Goal: Task Accomplishment & Management: Use online tool/utility

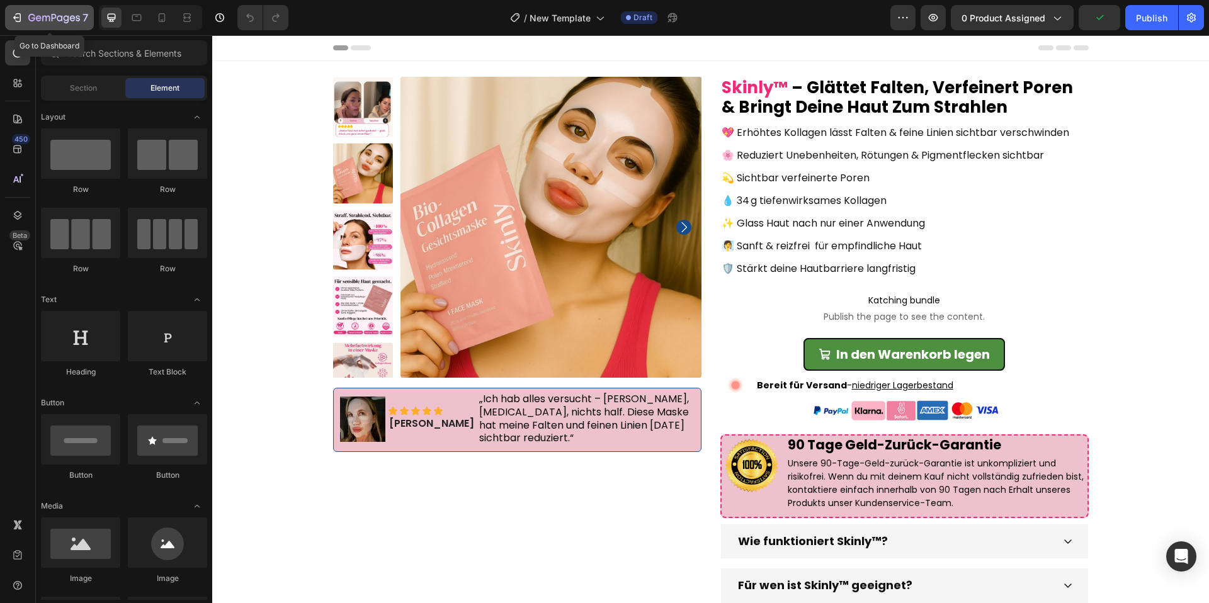
click at [62, 29] on button "7" at bounding box center [49, 17] width 89 height 25
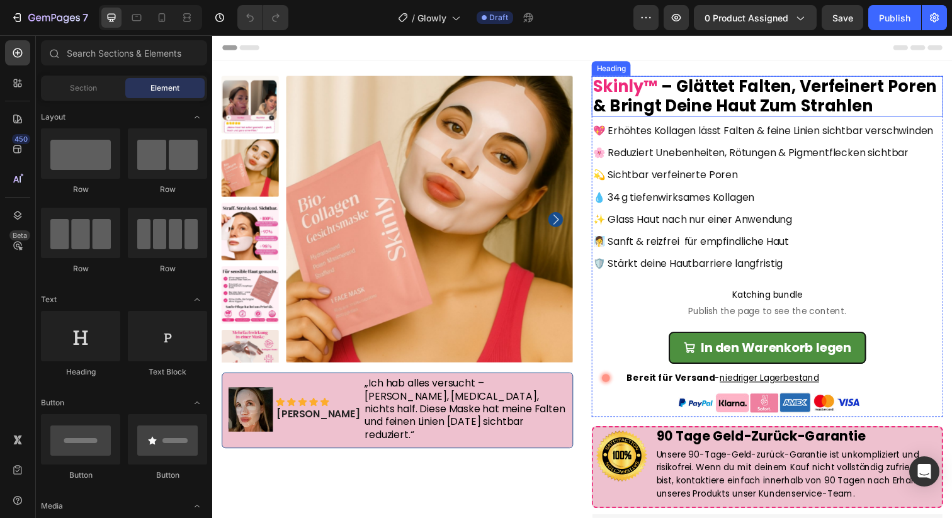
drag, startPoint x: 643, startPoint y: 95, endPoint x: 649, endPoint y: 91, distance: 7.2
click at [647, 93] on div "skinly™ – glättet falten, verfeinert poren & bringt deine haut zum strahlen Hea…" at bounding box center [779, 98] width 359 height 42
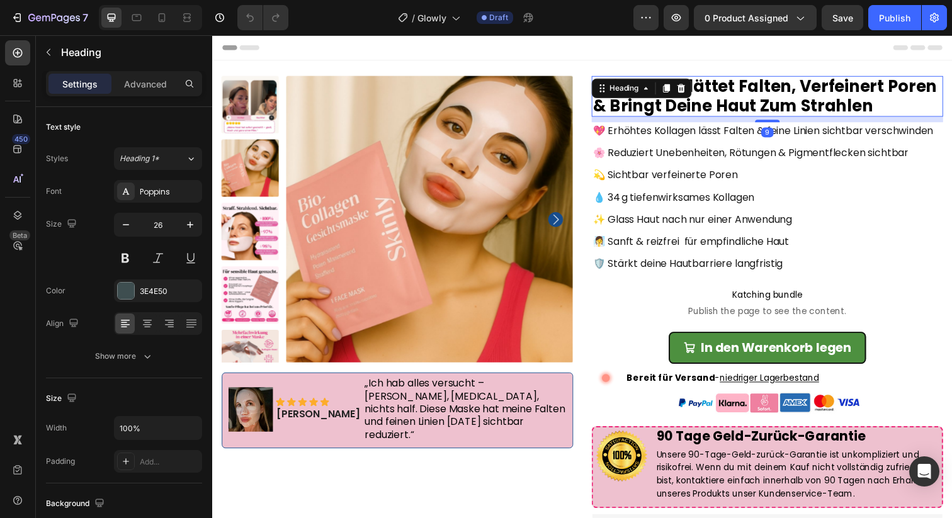
click at [651, 122] on div "9" at bounding box center [779, 121] width 359 height 6
click at [692, 143] on div "skinly™ – glättet falten, verfeinert poren & bringt deine haut zum strahlen Hea…" at bounding box center [779, 251] width 359 height 348
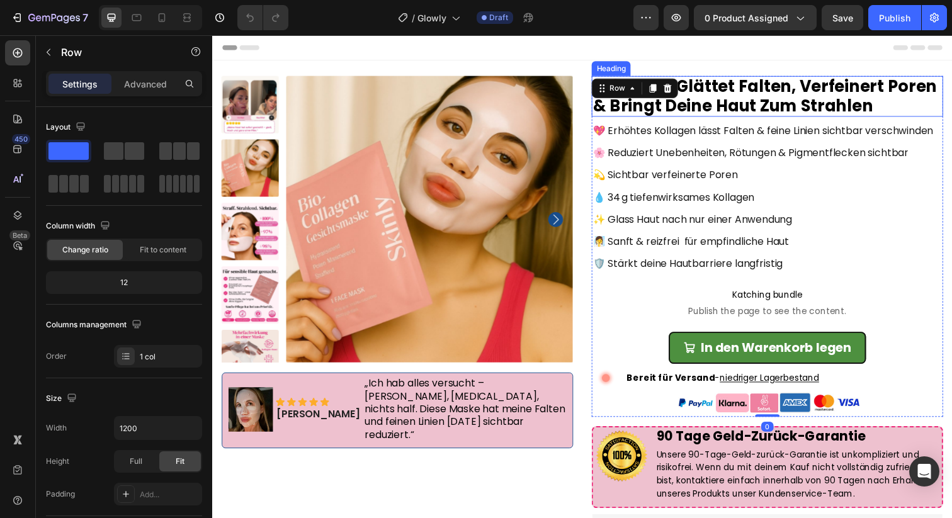
click at [696, 136] on span "💖 Erhöhtes Kollagen lässt Falten & feine Linien sichtbar verschwinden" at bounding box center [775, 132] width 348 height 14
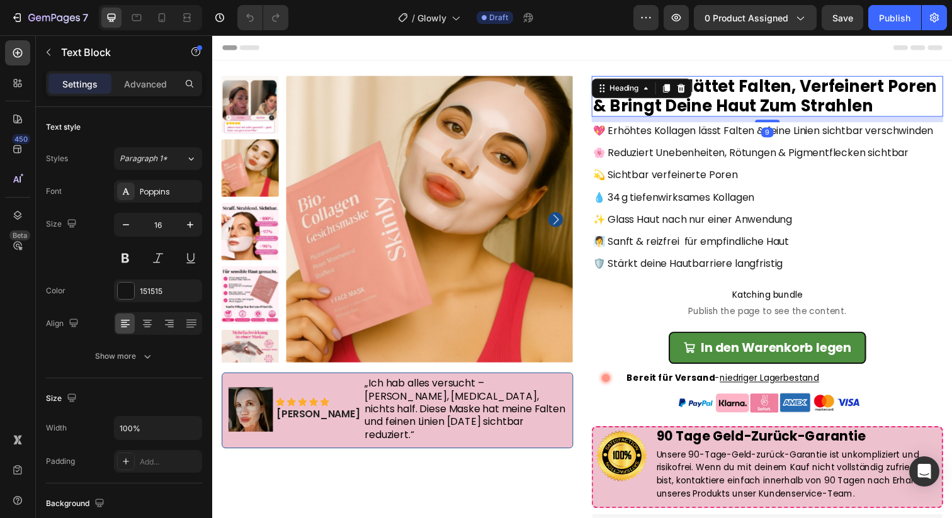
click at [635, 79] on div "skinly™ – glättet falten, verfeinert poren & bringt deine haut zum strahlen Hea…" at bounding box center [779, 98] width 359 height 42
click at [635, 79] on div "Heading" at bounding box center [651, 89] width 102 height 20
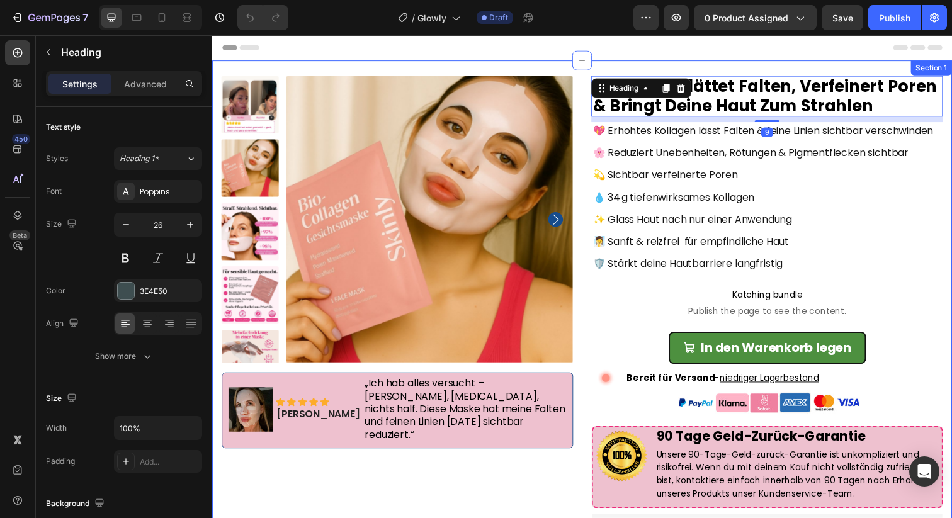
click at [688, 70] on div "Product Images Image Icon Icon Icon Icon Icon Icon List [PERSON_NAME] Text Bloc…" at bounding box center [590, 386] width 756 height 650
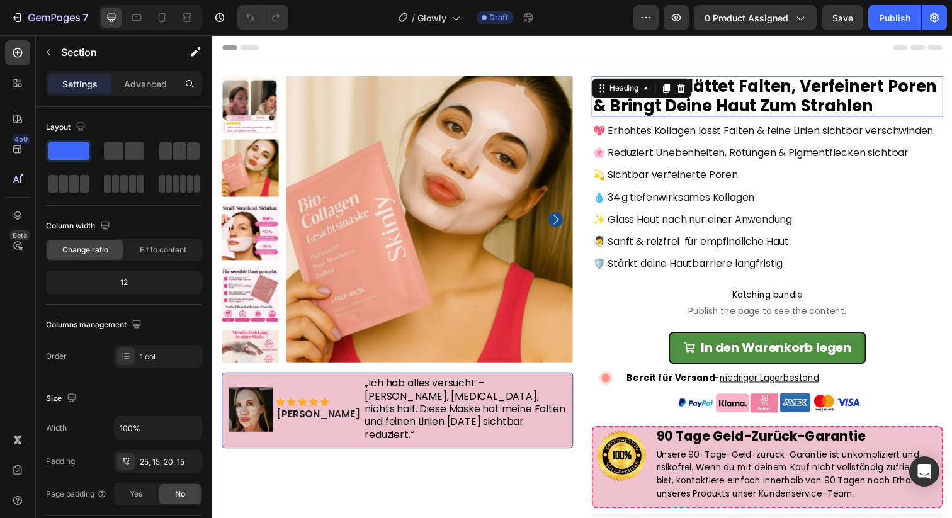
click at [702, 89] on div "skinly™ – glättet falten, verfeinert poren & bringt deine haut zum strahlen Hea…" at bounding box center [779, 98] width 359 height 42
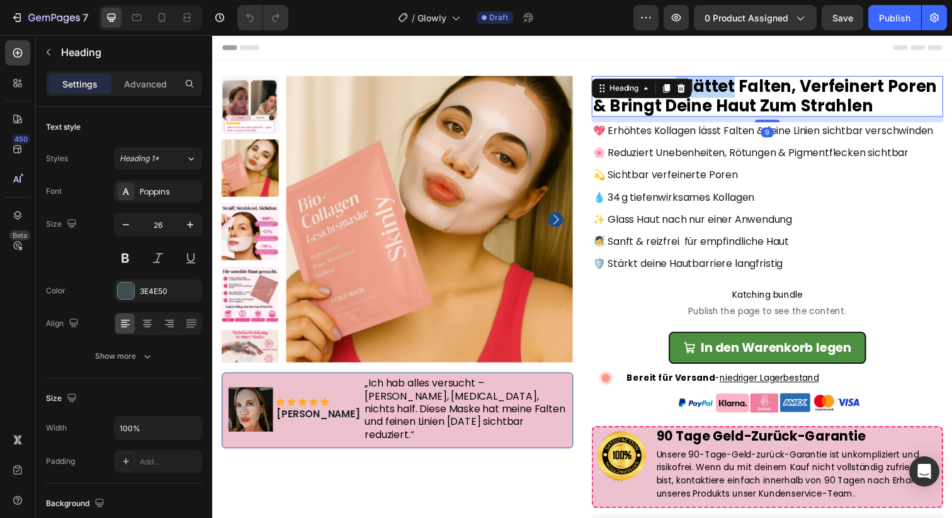
click at [721, 96] on span "– glättet falten, verfeinert poren & bringt deine haut zum strahlen" at bounding box center [776, 97] width 351 height 42
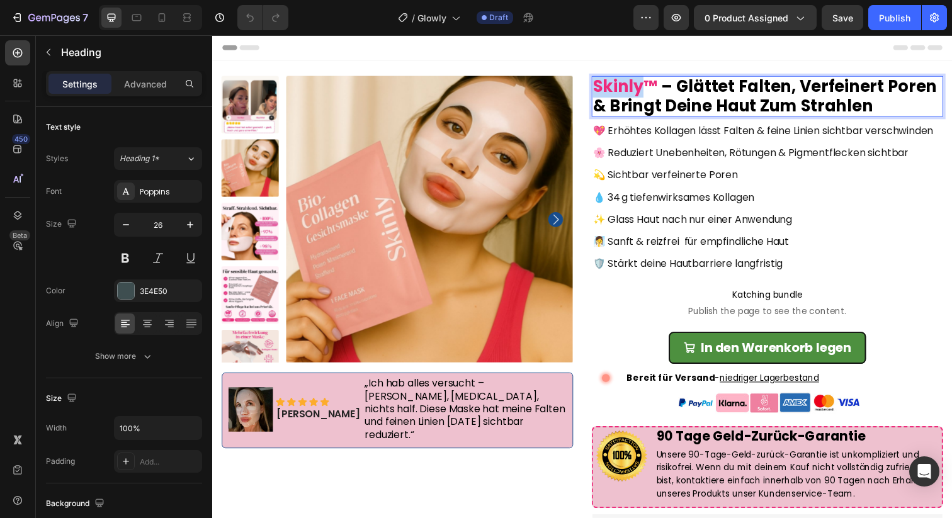
click at [601, 89] on span "skinly™" at bounding box center [634, 87] width 66 height 23
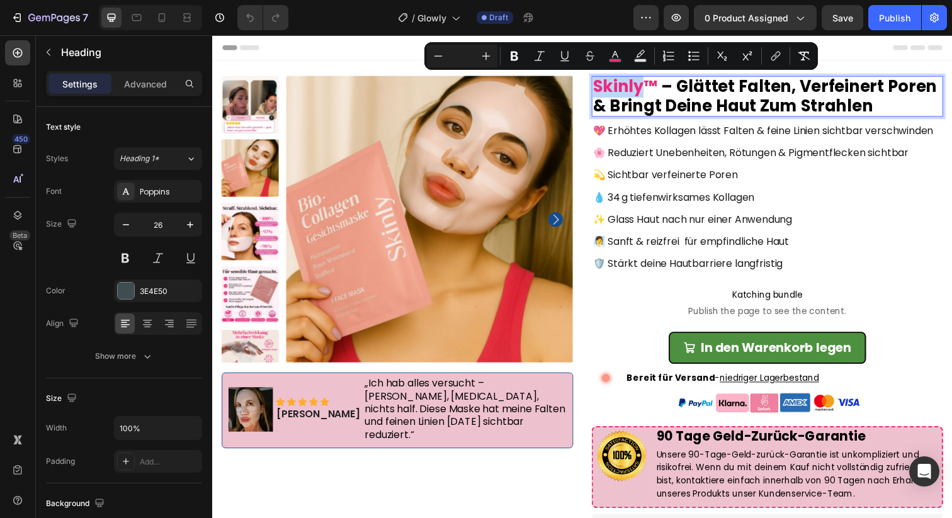
click at [647, 88] on span "skinly™" at bounding box center [634, 87] width 66 height 23
drag, startPoint x: 637, startPoint y: 89, endPoint x: 607, endPoint y: 90, distance: 30.9
click at [607, 90] on span "skinly™" at bounding box center [634, 87] width 66 height 23
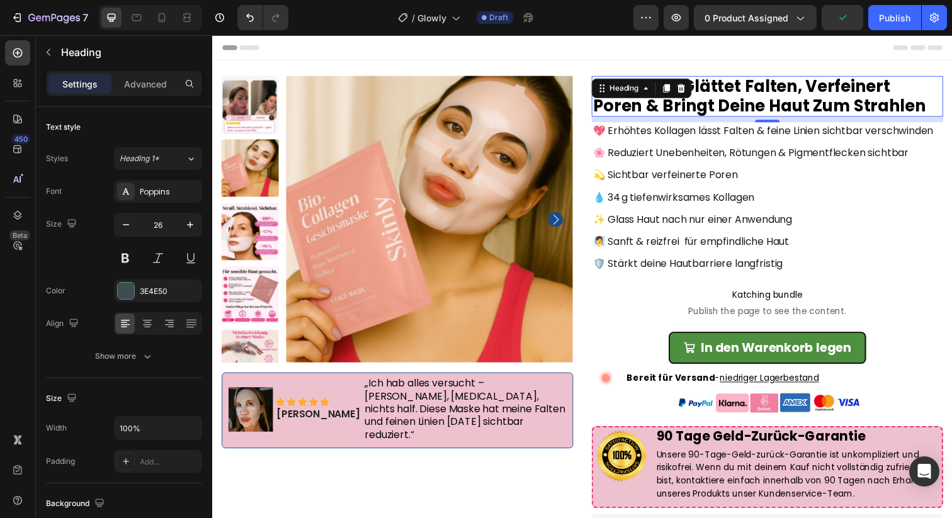
click at [880, 108] on span "– glättet falten, verfeinert poren & bringt deine haut zum strahlen" at bounding box center [771, 97] width 340 height 42
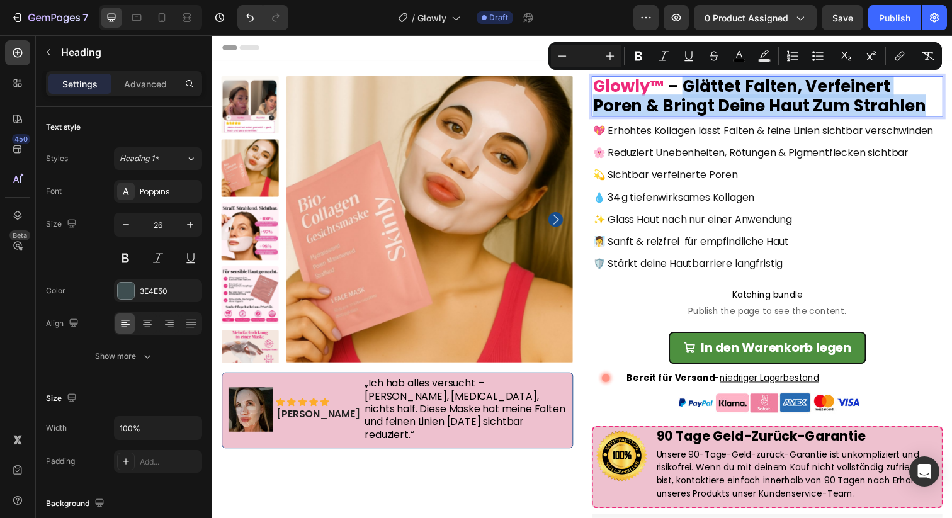
drag, startPoint x: 890, startPoint y: 108, endPoint x: 689, endPoint y: 84, distance: 202.3
click at [689, 84] on p "Glowly™ – glättet falten, verfeinert poren & bringt deine haut zum strahlen" at bounding box center [779, 97] width 356 height 39
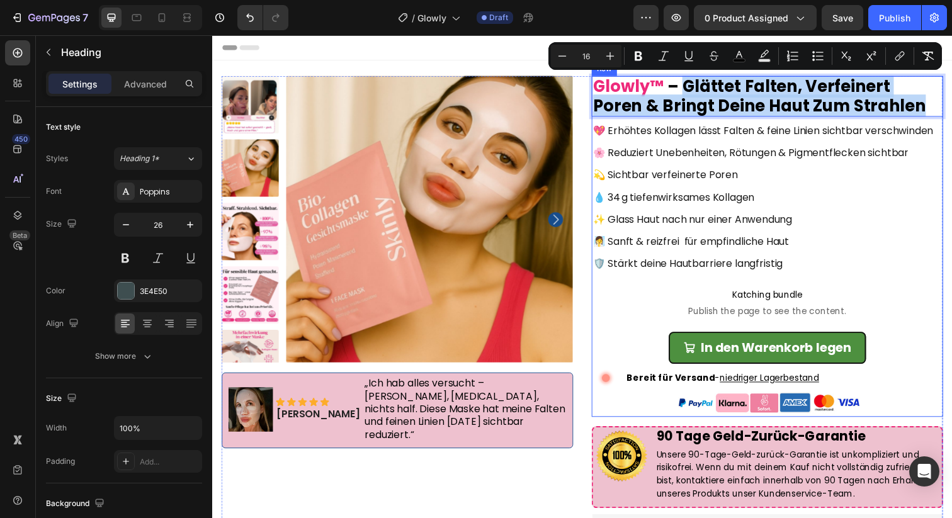
click at [745, 138] on span "💖 Erhöhtes Kollagen lässt Falten & feine Linien sichtbar verschwinden" at bounding box center [775, 132] width 348 height 14
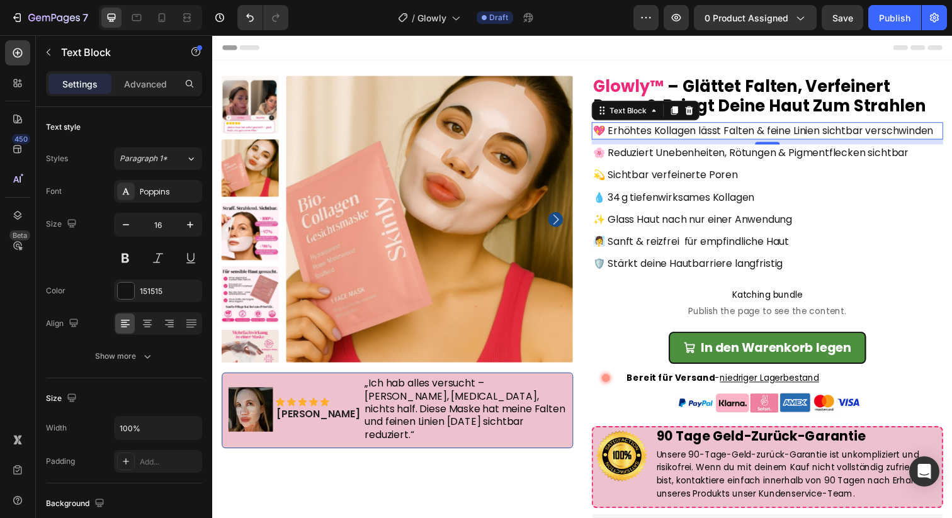
click at [655, 154] on span "🌸 Reduziert Unebenheiten, Rötungen & Pigmentflecken sichtbar" at bounding box center [762, 155] width 322 height 14
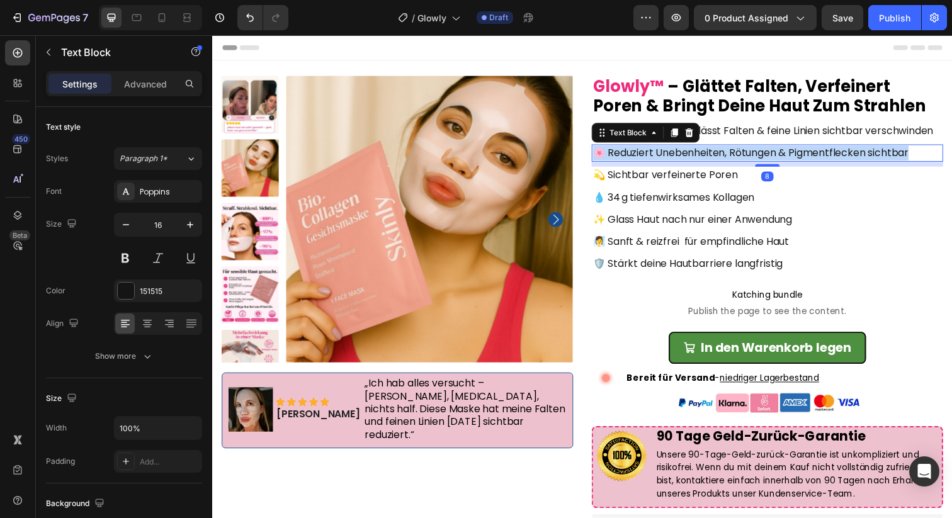
click at [655, 154] on span "🌸 Reduziert Unebenheiten, Rötungen & Pigmentflecken sichtbar" at bounding box center [762, 155] width 322 height 14
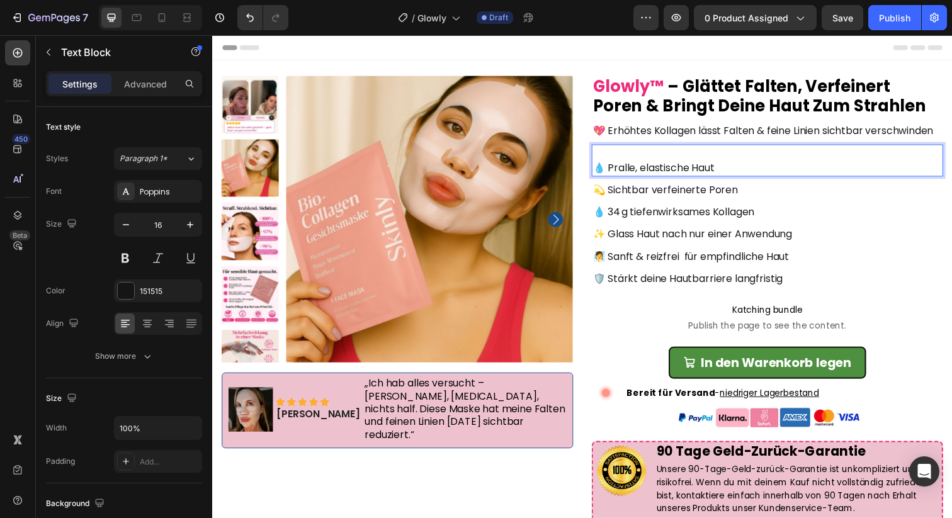
click at [606, 170] on p "💧 Pralle, elastische Haut" at bounding box center [779, 170] width 356 height 15
click at [604, 173] on p "💧 Pralle, elastische Haut" at bounding box center [779, 170] width 356 height 15
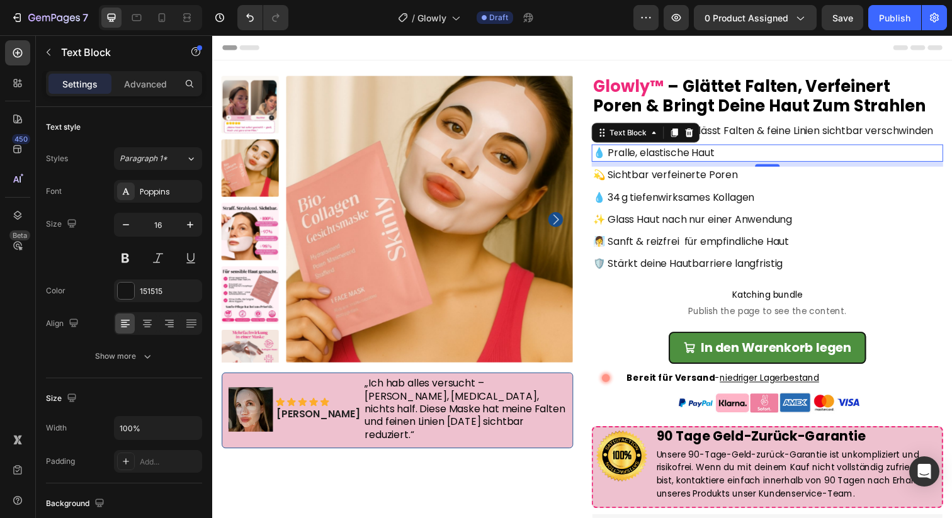
click at [685, 184] on span "💫 Sichtbar verfeinerte Poren" at bounding box center [675, 178] width 148 height 14
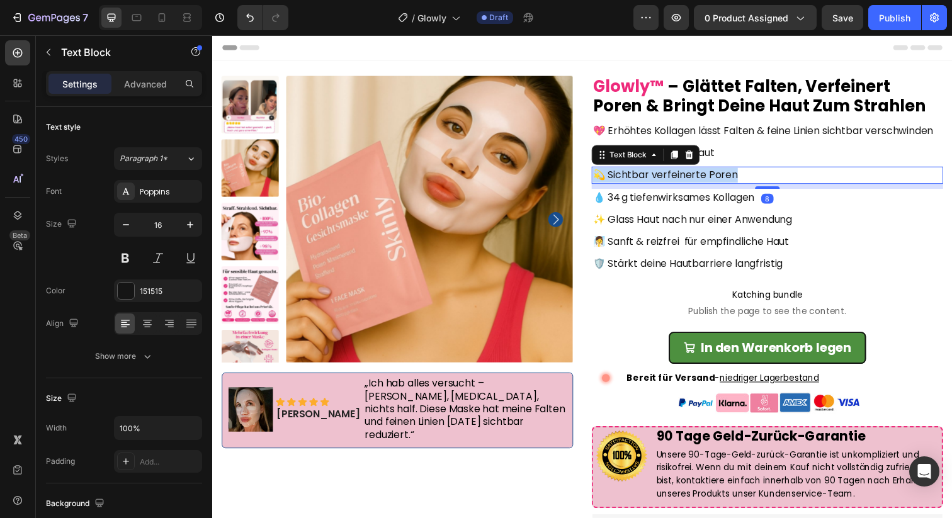
click at [685, 184] on span "💫 Sichtbar verfeinerte Poren" at bounding box center [675, 178] width 148 height 14
click at [646, 220] on span "✨ Glass Haut nach nur einer Anwendung" at bounding box center [702, 223] width 203 height 14
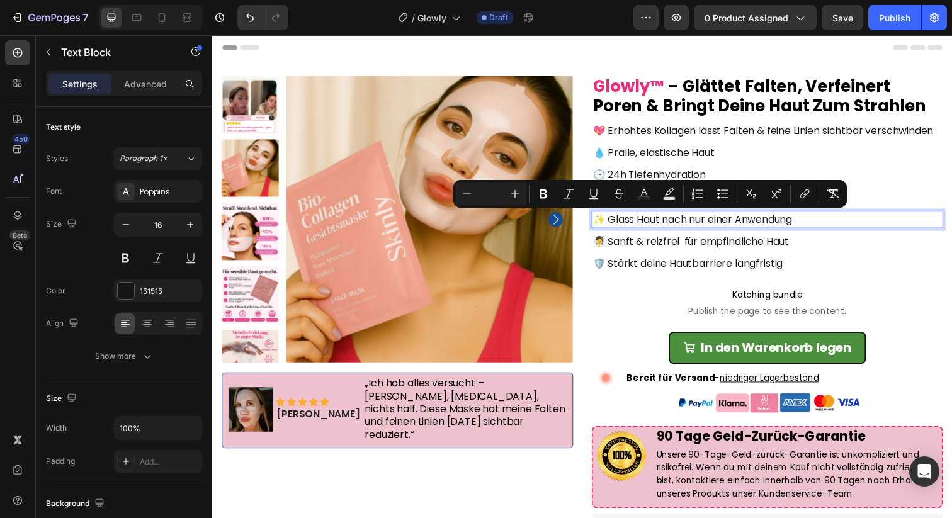
click at [752, 224] on span "✨ Glass Haut nach nur einer Anwendung" at bounding box center [702, 223] width 203 height 14
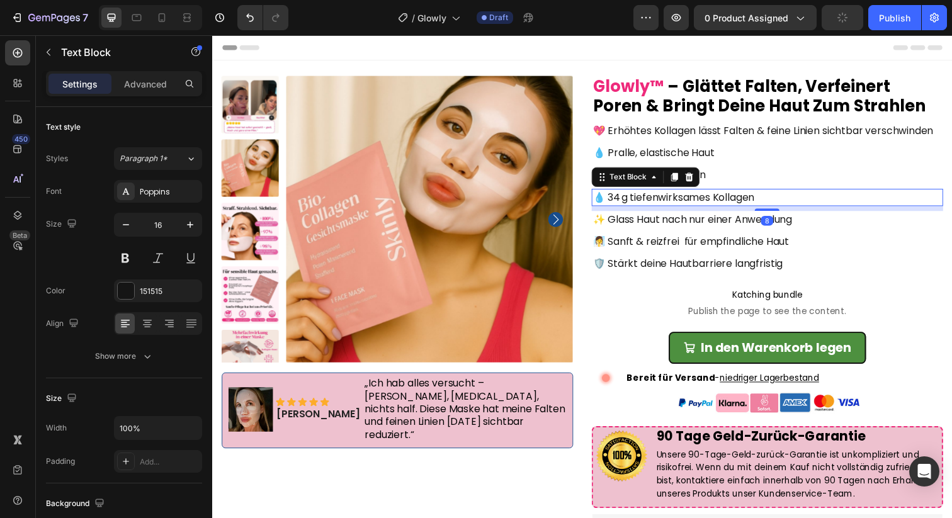
click at [770, 200] on p "💧 34 g tiefenwirksames Kollagen" at bounding box center [779, 200] width 356 height 15
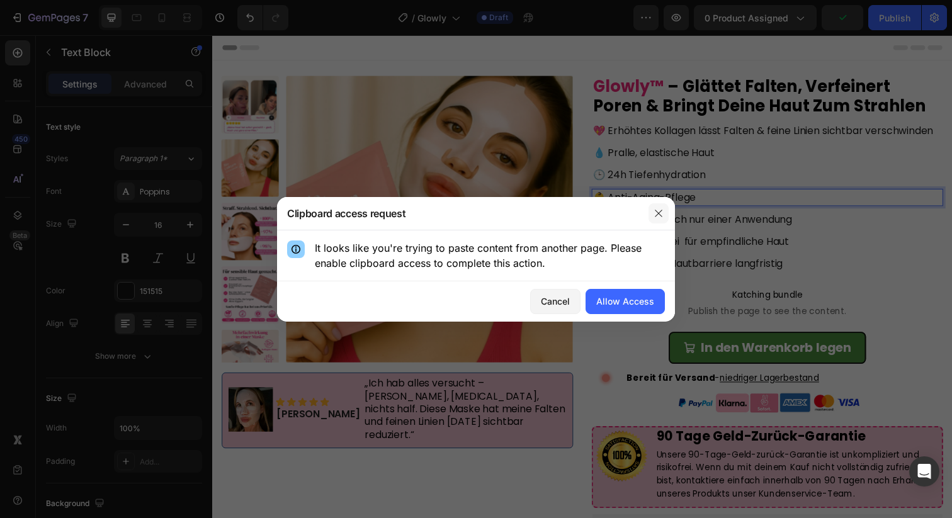
click at [666, 212] on button "button" at bounding box center [659, 213] width 20 height 20
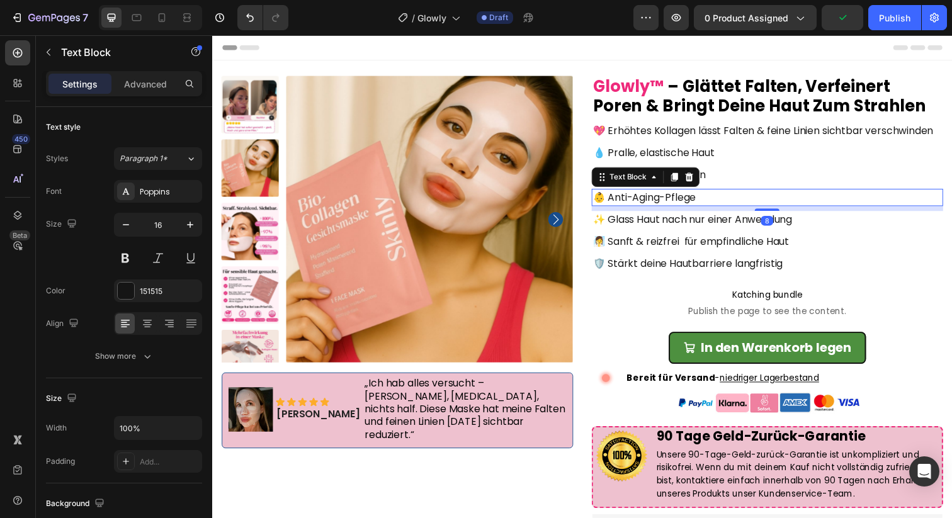
click at [666, 205] on span "👶 Anti-Aging-Pflege" at bounding box center [653, 200] width 105 height 14
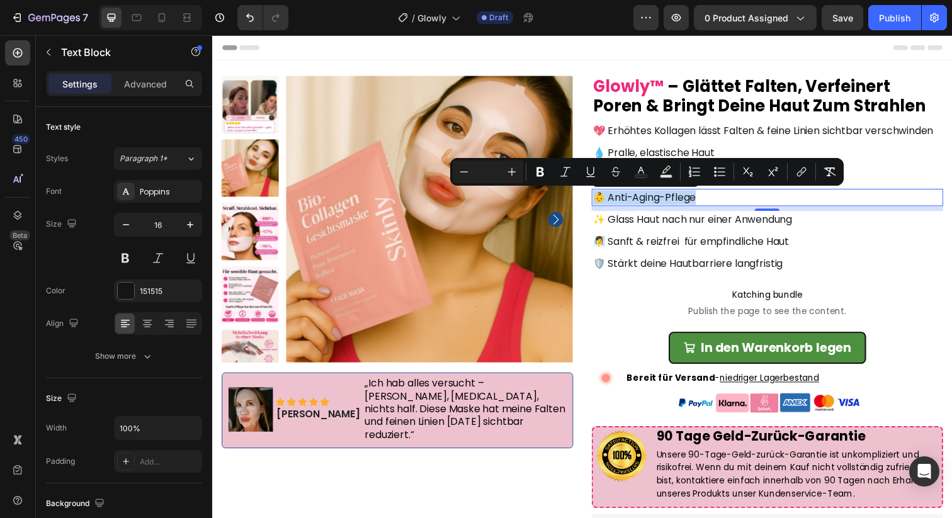
click at [674, 227] on span "✨ Glass Haut nach nur einer Anwendung" at bounding box center [702, 223] width 203 height 14
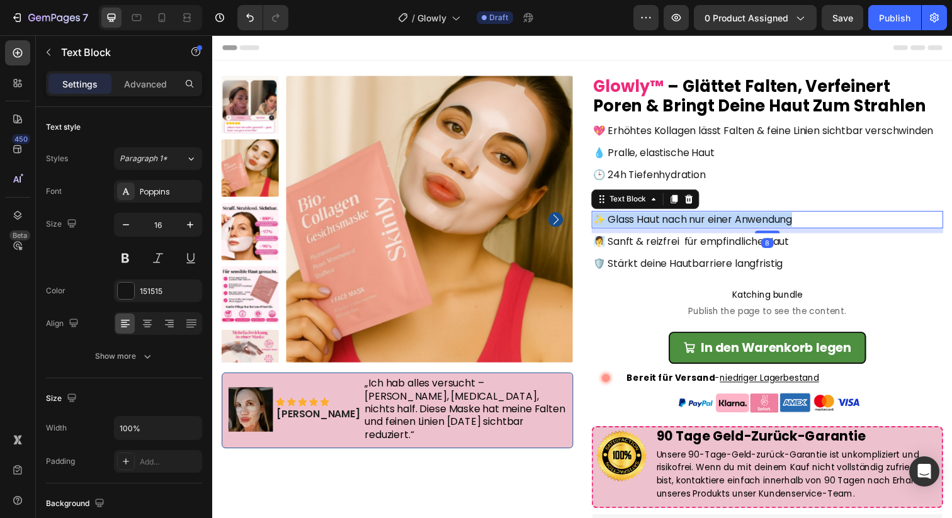
click at [674, 227] on span "✨ Glass Haut nach nur einer Anwendung" at bounding box center [702, 223] width 203 height 14
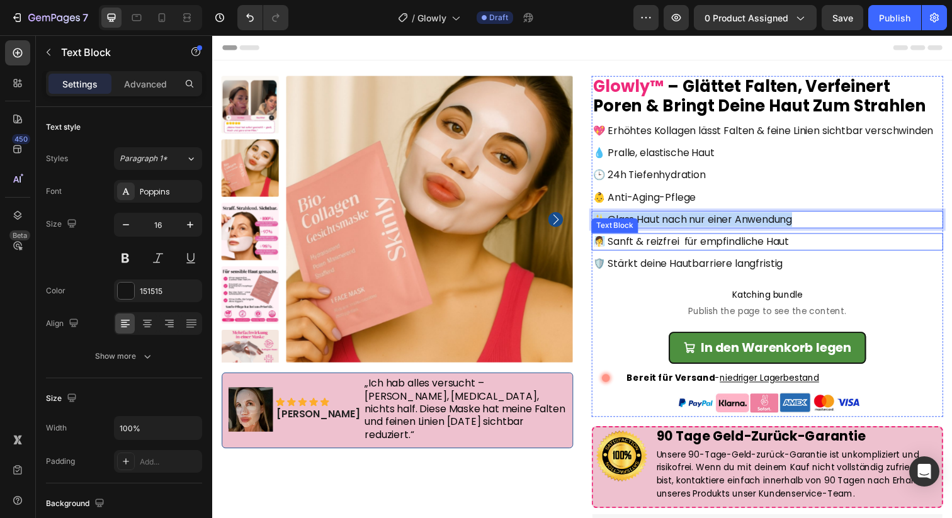
click at [647, 249] on span "🧖‍♀️ Sanft & reizfrei für empfindliche Haut" at bounding box center [701, 246] width 200 height 14
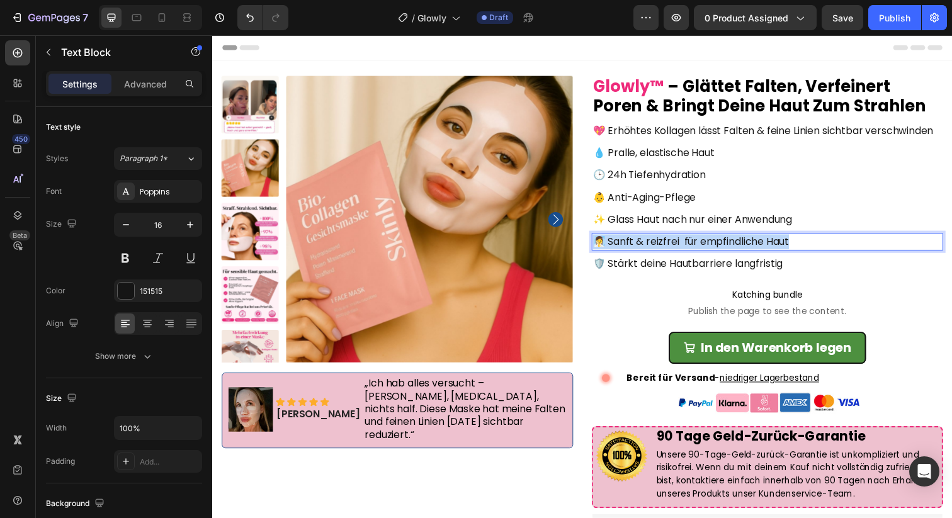
click at [647, 249] on span "🧖‍♀️ Sanft & reizfrei für empfindliche Haut" at bounding box center [701, 246] width 200 height 14
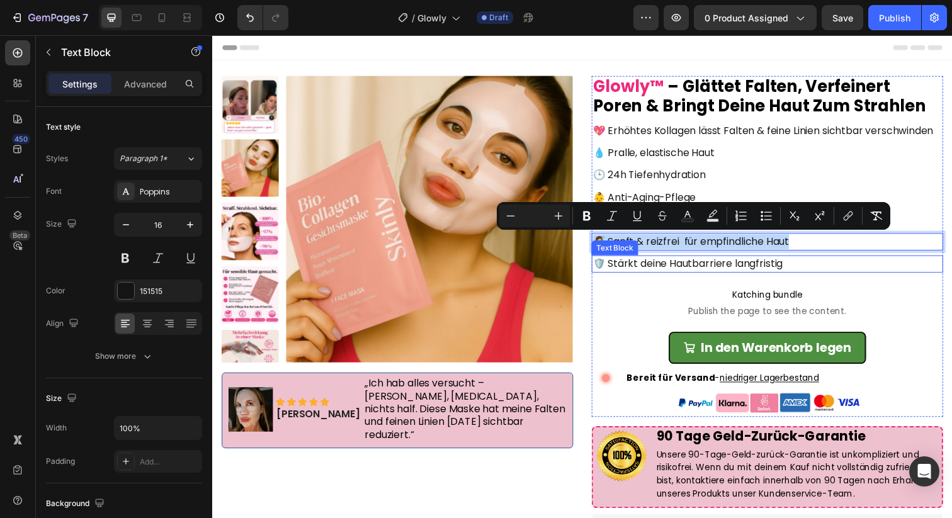
click at [649, 267] on span "🛡️ Stärkt deine Hautbarriere langfristig" at bounding box center [698, 268] width 194 height 14
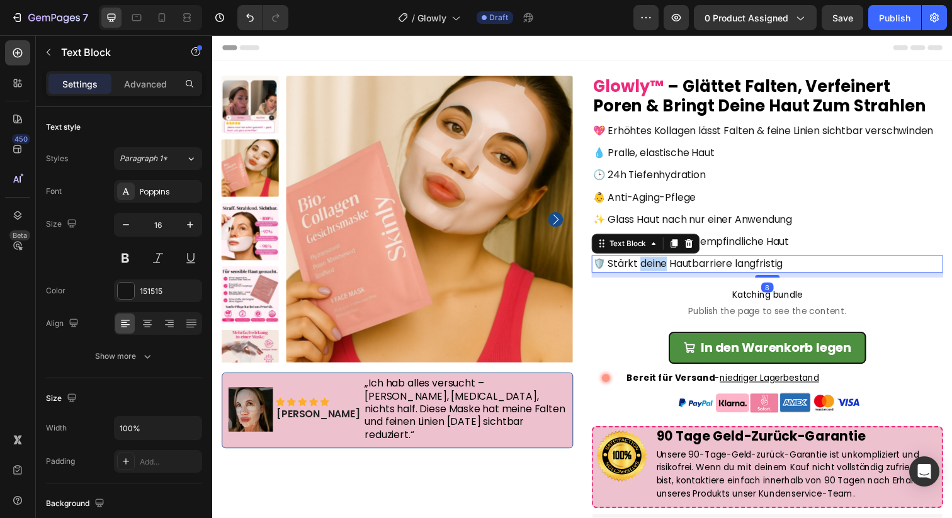
click at [649, 267] on span "🛡️ Stärkt deine Hautbarriere langfristig" at bounding box center [698, 268] width 194 height 14
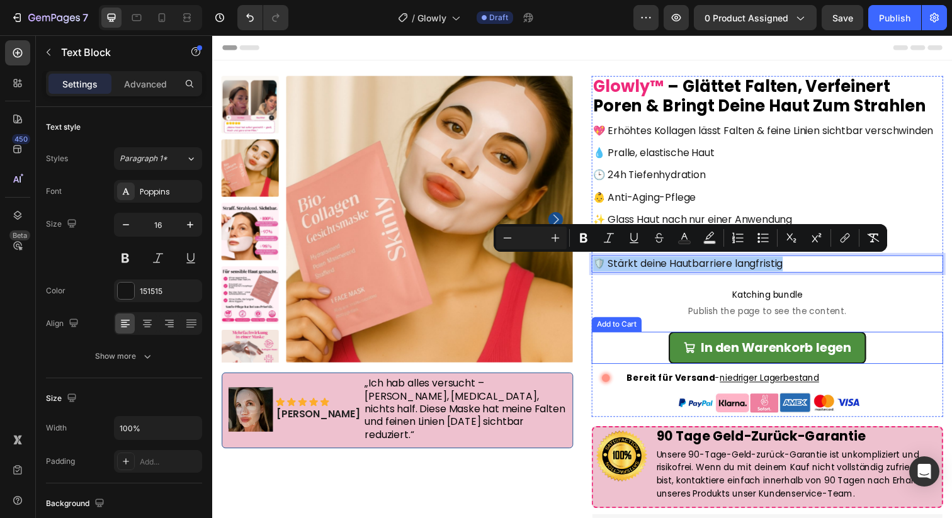
click at [632, 359] on div "In den Warenkorb legen Add to Cart" at bounding box center [779, 354] width 359 height 33
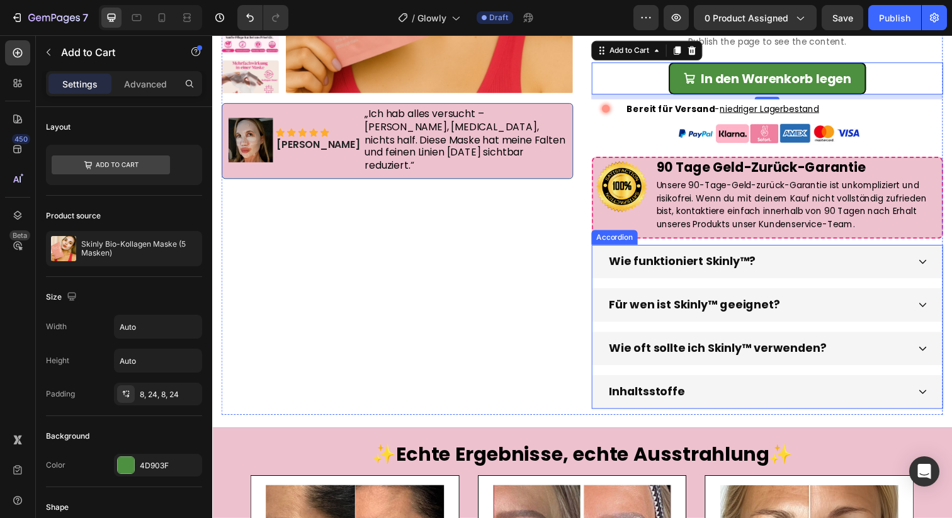
scroll to position [317, 0]
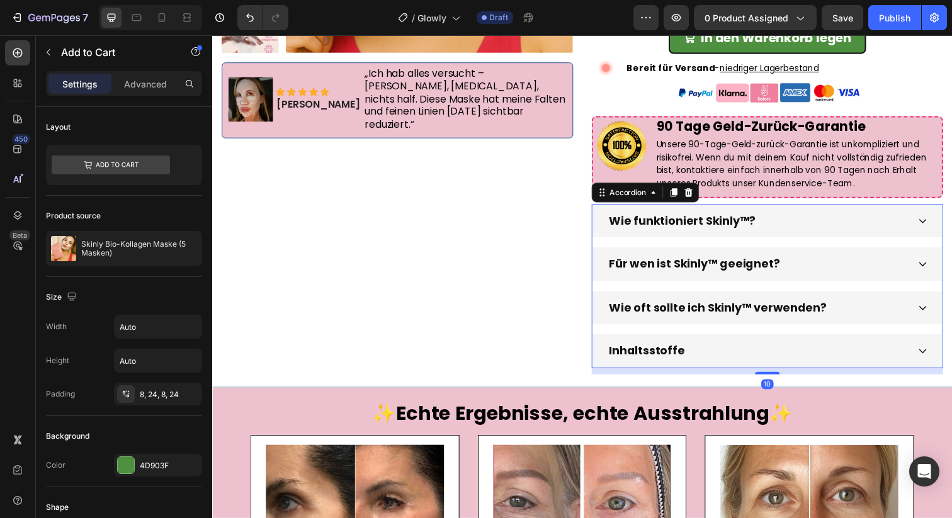
click at [756, 224] on strong "Wie funktioniert Skinly™?" at bounding box center [692, 225] width 150 height 16
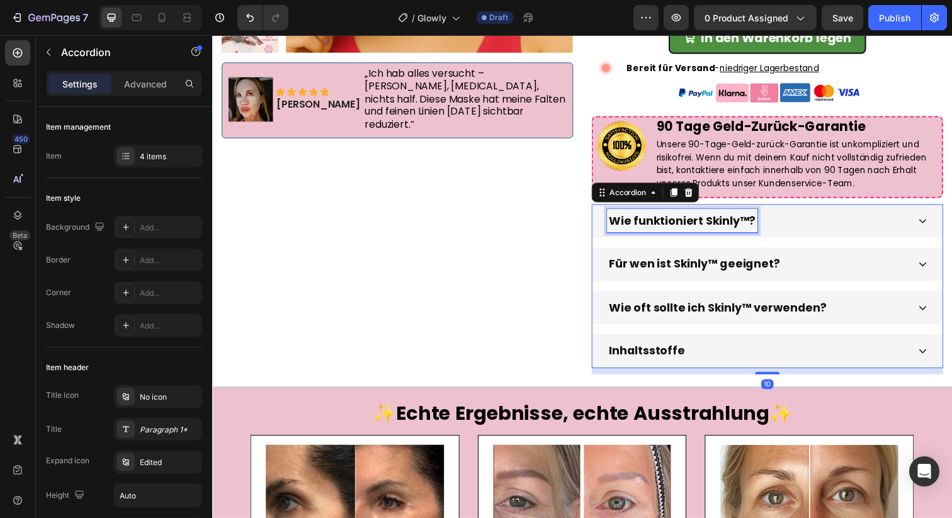
click at [748, 224] on strong "Wie funktioniert Skinly™?" at bounding box center [692, 225] width 150 height 16
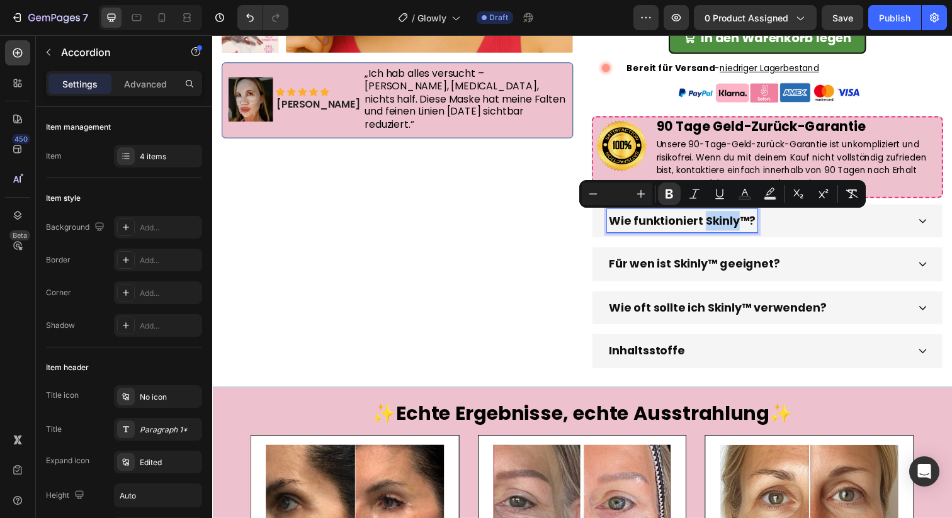
drag, startPoint x: 746, startPoint y: 225, endPoint x: 716, endPoint y: 225, distance: 30.2
click at [716, 225] on strong "Wie funktioniert Skinly™?" at bounding box center [692, 225] width 150 height 16
click at [736, 221] on strong "Wie funktioniert Skinly™?" at bounding box center [692, 225] width 150 height 16
drag, startPoint x: 736, startPoint y: 225, endPoint x: 715, endPoint y: 225, distance: 20.2
click at [715, 225] on strong "Wie funktioniert Skinly™?" at bounding box center [692, 225] width 150 height 16
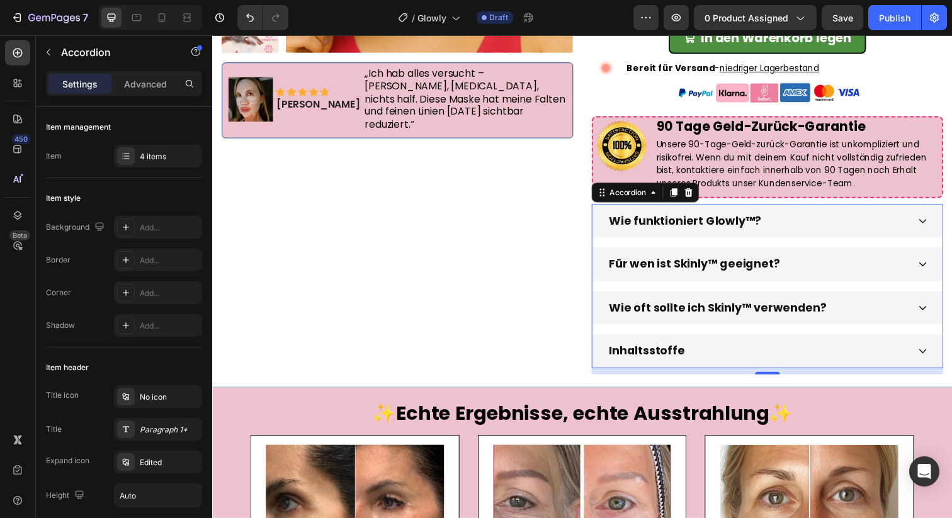
click at [685, 265] on strong "Für wen ist Skinly™ geeignet?" at bounding box center [704, 269] width 174 height 16
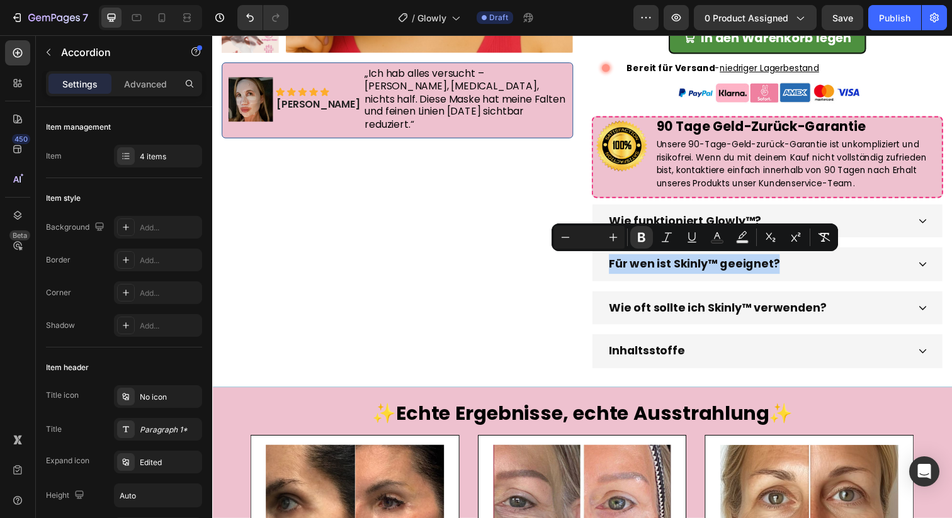
drag, startPoint x: 857, startPoint y: 273, endPoint x: 768, endPoint y: 312, distance: 97.8
click at [857, 273] on div "Für wen ist Skinly™ geeignet?" at bounding box center [768, 269] width 307 height 24
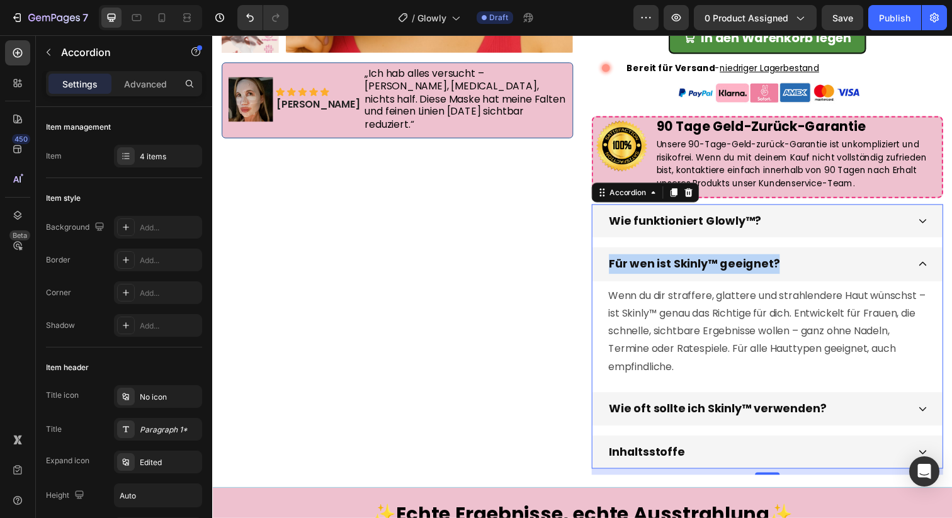
drag, startPoint x: 880, startPoint y: 408, endPoint x: 871, endPoint y: 398, distance: 13.4
click at [880, 408] on div "Wie oft sollte ich Skinly™ verwenden?" at bounding box center [768, 417] width 307 height 24
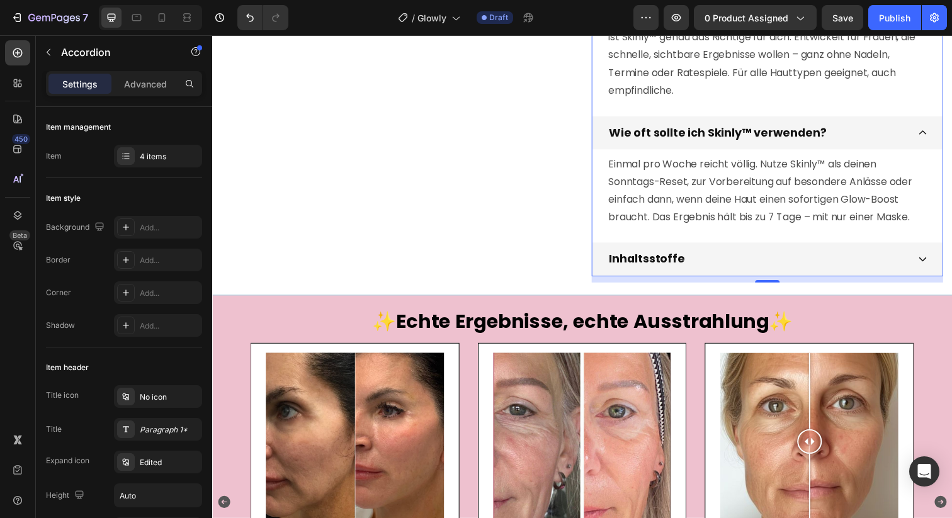
click at [774, 267] on div "Inhaltsstoffe" at bounding box center [768, 264] width 307 height 24
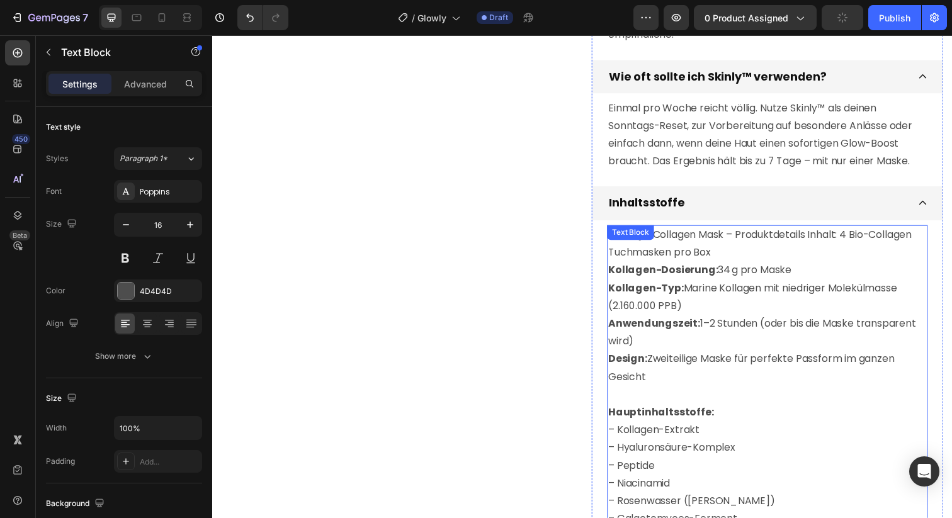
click at [666, 257] on p ""Skinly™ Collagen Mask – Produktdetails Inhalt: 4 Bio-Collagen Tuchmasken pro B…" at bounding box center [779, 312] width 325 height 163
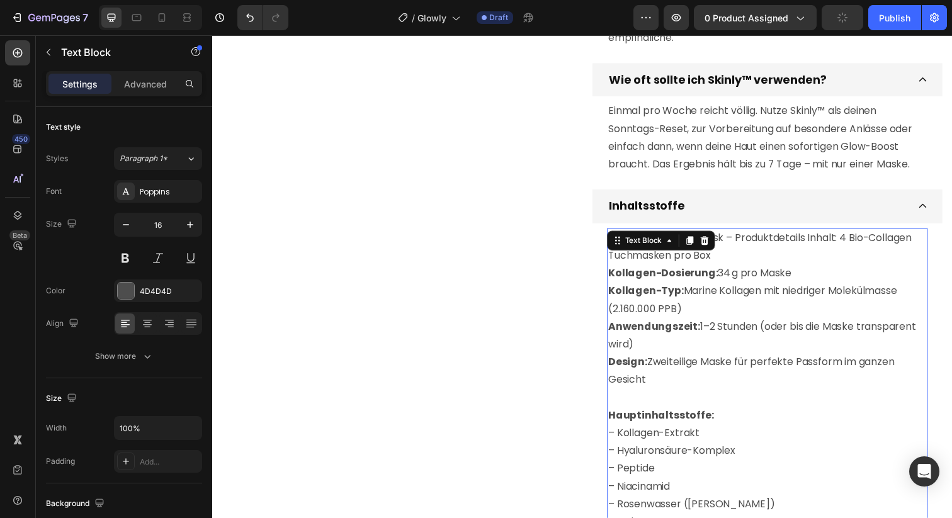
click at [666, 257] on p ""Skinly™ Collagen Mask – Produktdetails Inhalt: 4 Bio-Collagen Tuchmasken pro B…" at bounding box center [779, 315] width 325 height 163
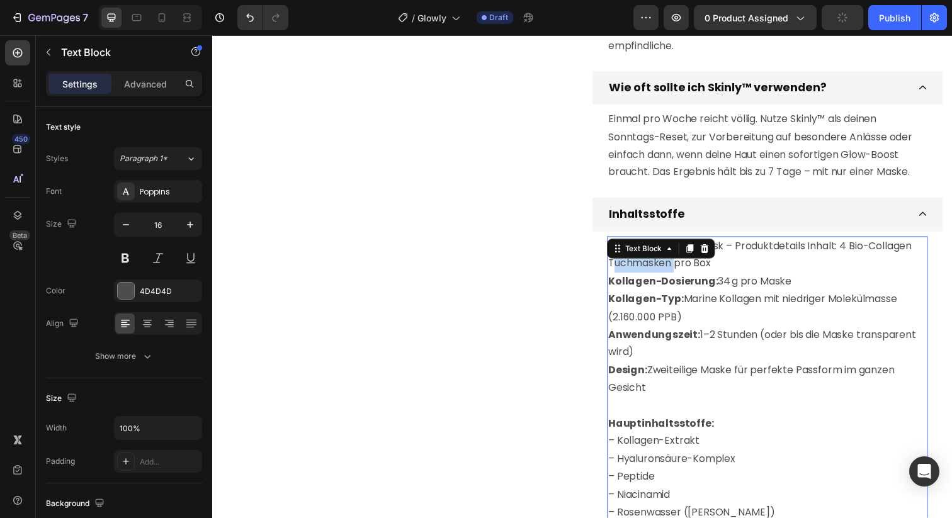
scroll to position [644, 0]
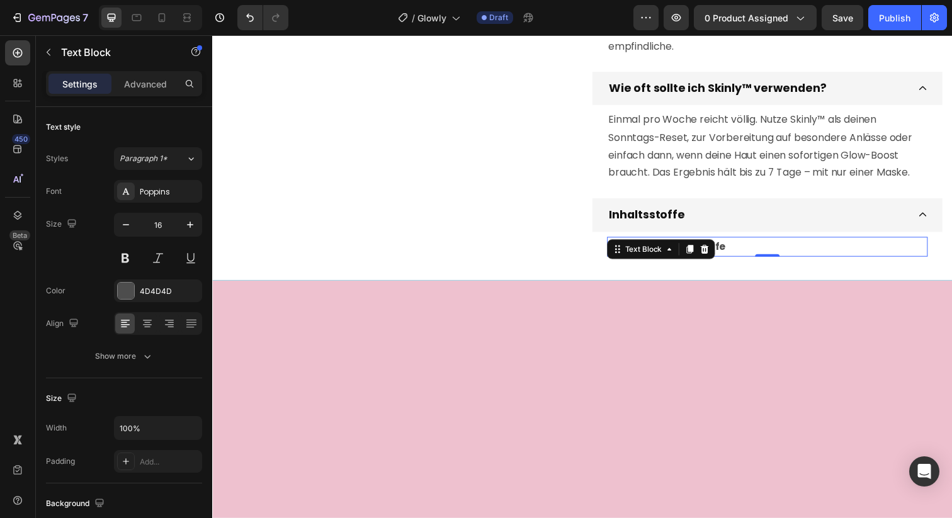
click at [785, 247] on p "🔑 Hauptinhaltsstoffe" at bounding box center [779, 251] width 325 height 18
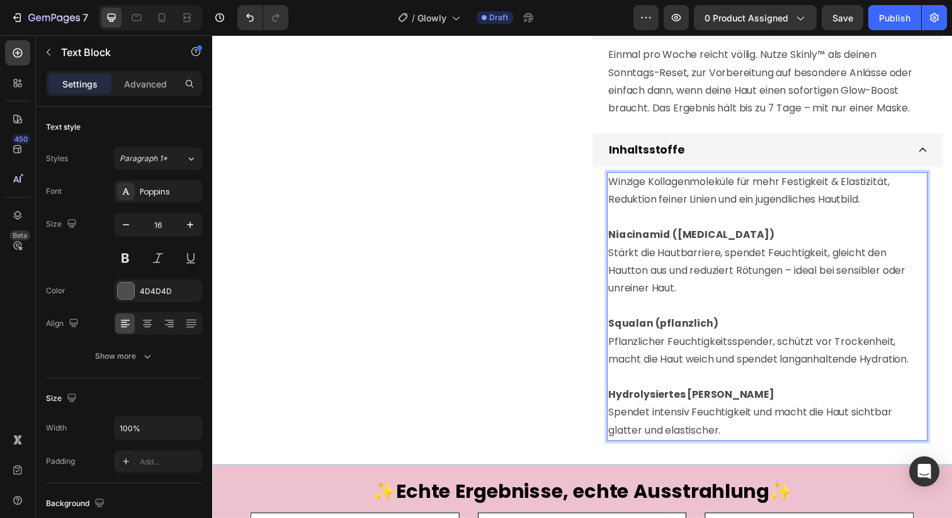
scroll to position [744, 0]
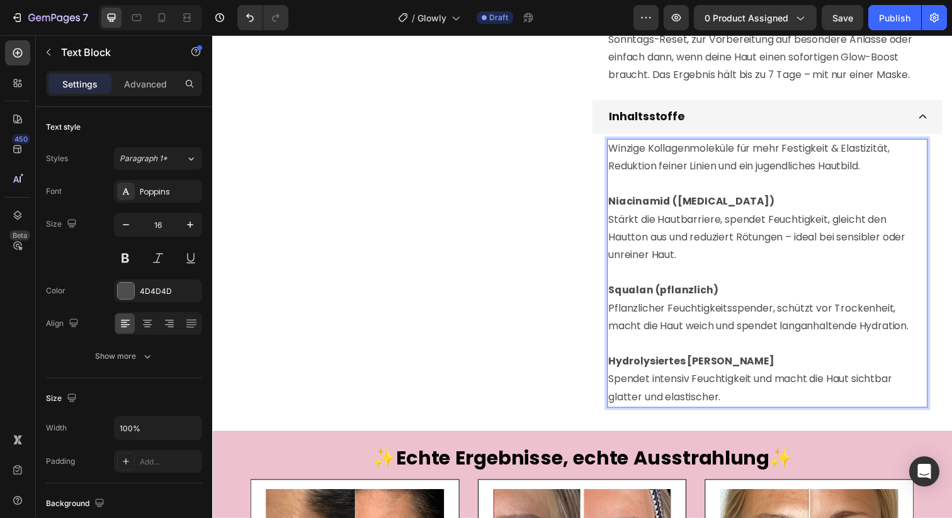
click at [709, 330] on p "Pflanzlicher Feuchtigkeitsspender, schützt vor Trockenheit, macht die Haut weic…" at bounding box center [779, 323] width 325 height 37
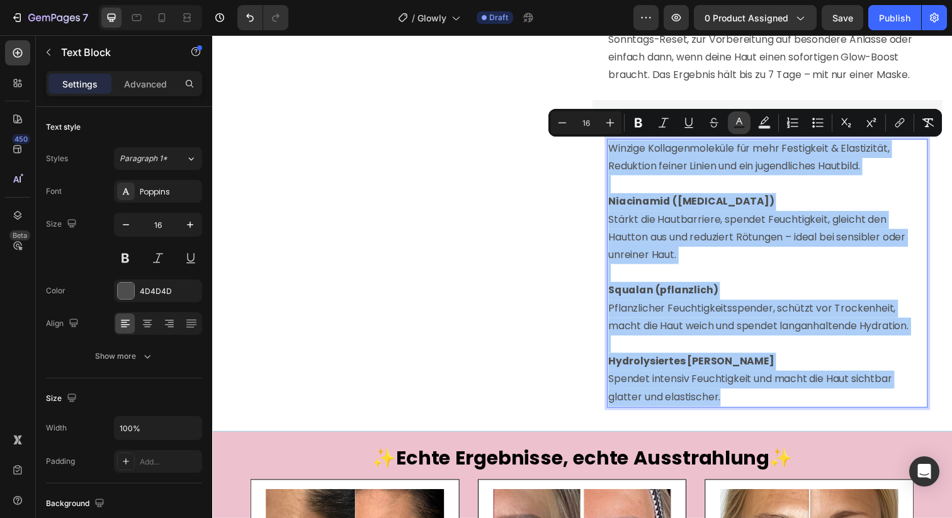
drag, startPoint x: 738, startPoint y: 123, endPoint x: 535, endPoint y: 107, distance: 203.4
click at [738, 123] on icon "Editor contextual toolbar" at bounding box center [739, 123] width 13 height 13
type input "4D4D4D"
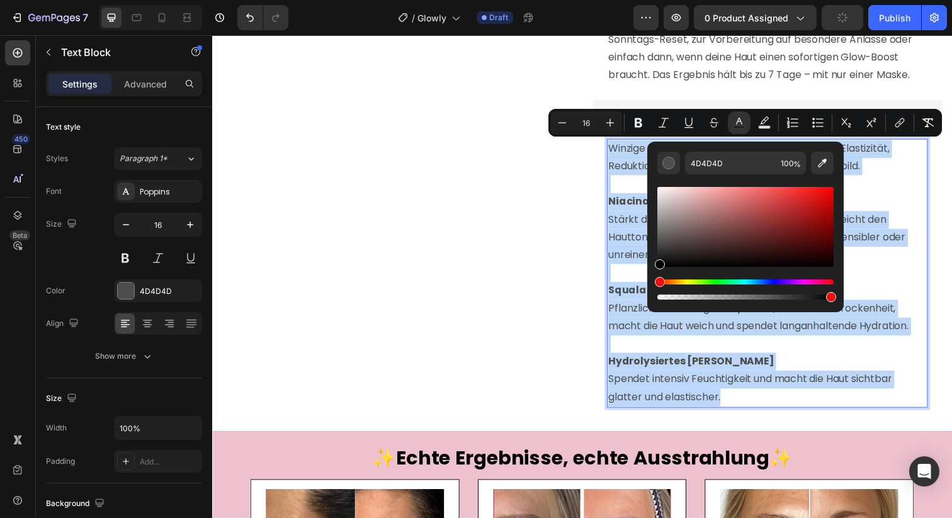
drag, startPoint x: 867, startPoint y: 302, endPoint x: 622, endPoint y: 292, distance: 244.6
type input "000000"
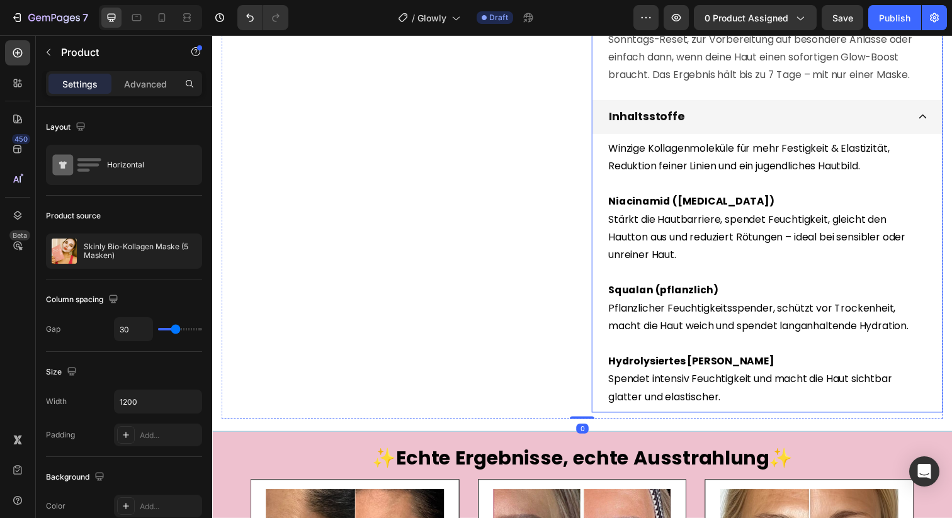
click at [751, 120] on div "Inhaltsstoffe" at bounding box center [768, 118] width 307 height 24
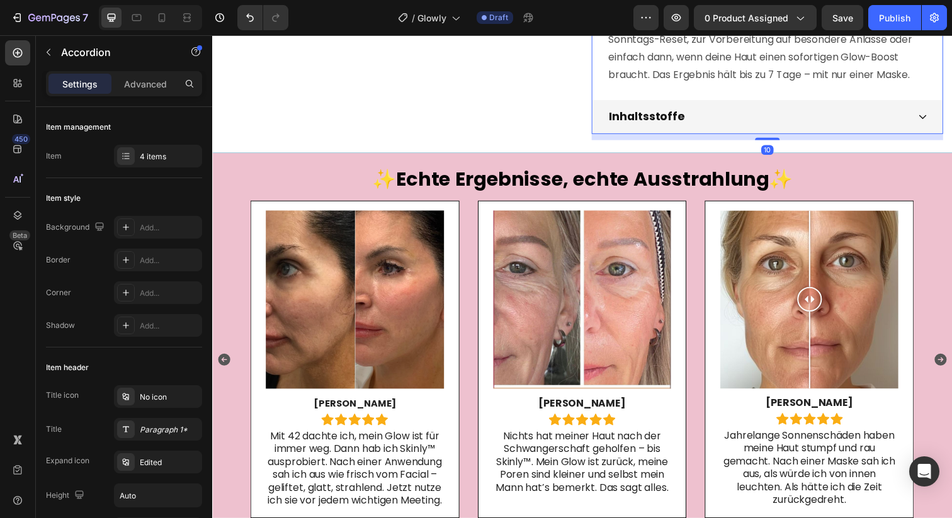
click at [710, 119] on div "Inhaltsstoffe" at bounding box center [768, 118] width 307 height 24
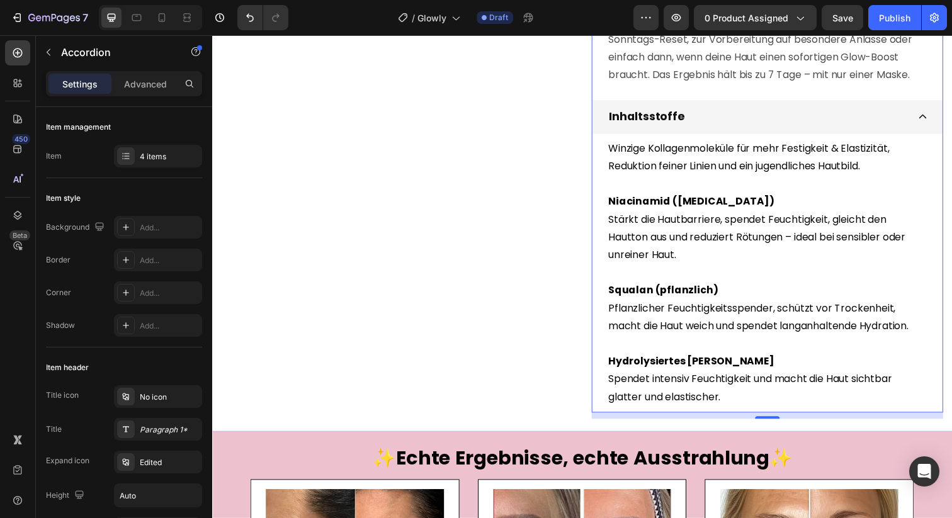
drag, startPoint x: 610, startPoint y: 141, endPoint x: 617, endPoint y: 145, distance: 7.9
click at [610, 141] on div "Winzige Kollagenmoleküle für mehr Festigkeit & Elastizität, Reduktion feiner Li…" at bounding box center [779, 278] width 358 height 285
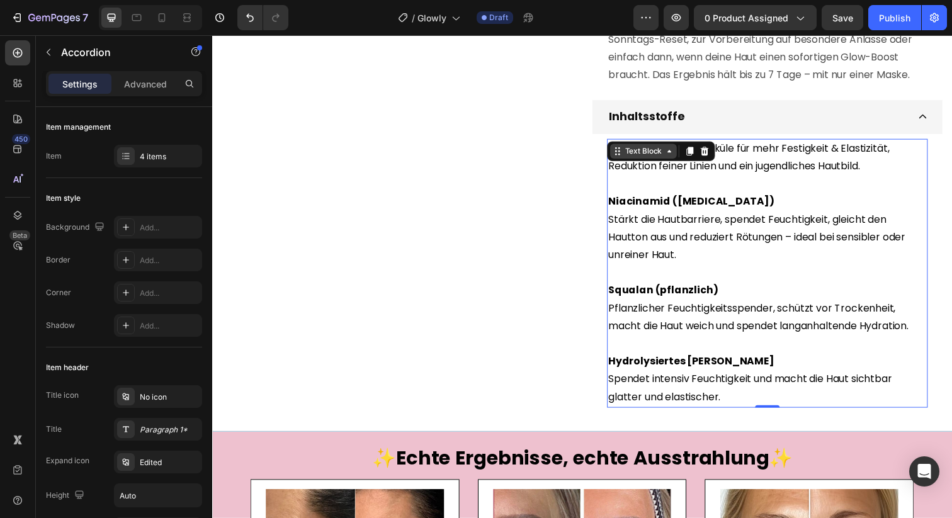
click at [618, 150] on div "Text Block" at bounding box center [670, 154] width 110 height 20
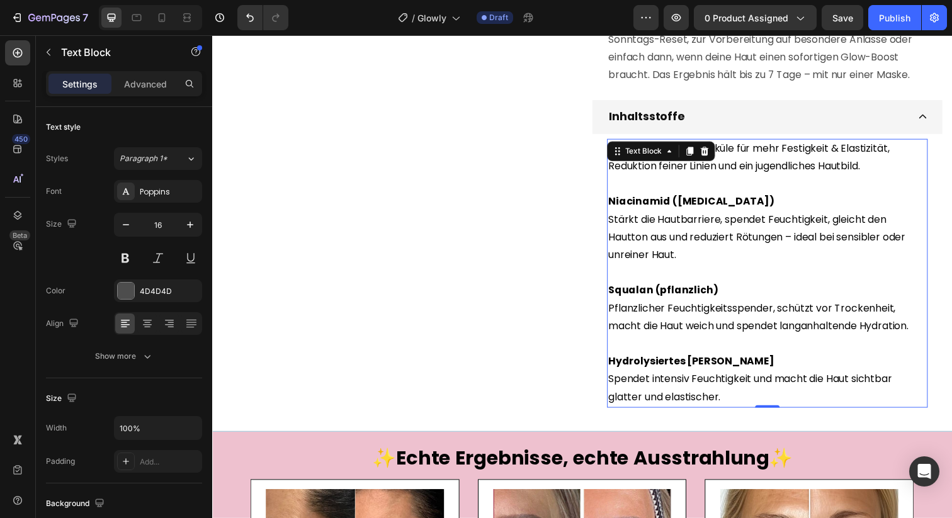
click at [640, 174] on span "Winzige Kollagenmoleküle für mehr Festigkeit & Elastizität, Reduktion feiner Li…" at bounding box center [760, 160] width 287 height 33
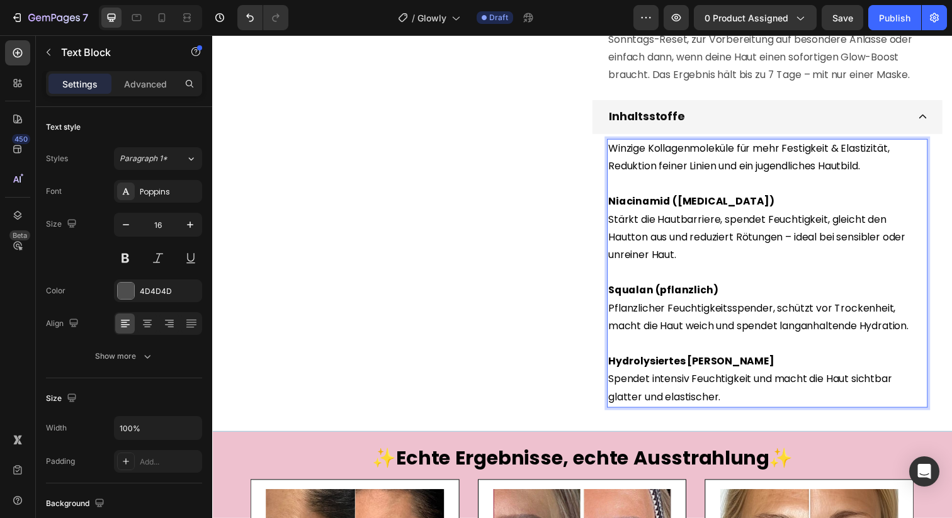
click at [618, 151] on span "Winzige Kollagenmoleküle für mehr Festigkeit & Elastizität, Reduktion feiner Li…" at bounding box center [760, 160] width 287 height 33
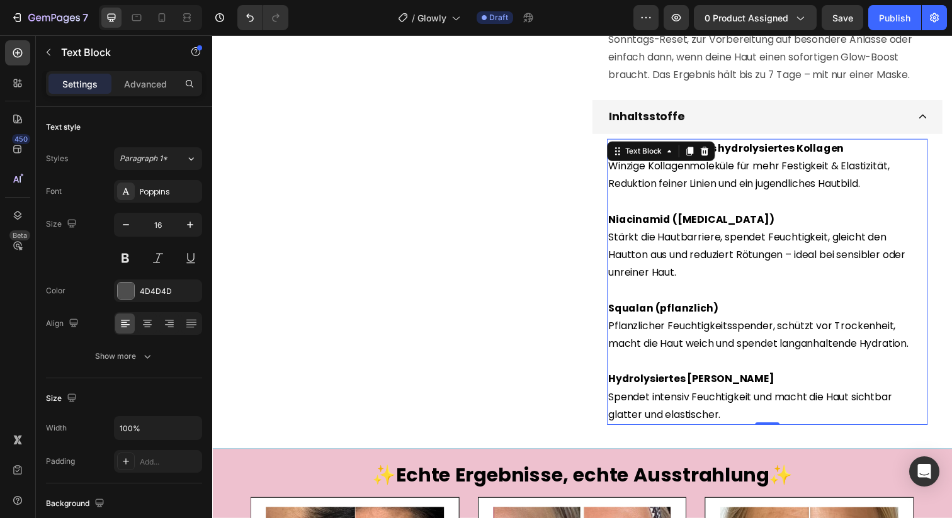
drag, startPoint x: 719, startPoint y: 414, endPoint x: 729, endPoint y: 416, distance: 10.4
click at [722, 414] on p "Spendet intensiv Feuchtigkeit und macht die Haut sichtbar glatter und elastisch…" at bounding box center [779, 414] width 325 height 37
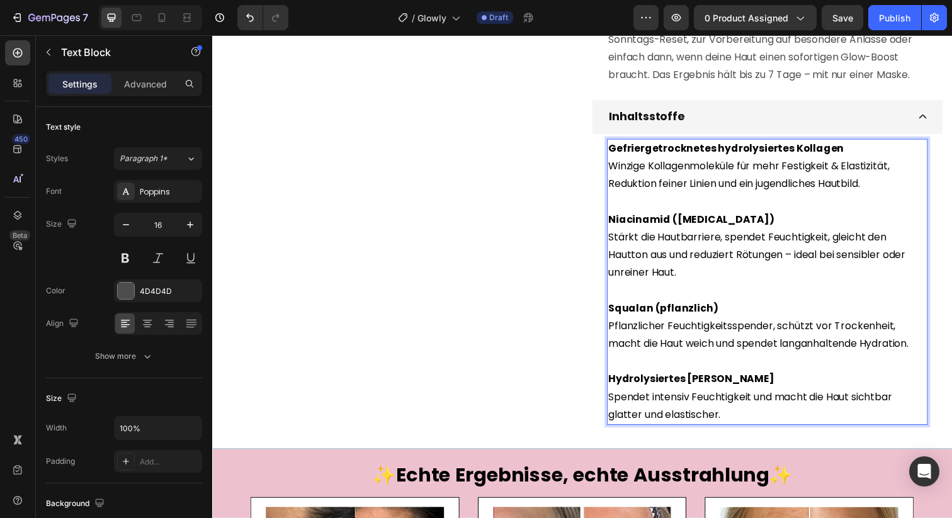
click at [758, 425] on p "Spendet intensiv Feuchtigkeit und macht die Haut sichtbar glatter und elastisch…" at bounding box center [779, 414] width 325 height 37
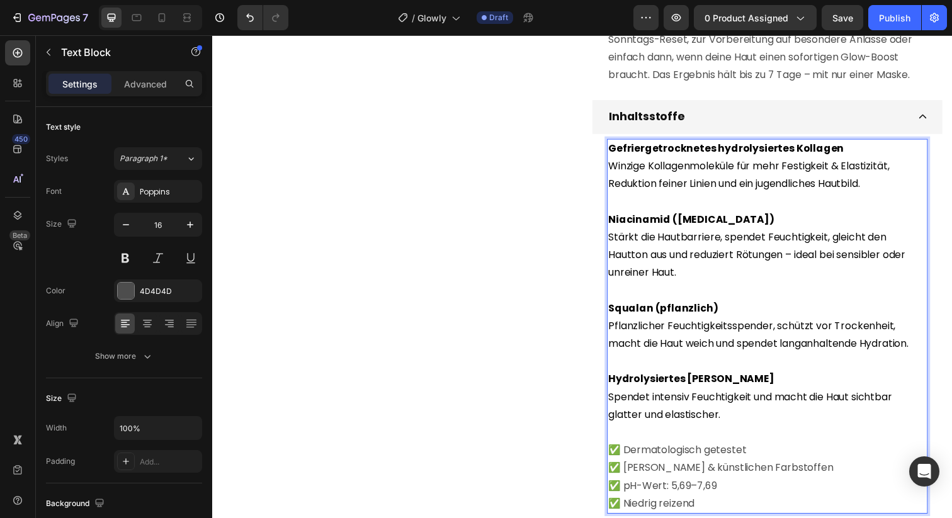
scroll to position [749, 0]
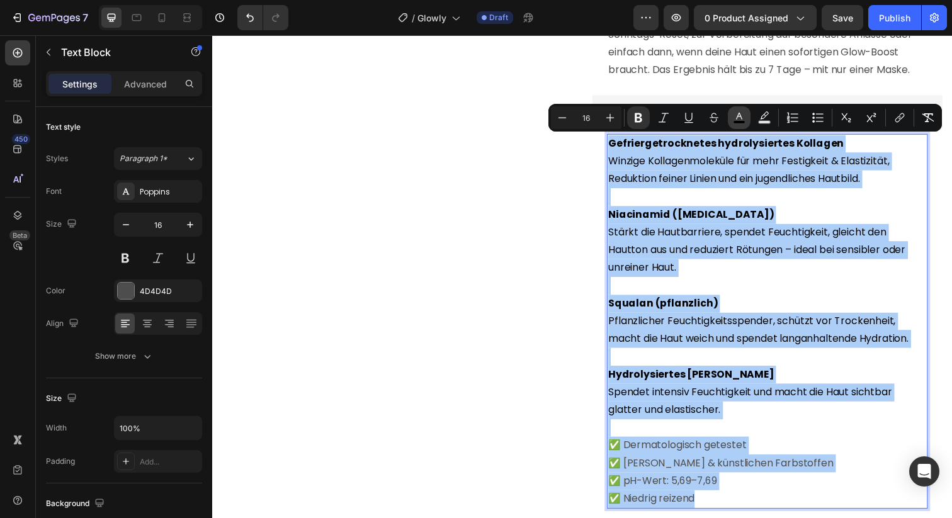
click at [730, 115] on button "color" at bounding box center [739, 117] width 23 height 23
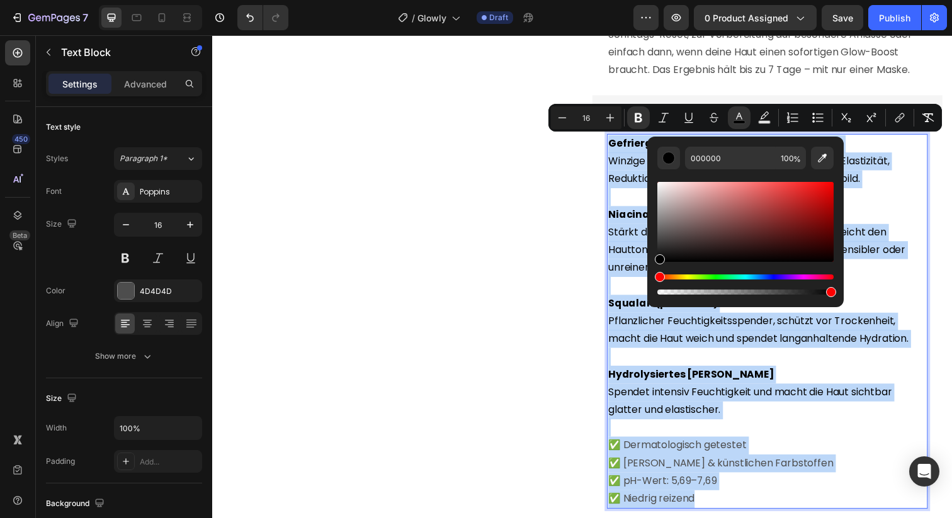
drag, startPoint x: 921, startPoint y: 281, endPoint x: 641, endPoint y: 285, distance: 280.3
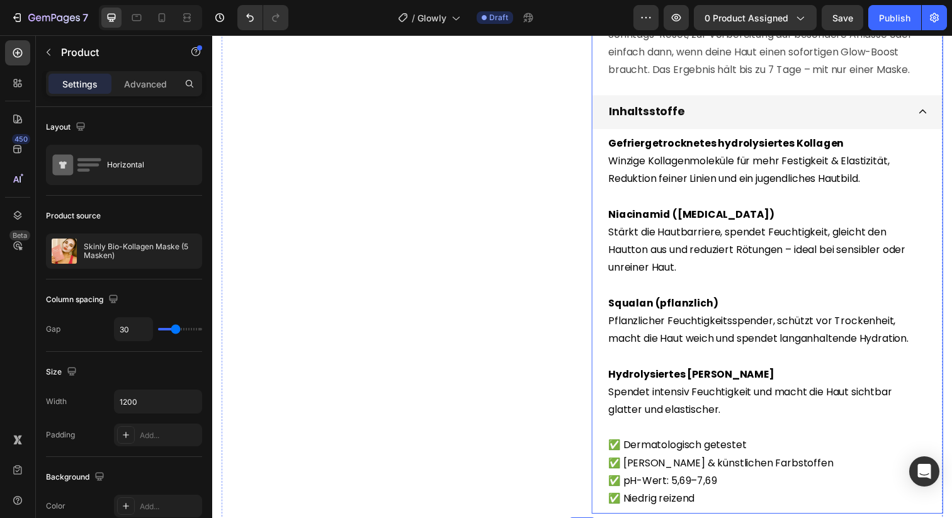
click at [897, 119] on div "Inhaltsstoffe" at bounding box center [768, 113] width 307 height 24
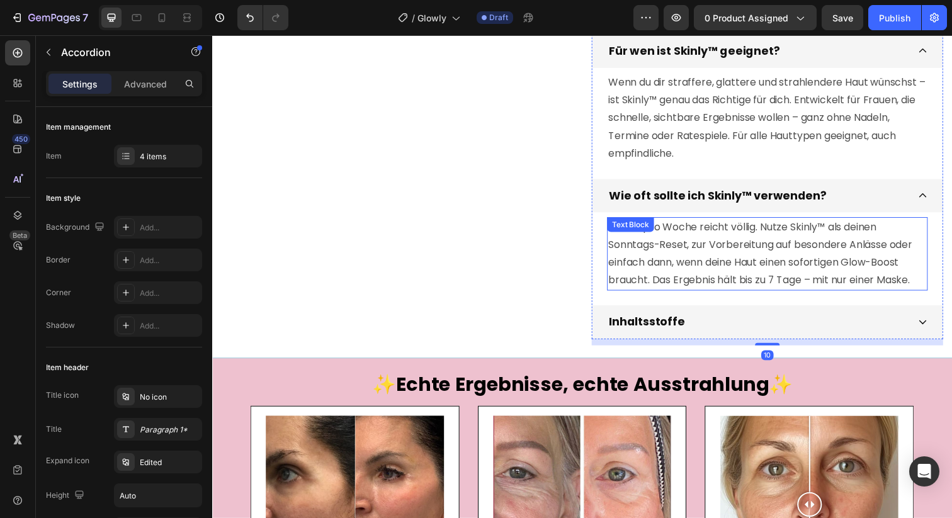
scroll to position [439, 0]
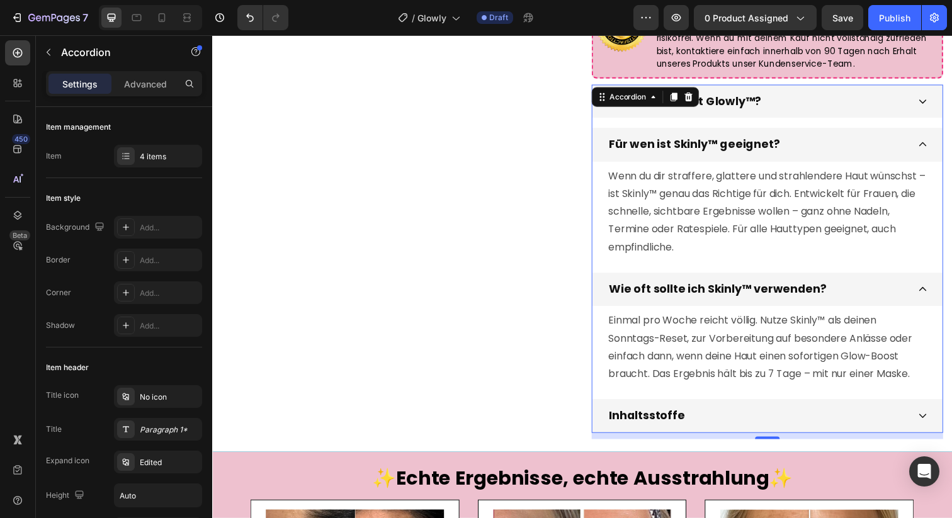
click at [736, 283] on div "Wie oft sollte ich Skinly™ verwenden?" at bounding box center [728, 295] width 226 height 24
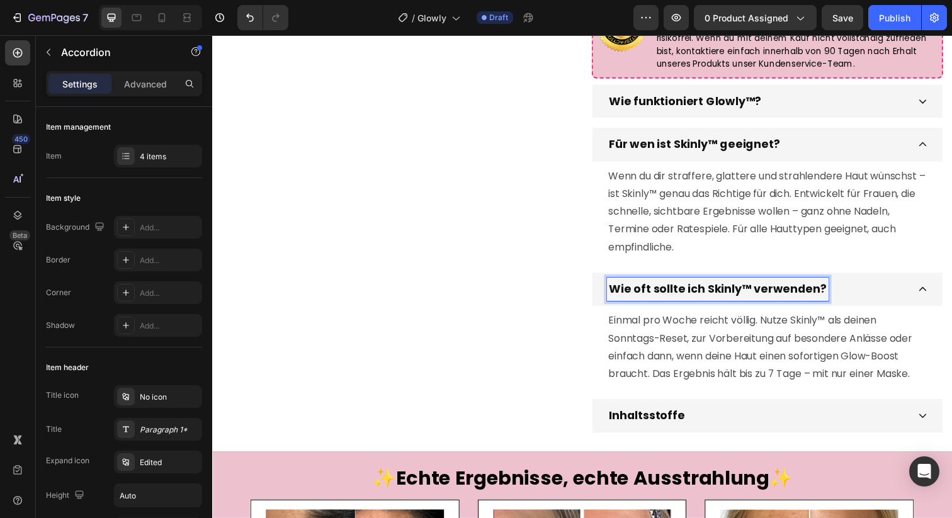
click at [736, 290] on strong "Wie oft sollte ich Skinly™ verwenden?" at bounding box center [728, 295] width 222 height 16
click at [710, 295] on strong "Wie oft sollte ich Skinly™ verwenden?" at bounding box center [728, 295] width 222 height 16
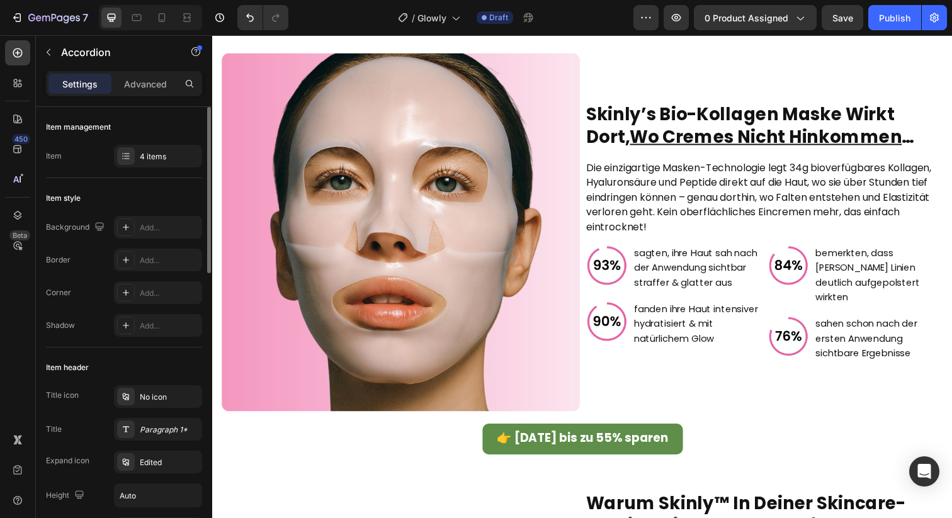
scroll to position [1214, 0]
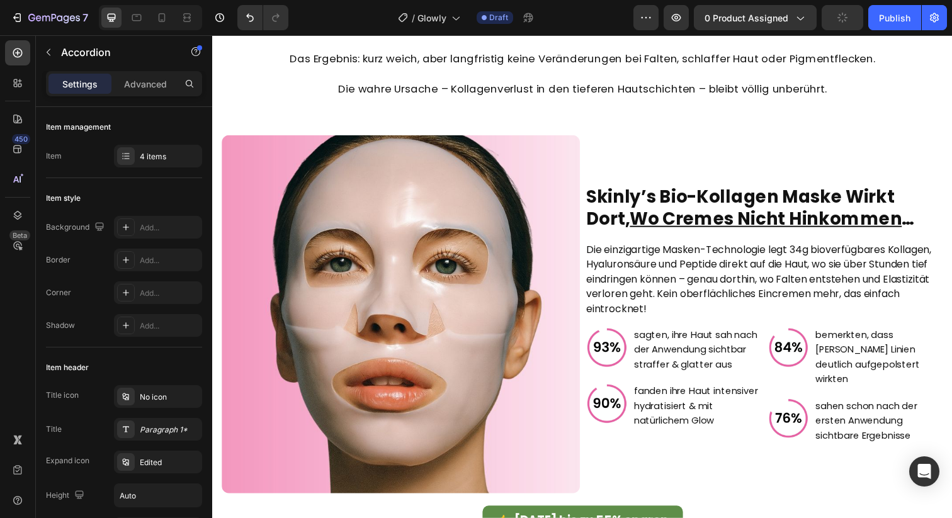
click at [652, 210] on strong "skinly’s bio-kollagen maske wirkt dort, wo cremes nicht hinkommen …" at bounding box center [762, 211] width 336 height 47
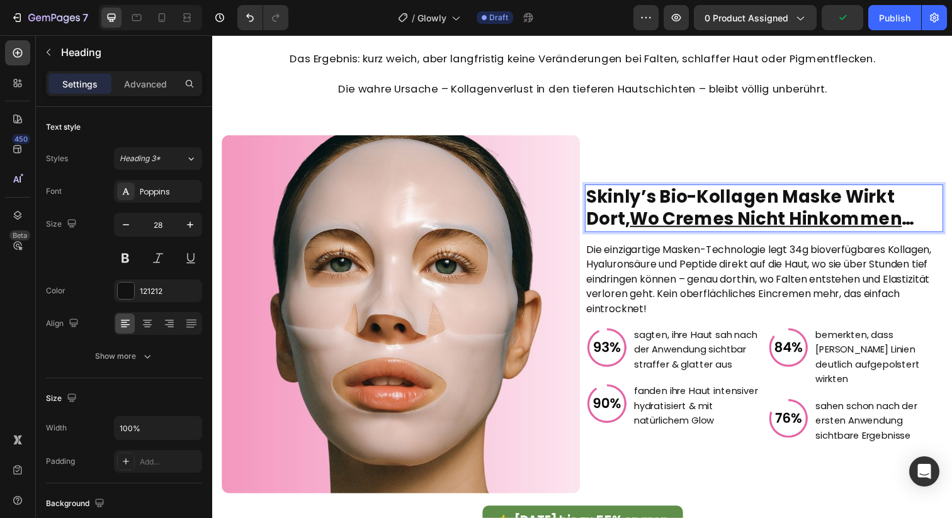
click at [646, 207] on strong "skinly’s bio-kollagen maske wirkt dort, wo cremes nicht hinkommen …" at bounding box center [762, 211] width 336 height 47
drag, startPoint x: 647, startPoint y: 210, endPoint x: 599, endPoint y: 208, distance: 48.5
click at [599, 208] on strong "skinly’s bio-kollagen maske wirkt dort, wo cremes nicht hinkommen …" at bounding box center [762, 211] width 336 height 47
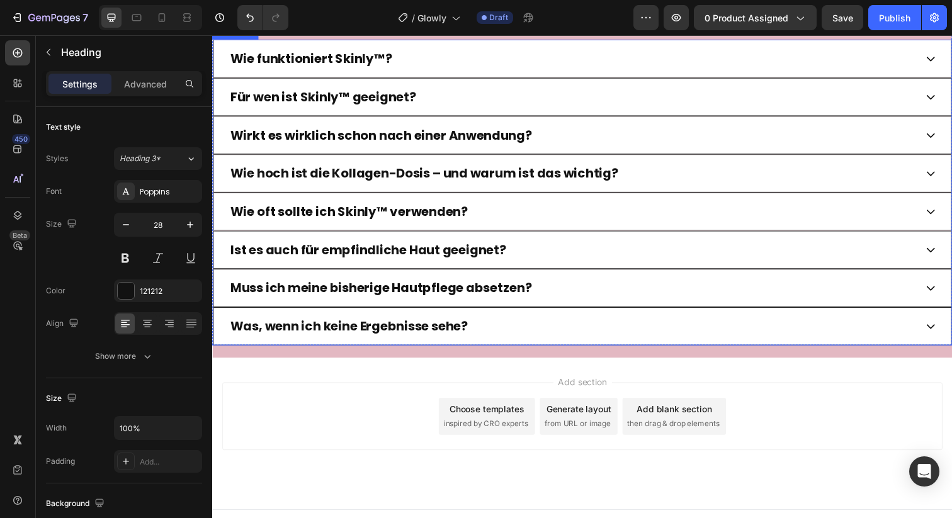
scroll to position [3342, 0]
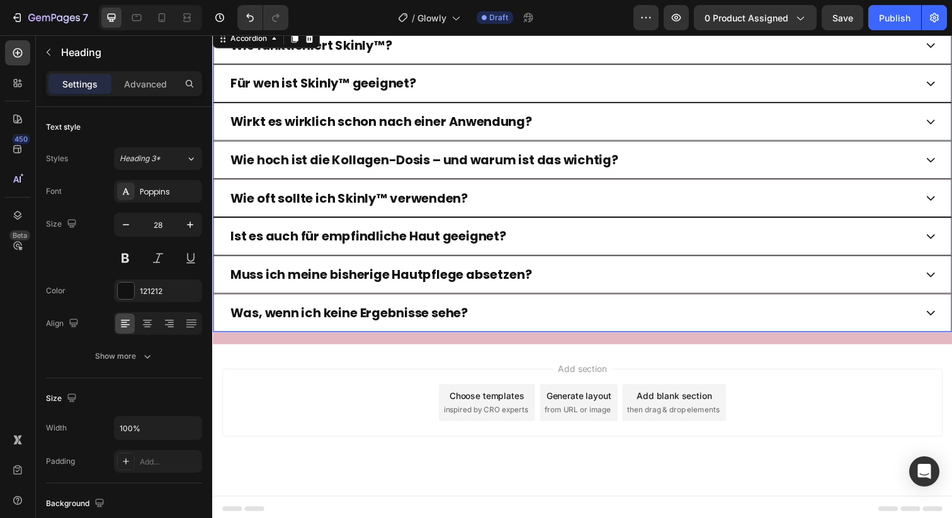
click at [521, 65] on div "Wie funktioniert Skinly™?" at bounding box center [590, 45] width 755 height 39
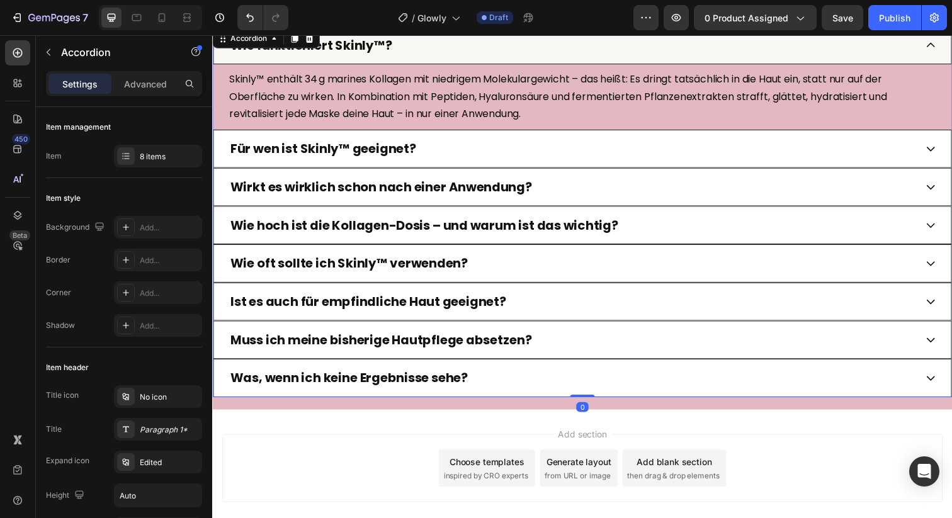
click at [479, 154] on div "Für wen ist Skinly™ geeignet?" at bounding box center [580, 151] width 702 height 19
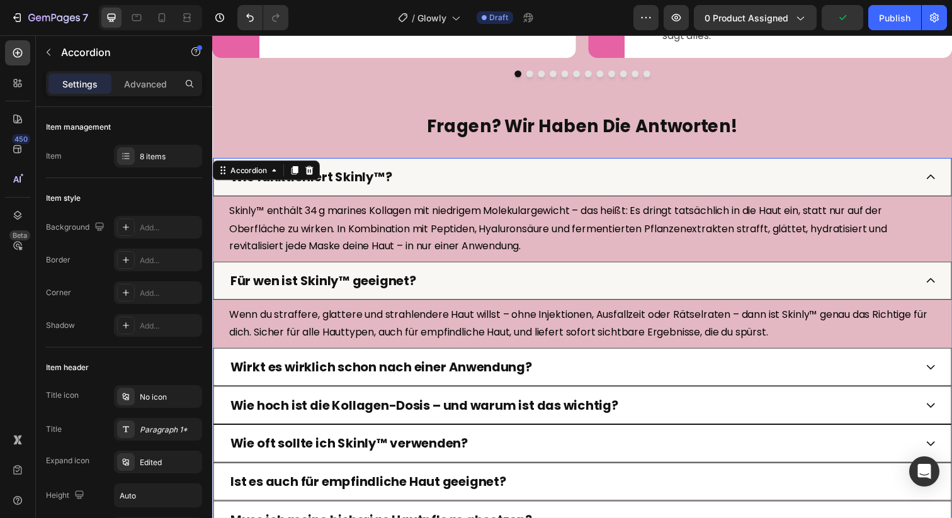
scroll to position [3152, 0]
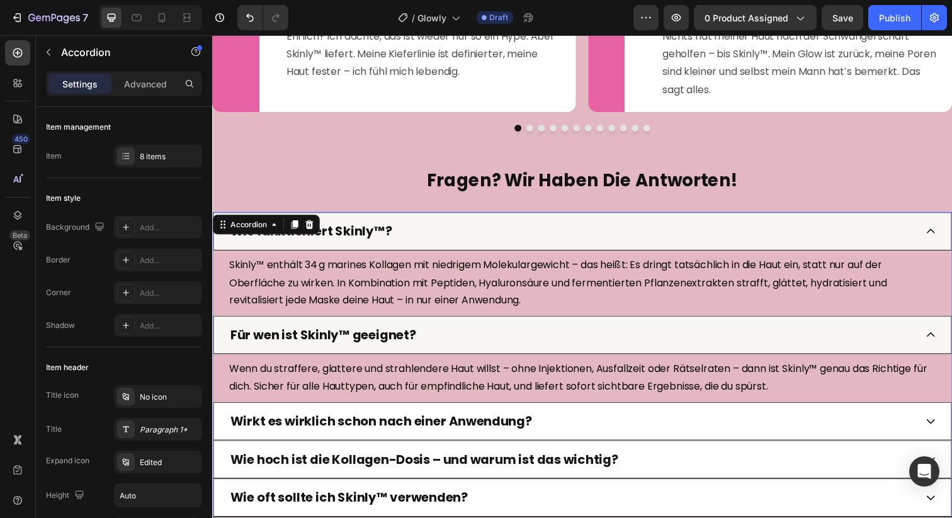
click at [385, 269] on div "Skinly™ enthält 34 g marines Kollagen mit niedrigem Molekulargewicht – das heiß…" at bounding box center [590, 288] width 755 height 67
click at [232, 234] on div "Accordion" at bounding box center [249, 228] width 42 height 11
click at [98, 80] on div "Settings" at bounding box center [79, 84] width 63 height 20
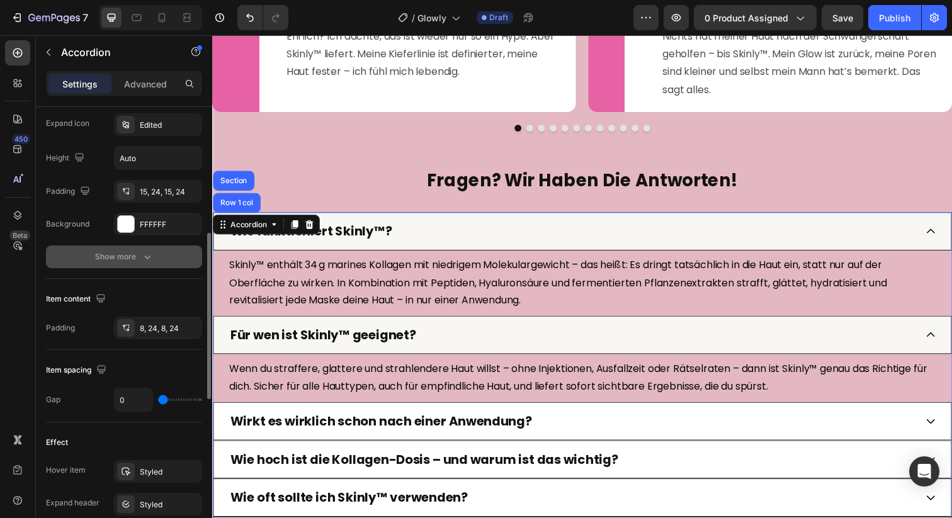
click at [137, 254] on div "Show more" at bounding box center [124, 257] width 59 height 13
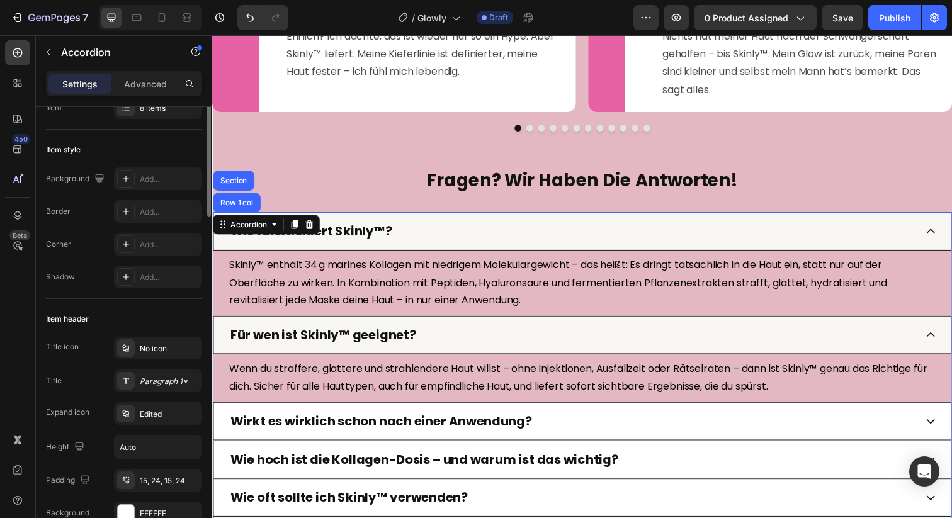
scroll to position [0, 0]
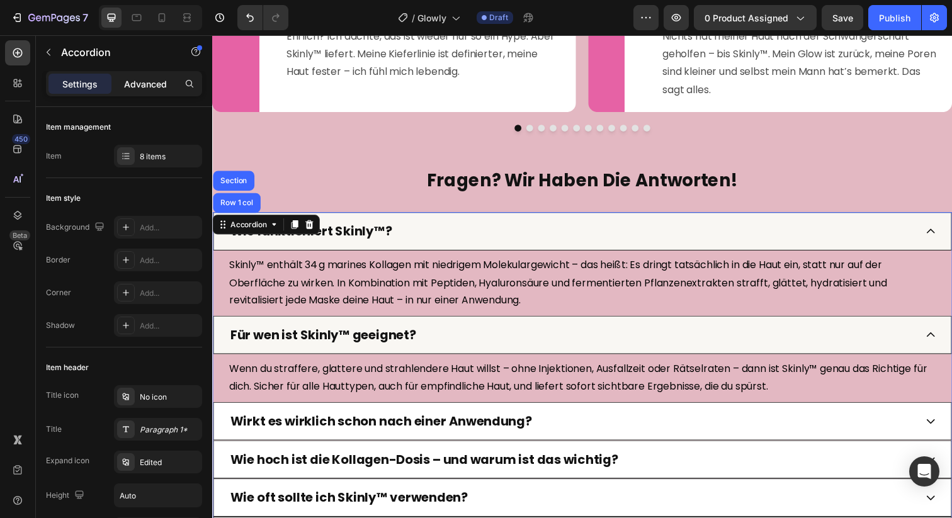
click at [157, 88] on p "Advanced" at bounding box center [145, 83] width 43 height 13
type input "100%"
type input "100"
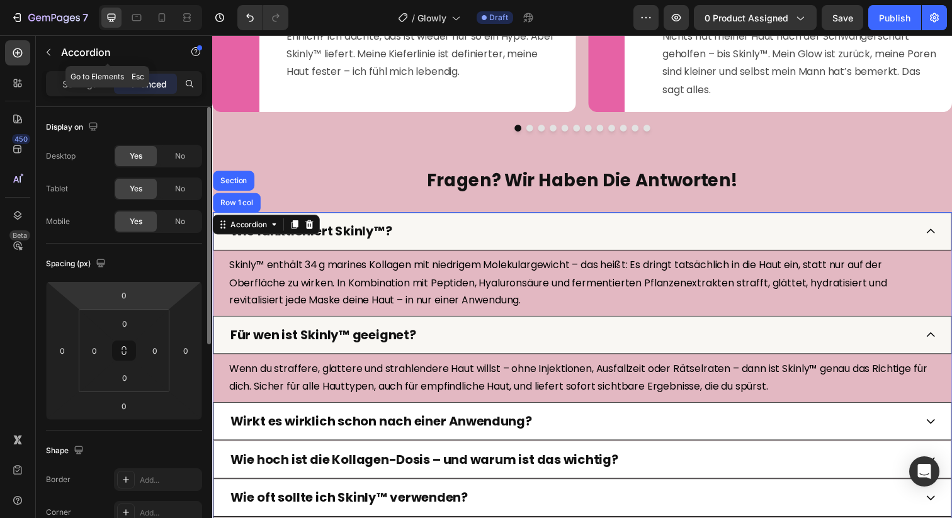
click at [86, 80] on p "Settings" at bounding box center [79, 83] width 35 height 13
type input "0"
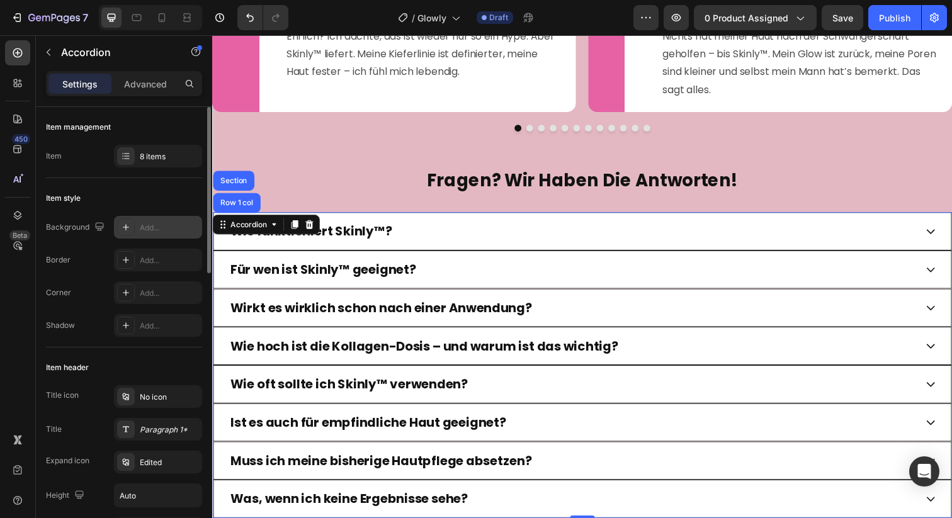
click at [146, 218] on div "Add..." at bounding box center [158, 227] width 88 height 23
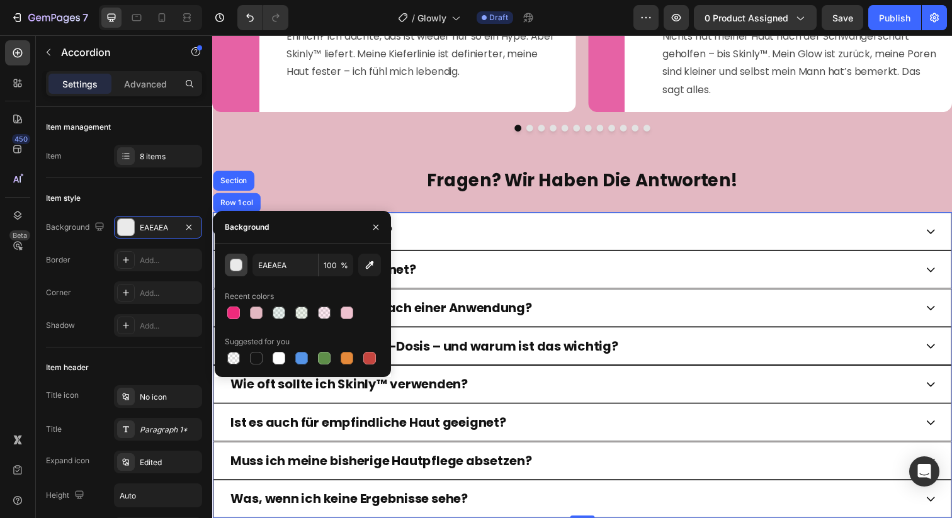
click at [239, 267] on div "button" at bounding box center [237, 265] width 13 height 13
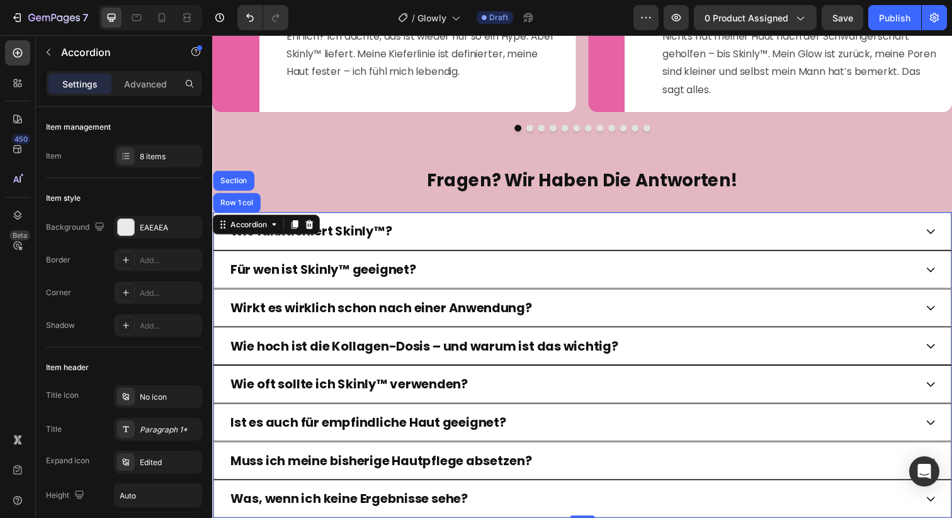
click at [536, 280] on div "Für wen ist Skinly™ geeignet?" at bounding box center [580, 274] width 702 height 19
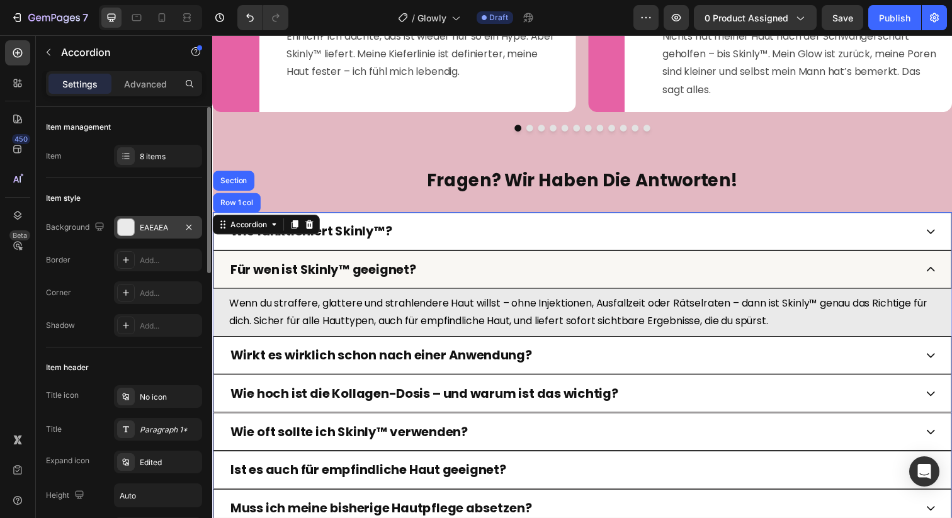
click at [140, 226] on div "EAEAEA" at bounding box center [158, 227] width 37 height 11
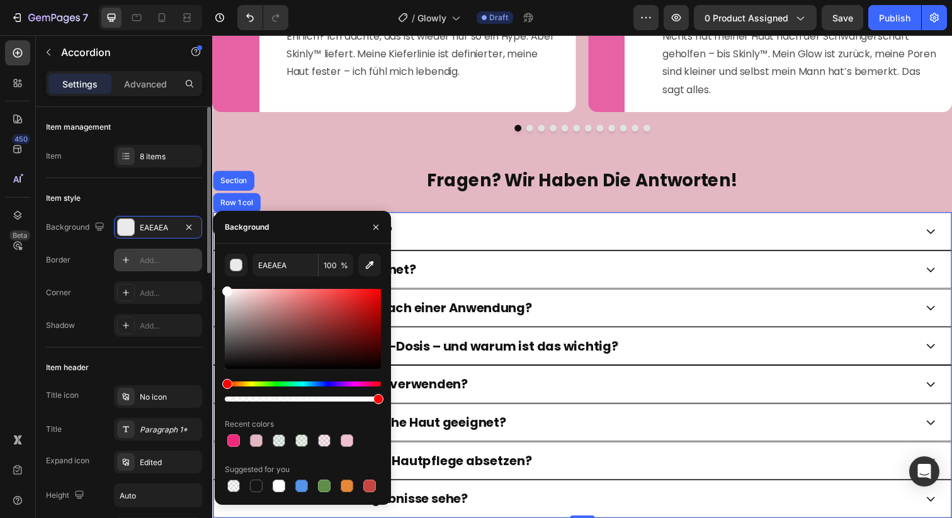
click at [199, 270] on div "450 Beta Sections(18) Elements(84) Section Element Hero Section Product Detail …" at bounding box center [106, 276] width 212 height 483
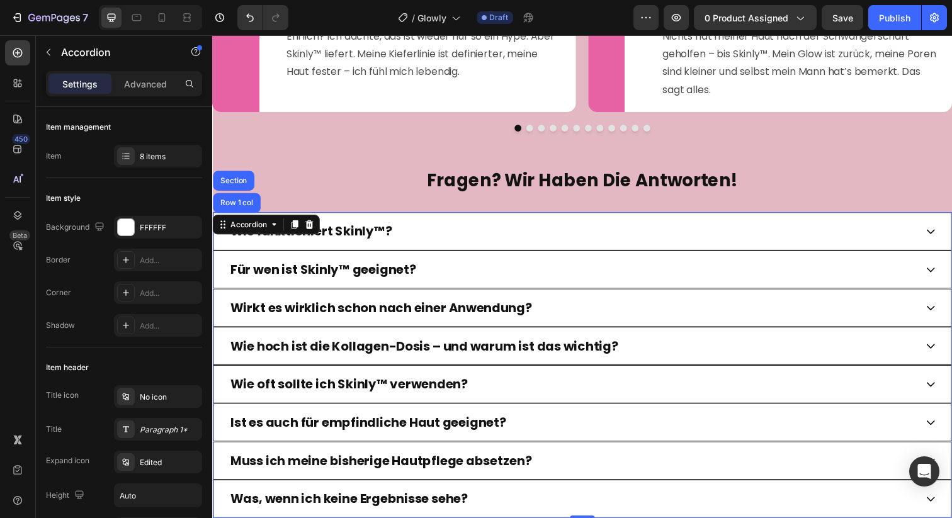
click at [549, 245] on div "Wie funktioniert Skinly™?" at bounding box center [580, 235] width 702 height 19
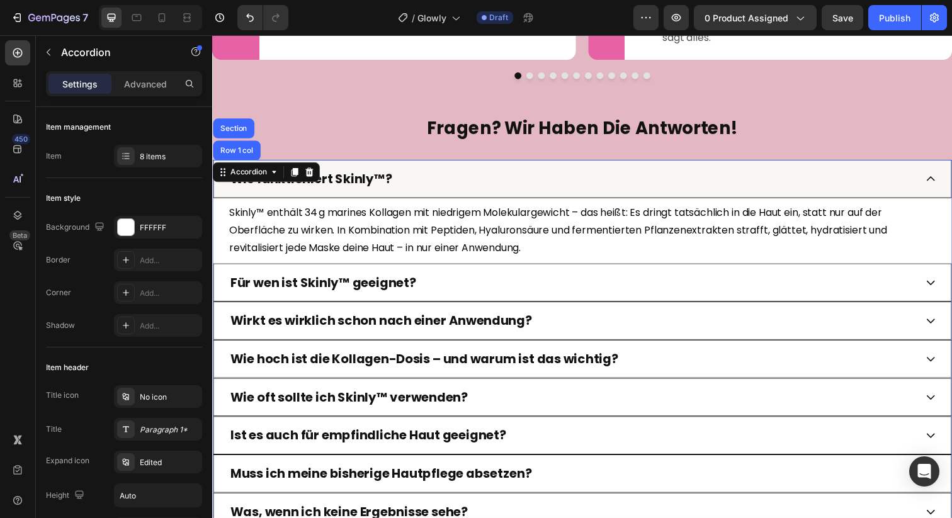
scroll to position [3209, 0]
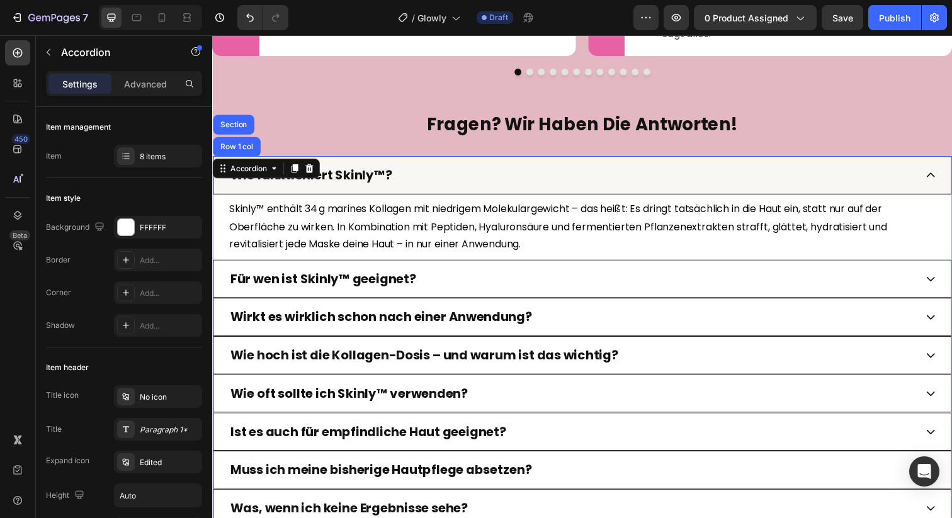
click at [363, 187] on strong "Wie funktioniert Skinly™?" at bounding box center [313, 178] width 165 height 18
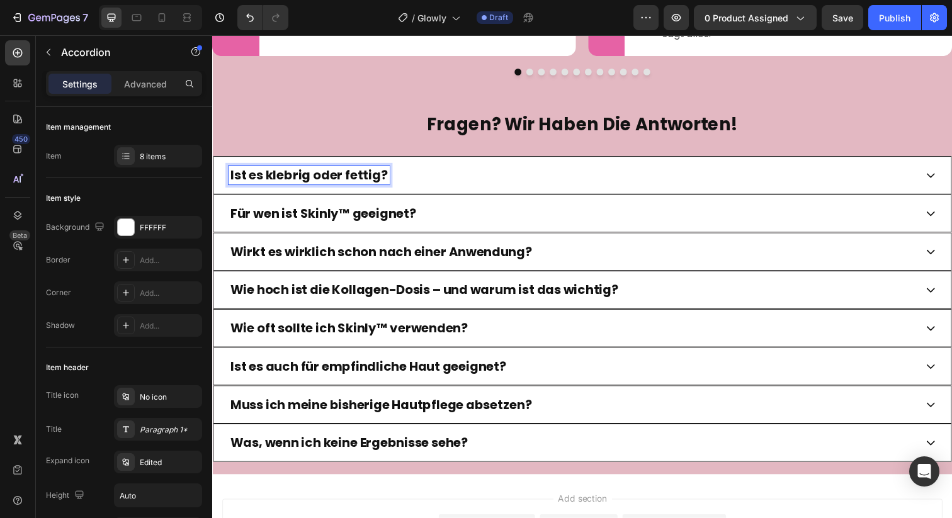
click at [406, 198] on div "Ist es klebrig oder fettig?" at bounding box center [590, 178] width 755 height 39
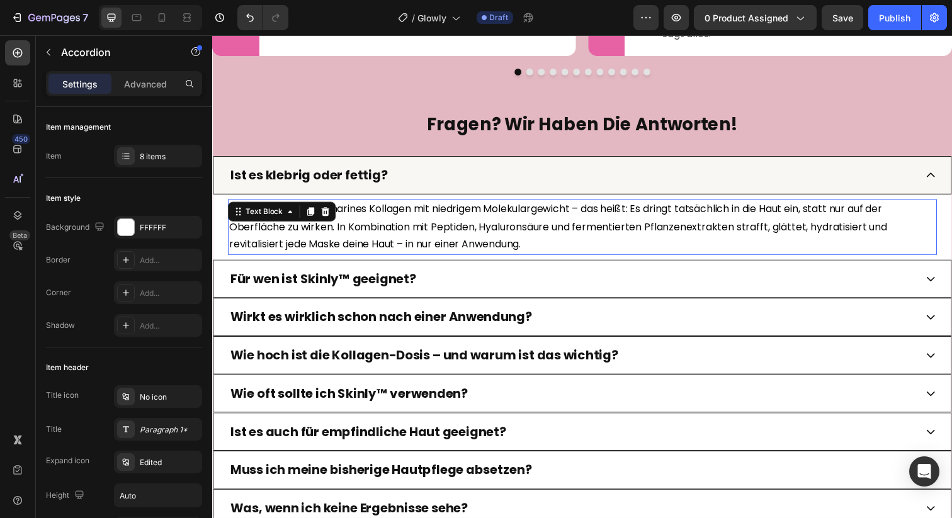
click at [340, 237] on p "Skinly™ enthält 34 g marines Kollagen mit niedrigem Molekulargewicht – das heiß…" at bounding box center [590, 231] width 722 height 54
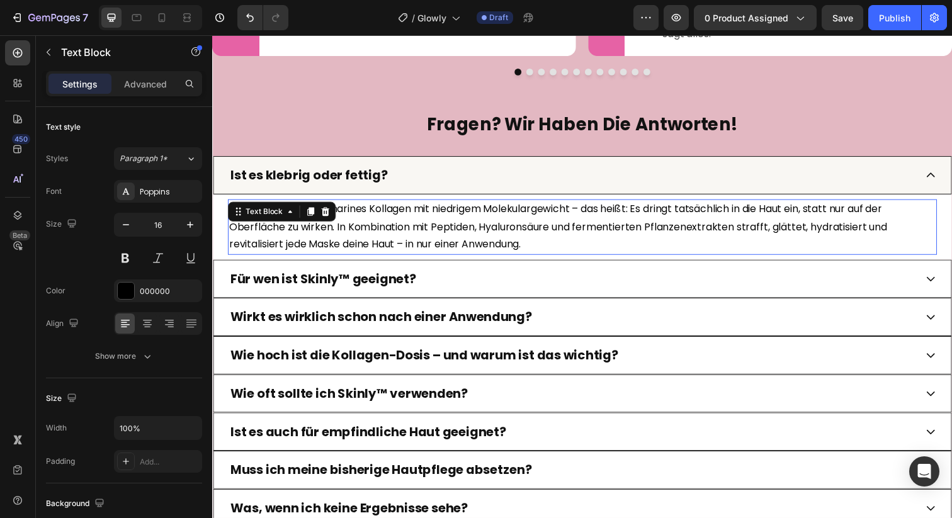
click at [340, 237] on p "Skinly™ enthält 34 g marines Kollagen mit niedrigem Molekulargewicht – das heiß…" at bounding box center [590, 231] width 722 height 54
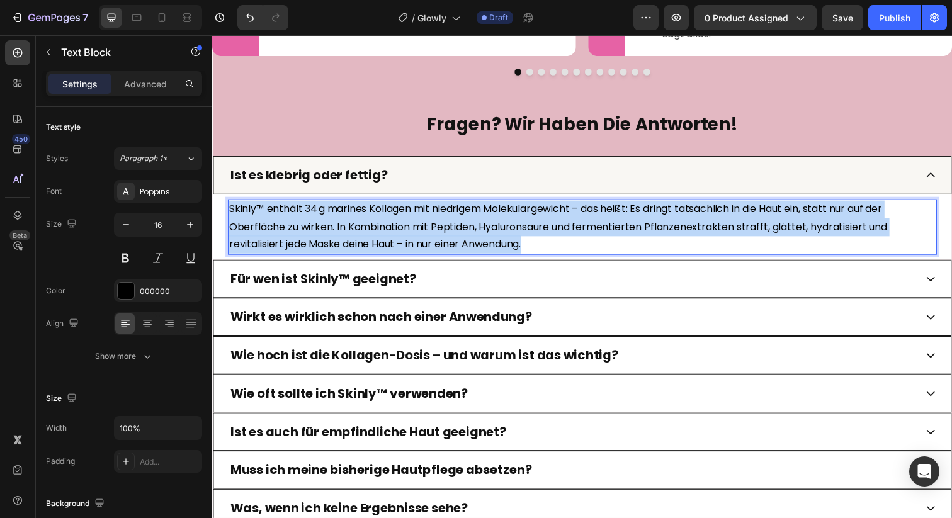
click at [340, 237] on p "Skinly™ enthält 34 g marines Kollagen mit niedrigem Molekulargewicht – das heiß…" at bounding box center [590, 231] width 722 height 54
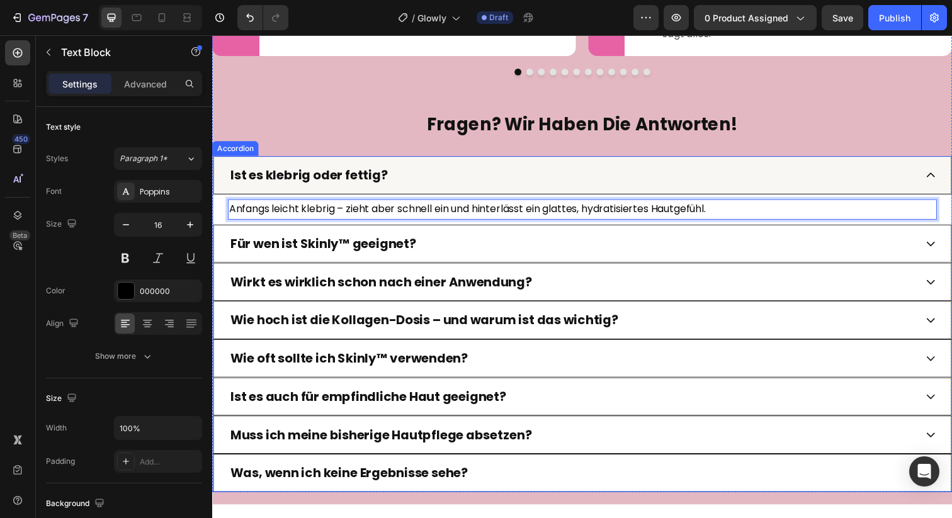
click at [391, 257] on strong "Für wen ist Skinly™ geeignet?" at bounding box center [326, 248] width 190 height 18
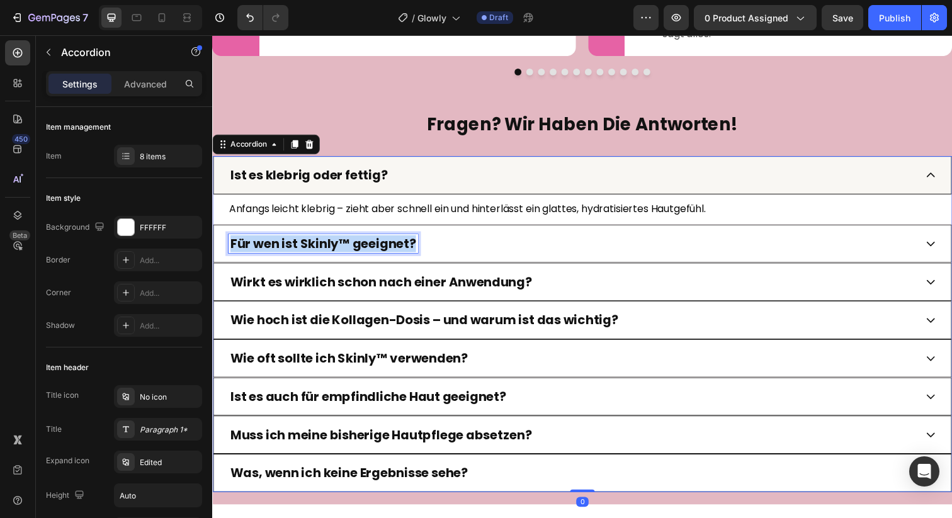
click at [391, 257] on strong "Für wen ist Skinly™ geeignet?" at bounding box center [326, 248] width 190 height 18
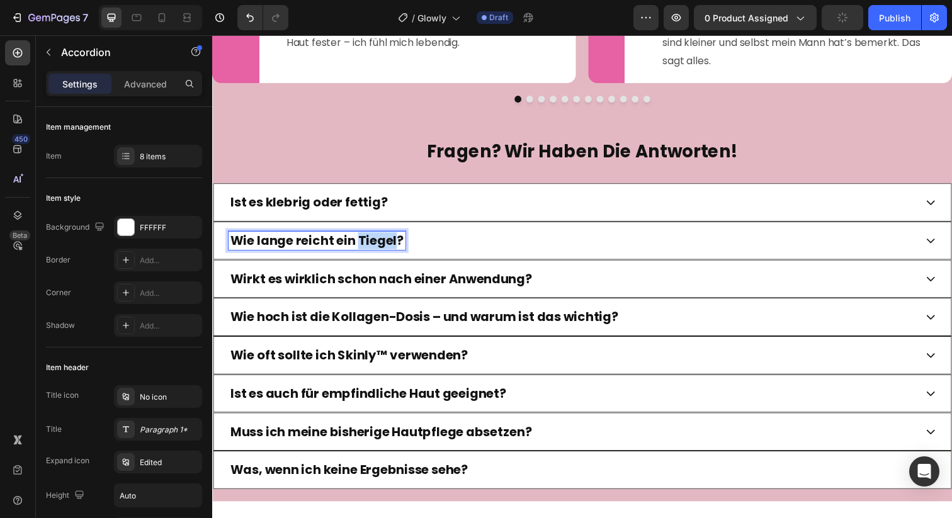
scroll to position [3178, 0]
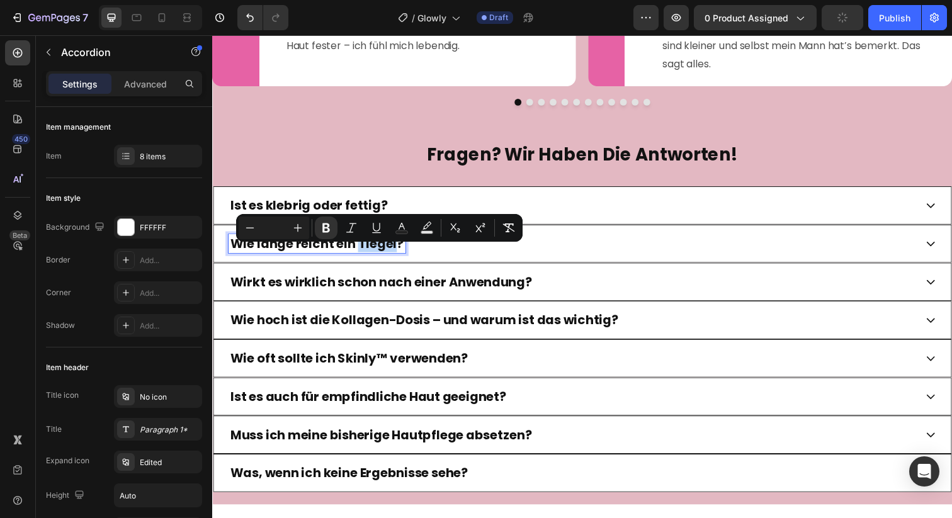
drag, startPoint x: 364, startPoint y: 259, endPoint x: 399, endPoint y: 261, distance: 34.7
click at [399, 257] on strong "Wie lange reicht ein Tiegel?" at bounding box center [319, 248] width 177 height 18
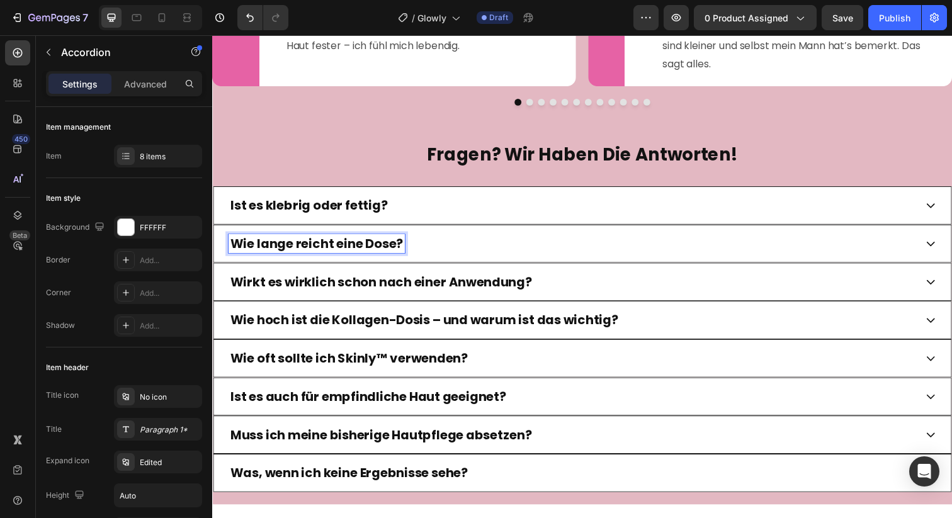
click at [580, 258] on div "Wie lange reicht eine Dose?" at bounding box center [580, 248] width 702 height 19
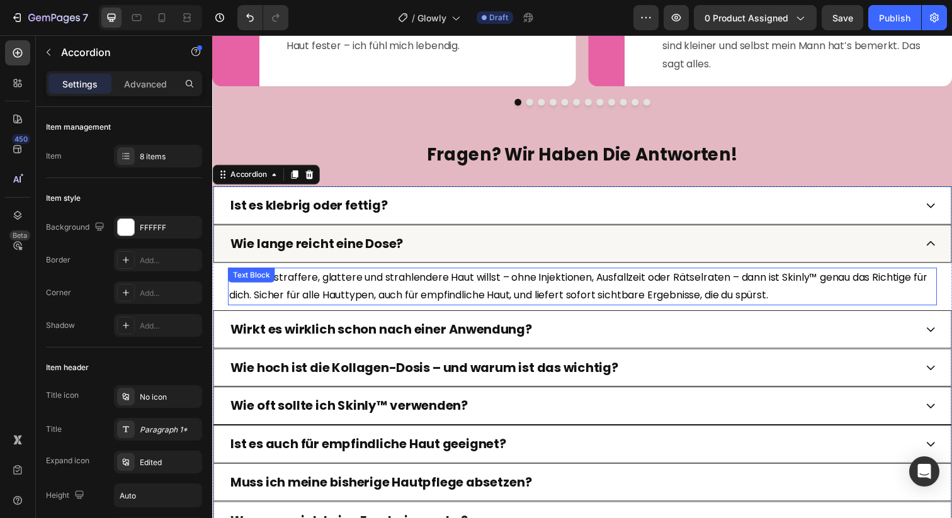
click at [402, 302] on p "Wenn du straffere, glattere und strahlendere Haut willst – ohne Injektionen, Au…" at bounding box center [590, 292] width 722 height 37
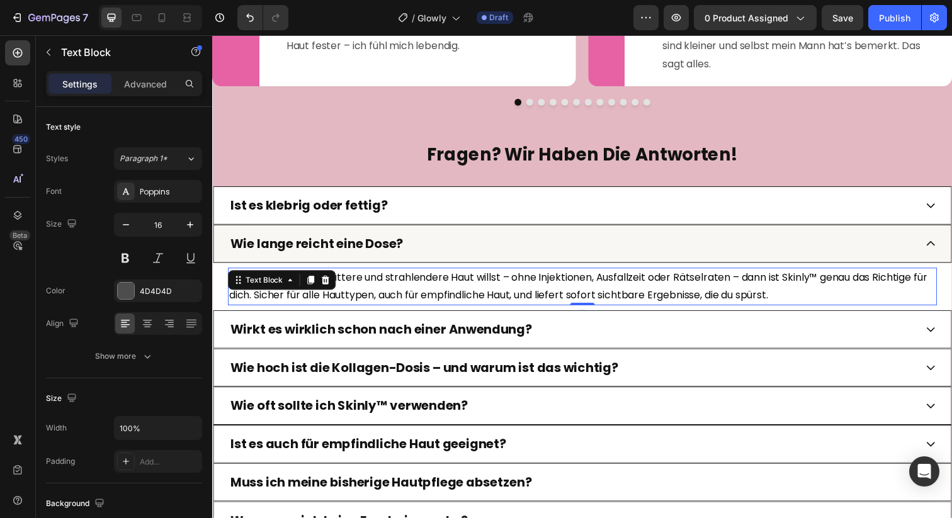
click at [402, 302] on p "Wenn du straffere, glattere und strahlendere Haut willst – ohne Injektionen, Au…" at bounding box center [590, 292] width 722 height 37
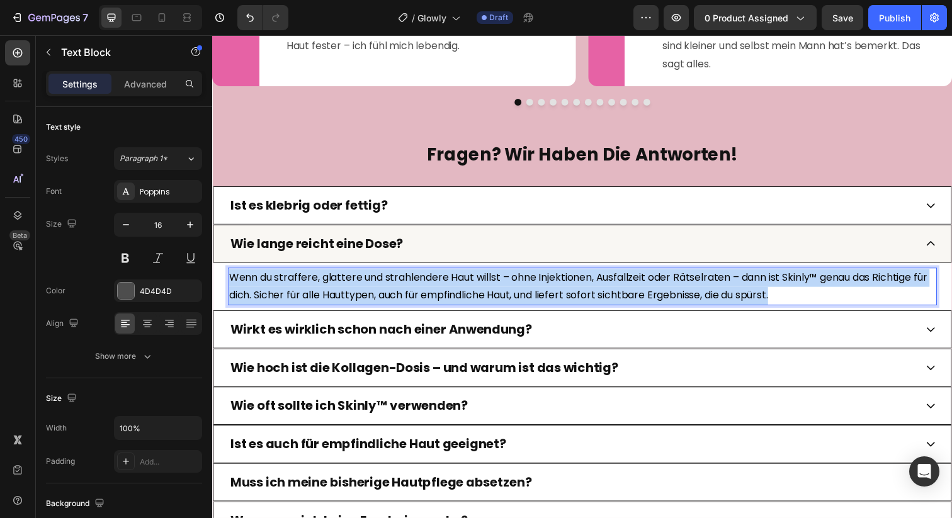
click at [402, 302] on p "Wenn du straffere, glattere und strahlendere Haut willst – ohne Injektionen, Au…" at bounding box center [590, 292] width 722 height 37
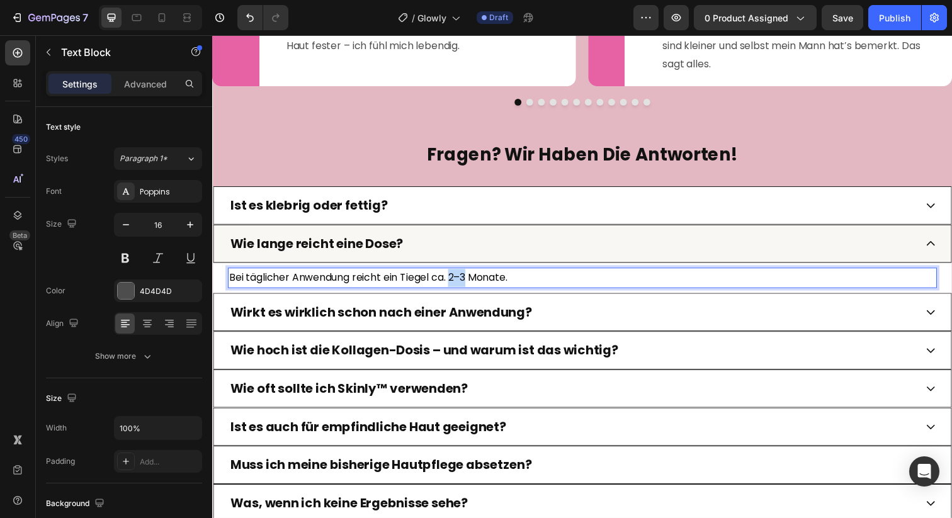
drag, startPoint x: 459, startPoint y: 296, endPoint x: 477, endPoint y: 297, distance: 18.3
click at [477, 290] on span "Bei täglicher Anwendung reicht ein Tiegel ca. 2–3 Monate." at bounding box center [371, 282] width 284 height 14
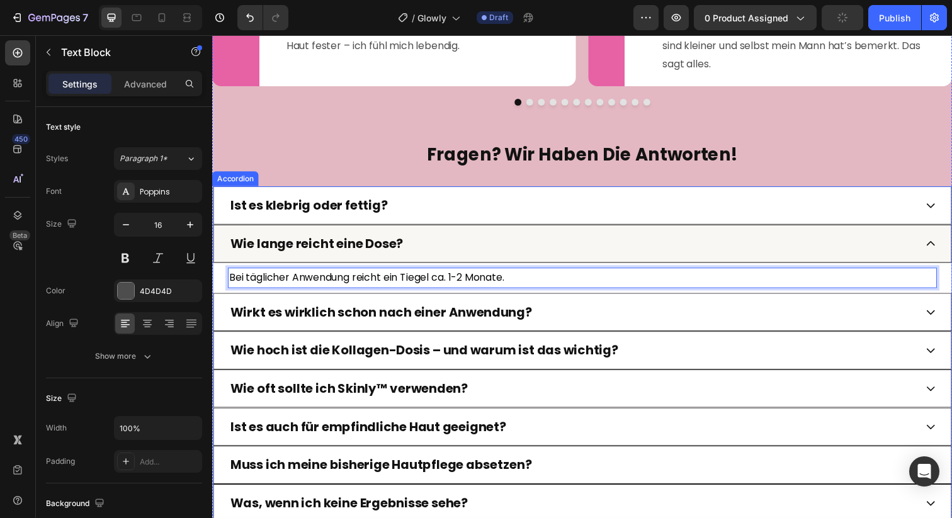
click at [567, 324] on div "Wirkt es wirklich schon nach einer Anwendung?" at bounding box center [580, 318] width 702 height 19
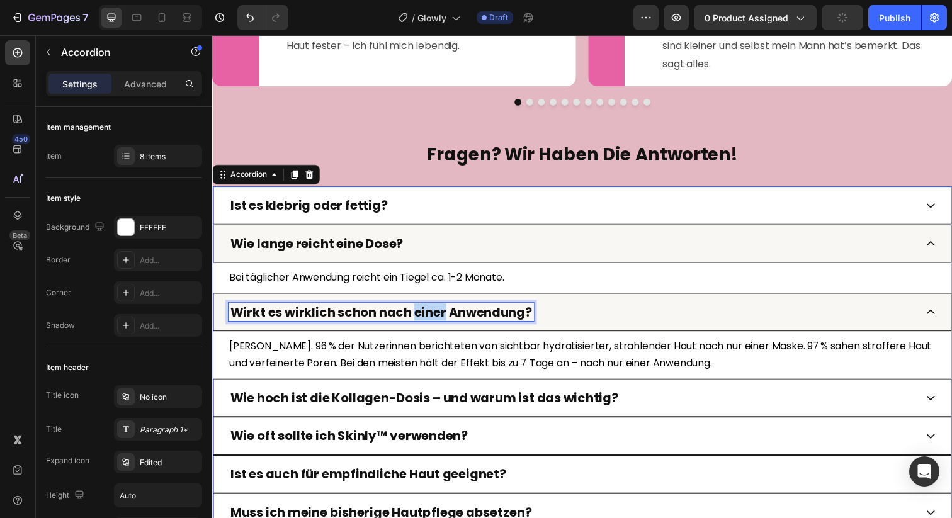
click at [440, 327] on strong "Wirkt es wirklich schon nach einer Anwendung?" at bounding box center [385, 318] width 308 height 18
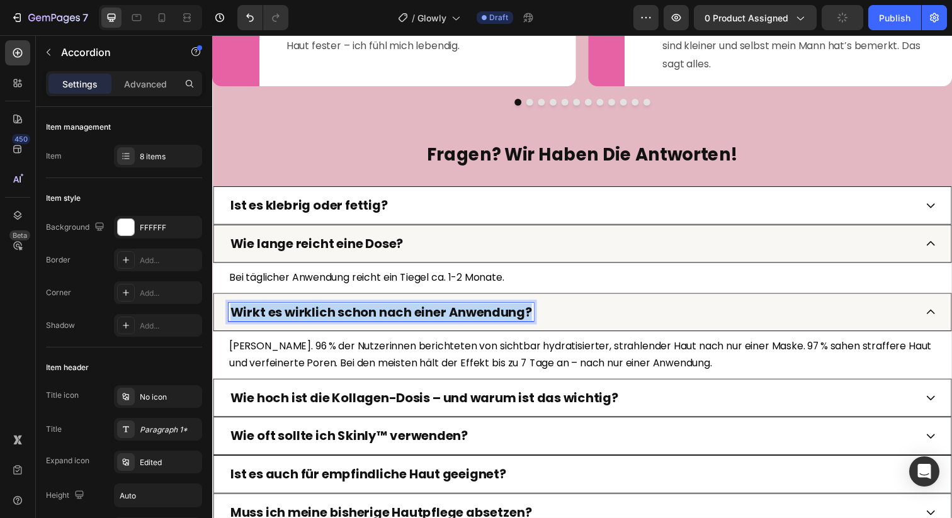
click at [440, 327] on strong "Wirkt es wirklich schon nach einer Anwendung?" at bounding box center [385, 318] width 308 height 18
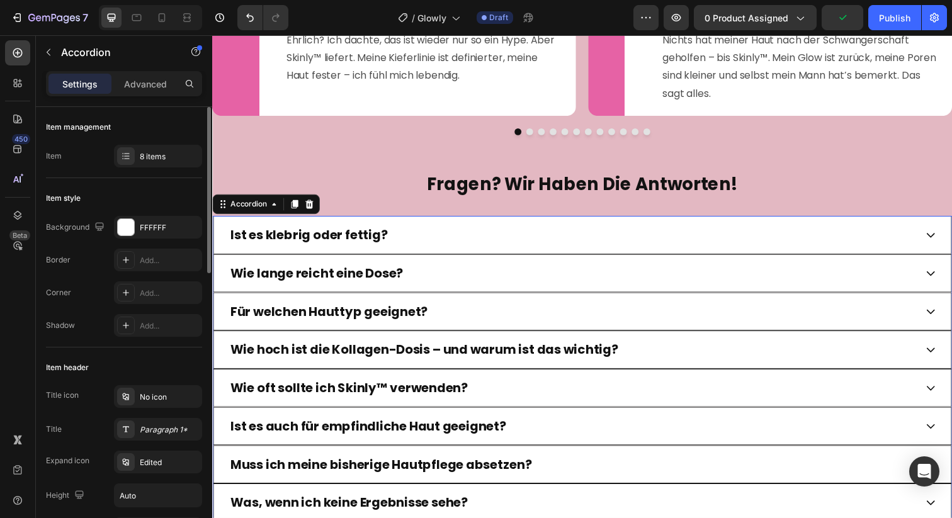
scroll to position [3148, 0]
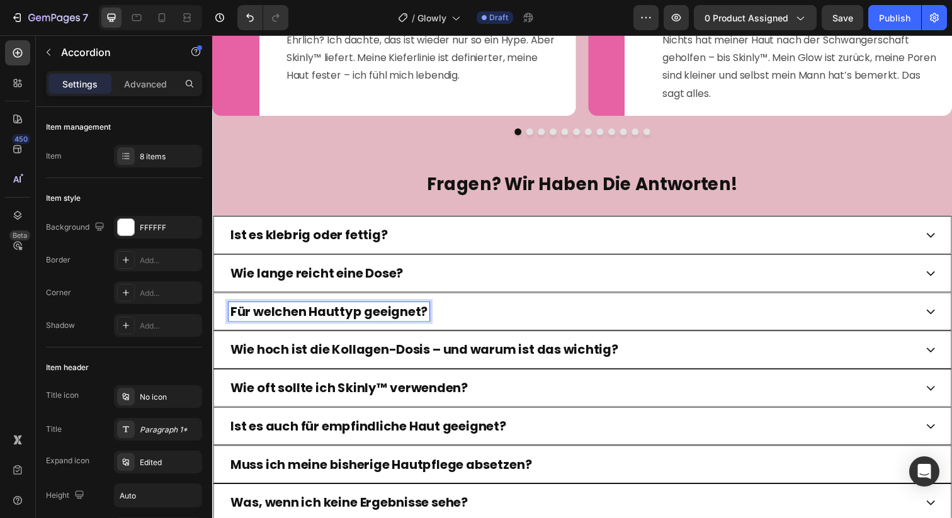
click at [601, 327] on div "Für welchen Hauttyp geeignet?" at bounding box center [580, 317] width 702 height 19
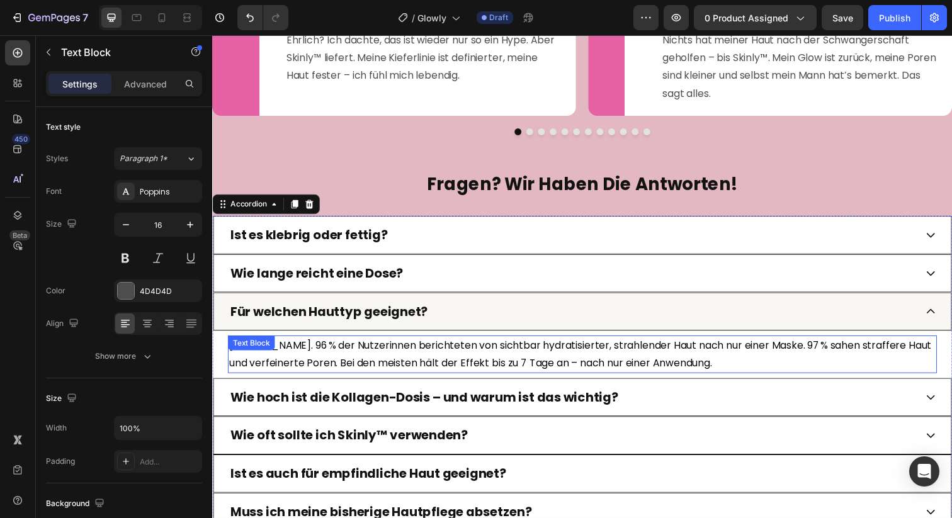
click at [372, 372] on p "[PERSON_NAME]. 96 % der Nutzerinnen berichteten von sichtbar hydratisierter, st…" at bounding box center [590, 361] width 722 height 37
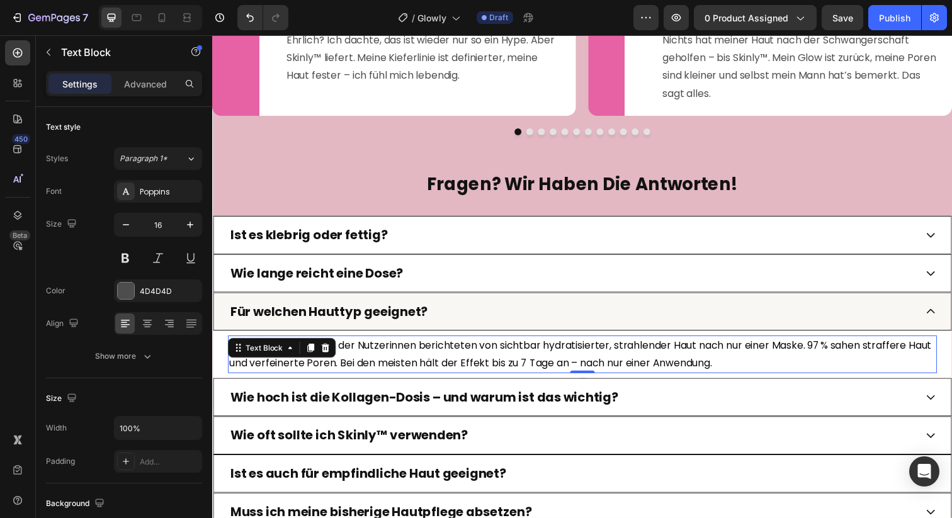
click at [372, 372] on p "[PERSON_NAME]. 96 % der Nutzerinnen berichteten von sichtbar hydratisierter, st…" at bounding box center [590, 361] width 722 height 37
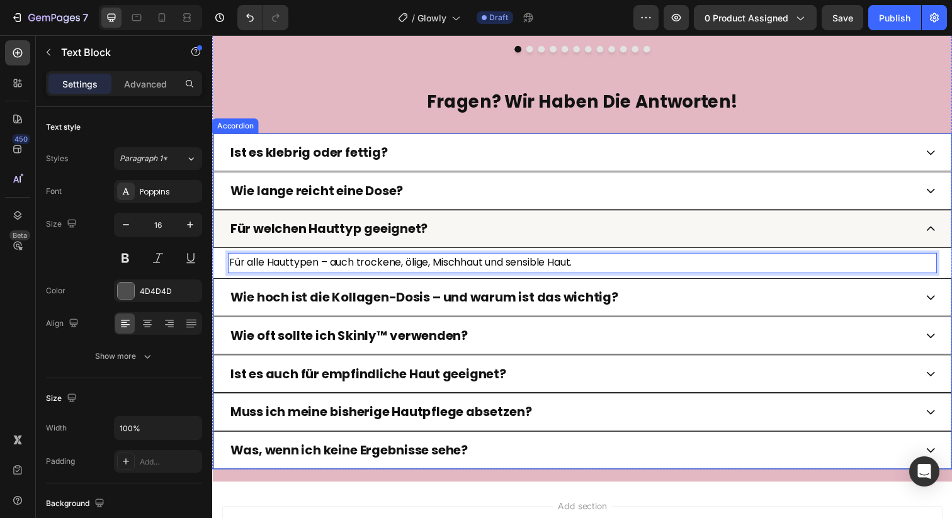
scroll to position [3276, 0]
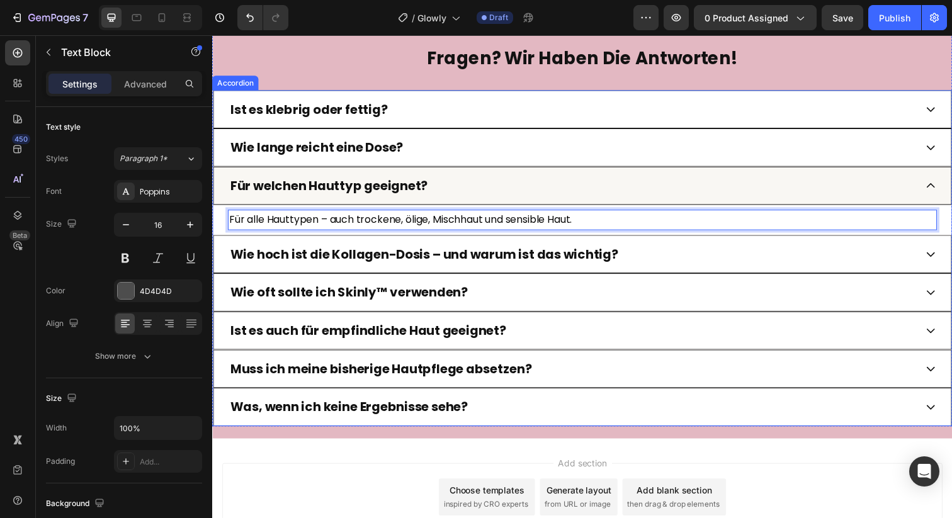
click at [544, 278] on div "Wie hoch ist die Kollagen-Dosis – und warum ist das wichtig?" at bounding box center [590, 258] width 755 height 39
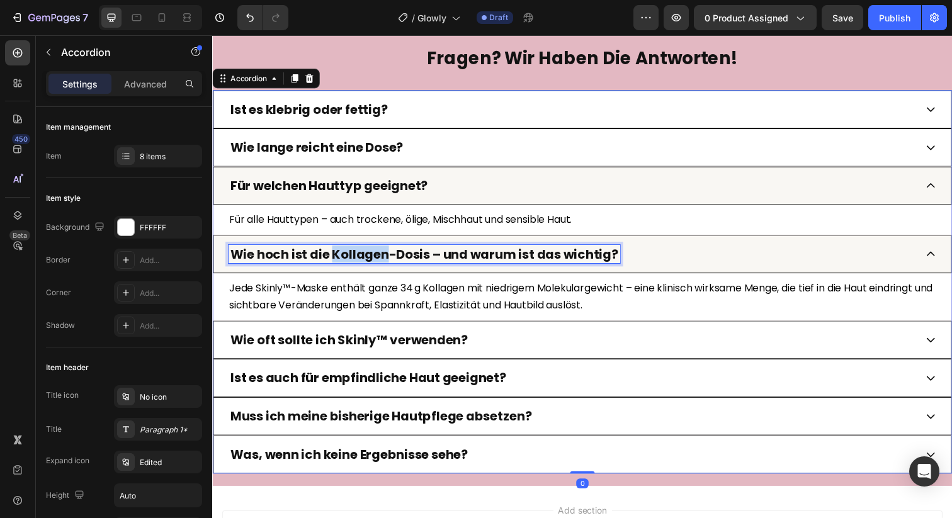
click at [378, 268] on strong "Wie hoch ist die Kollagen-Dosis – und warum ist das wichtig?" at bounding box center [429, 259] width 396 height 18
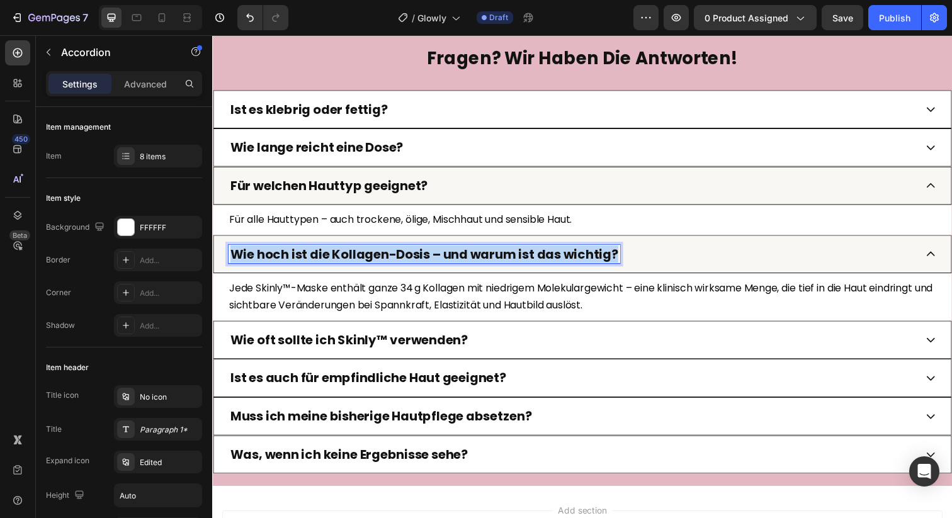
click at [378, 268] on strong "Wie hoch ist die Kollagen-Dosis – und warum ist das wichtig?" at bounding box center [429, 259] width 396 height 18
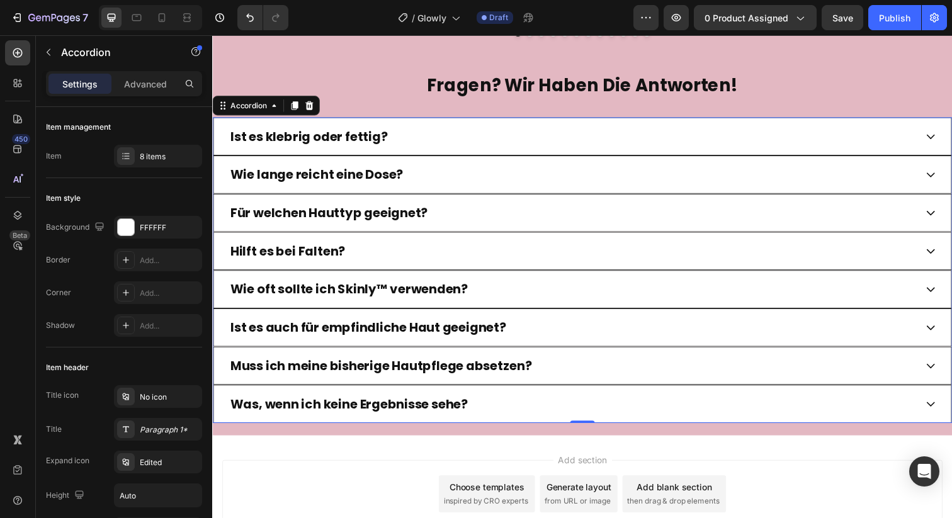
scroll to position [3245, 0]
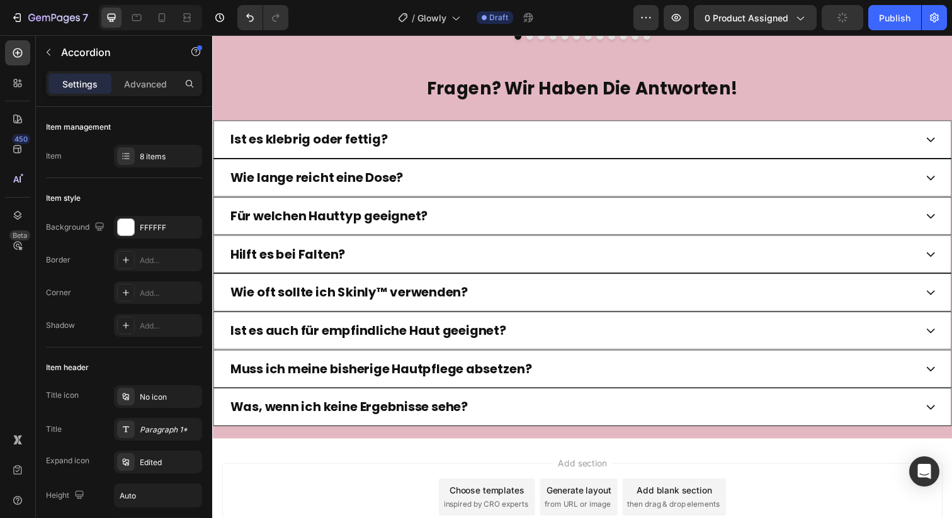
drag, startPoint x: 427, startPoint y: 281, endPoint x: 376, endPoint y: 303, distance: 55.6
click at [427, 278] on div "Hilft es bei Falten?" at bounding box center [590, 258] width 755 height 39
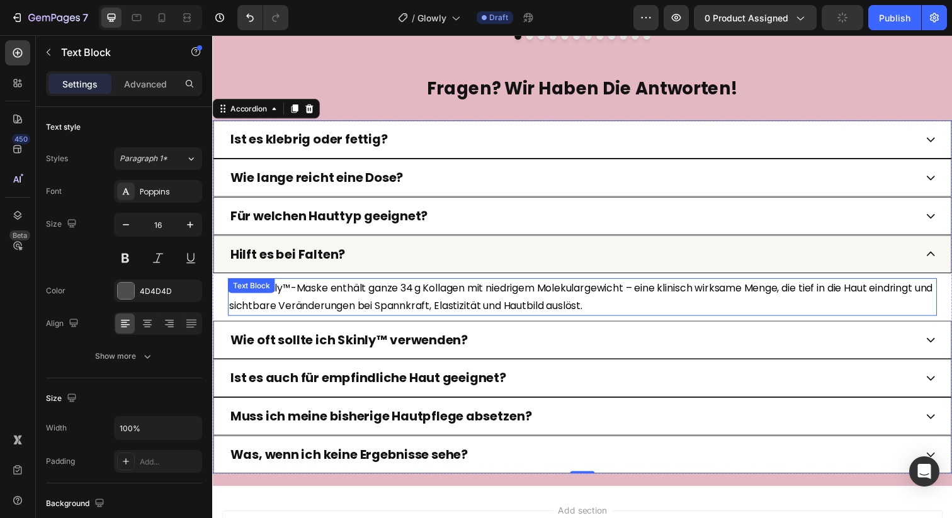
click at [346, 311] on span "Jede Skinly™-Maske enthält ganze 34 g Kollagen mit niedrigem Molekulargewicht –…" at bounding box center [588, 302] width 719 height 33
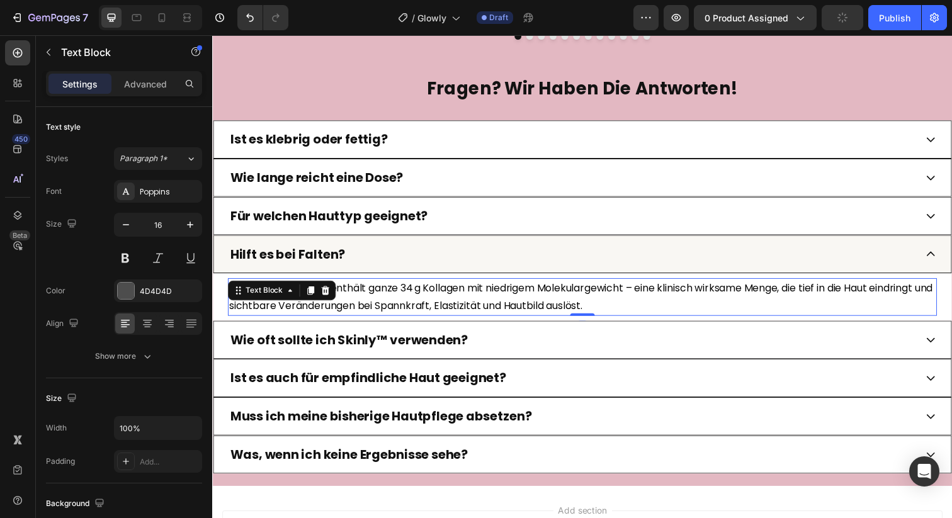
click at [346, 311] on span "Jede Skinly™-Maske enthält ganze 34 g Kollagen mit niedrigem Molekulargewicht –…" at bounding box center [588, 302] width 719 height 33
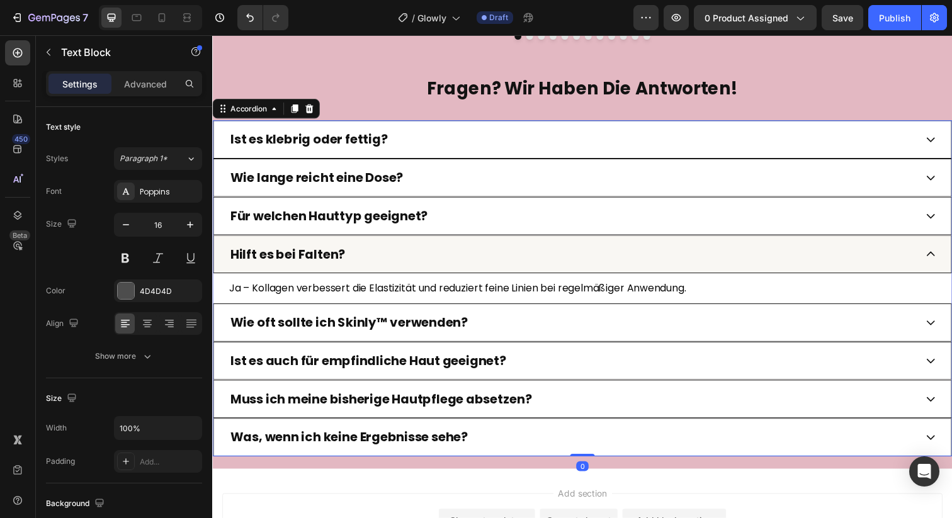
click at [424, 338] on strong "Wie oft sollte ich Skinly™ verwenden?" at bounding box center [352, 329] width 242 height 18
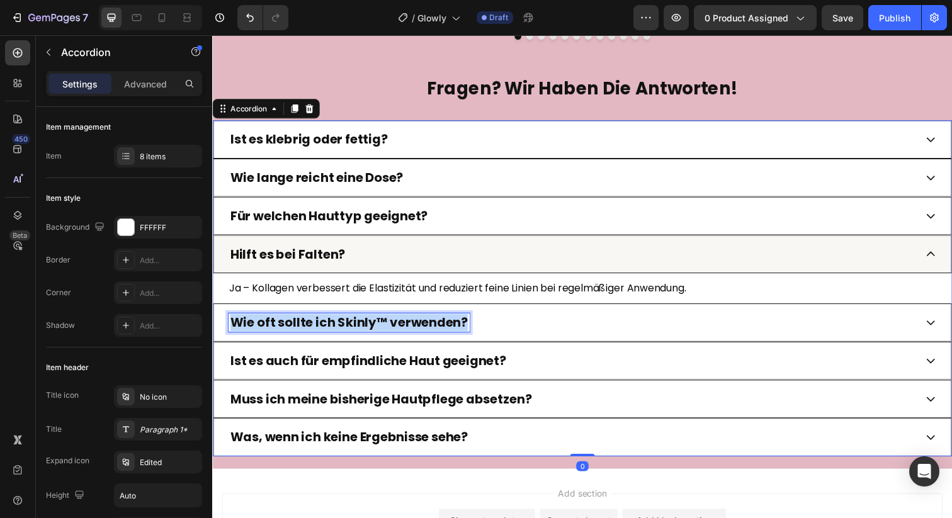
click at [424, 338] on strong "Wie oft sollte ich Skinly™ verwenden?" at bounding box center [352, 329] width 242 height 18
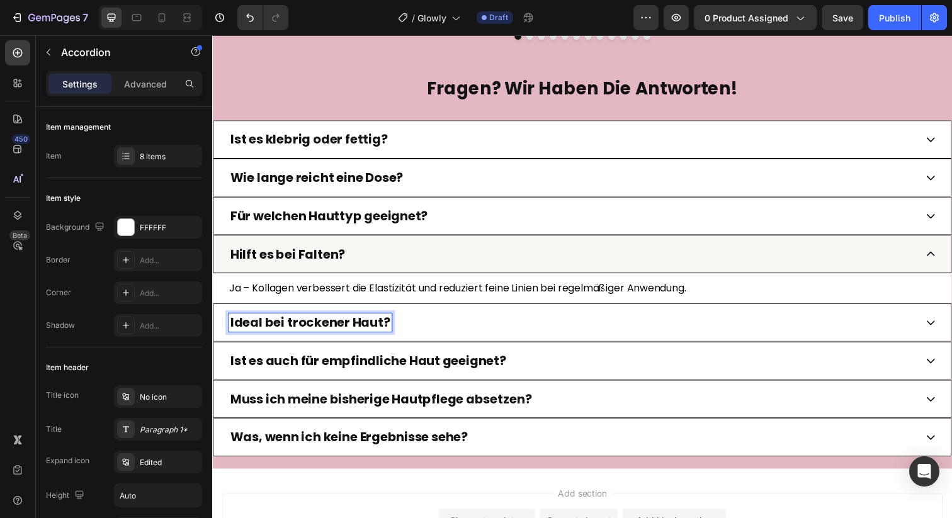
click at [535, 348] on div "Ideal bei trockener Haut?" at bounding box center [590, 328] width 755 height 39
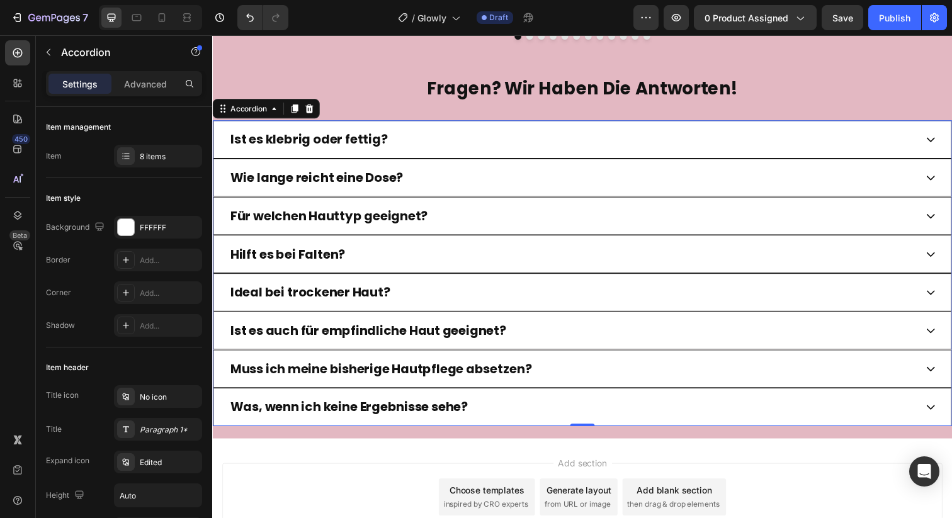
click at [602, 307] on div "Ideal bei trockener Haut?" at bounding box center [580, 297] width 702 height 19
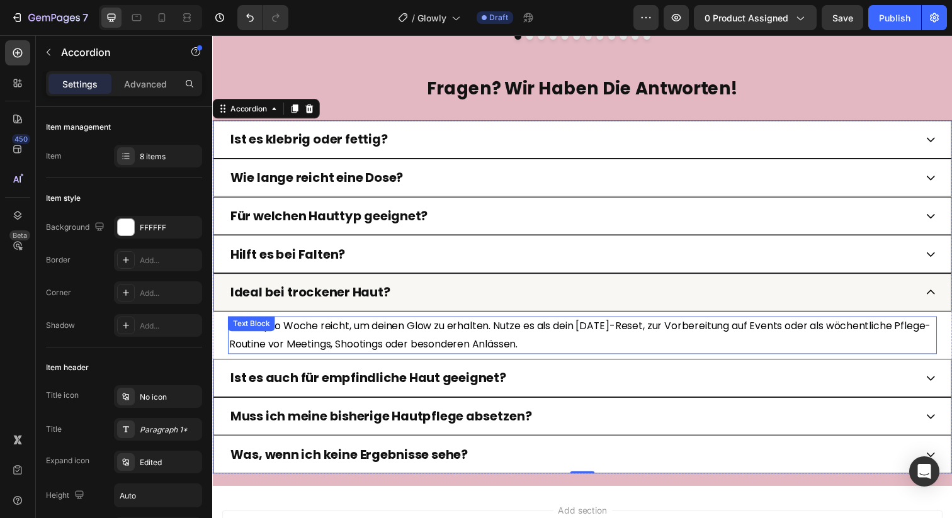
click at [435, 358] on span "Einmal pro Woche reicht, um deinen Glow zu erhalten. Nutze es als dein [DATE]-R…" at bounding box center [587, 341] width 717 height 33
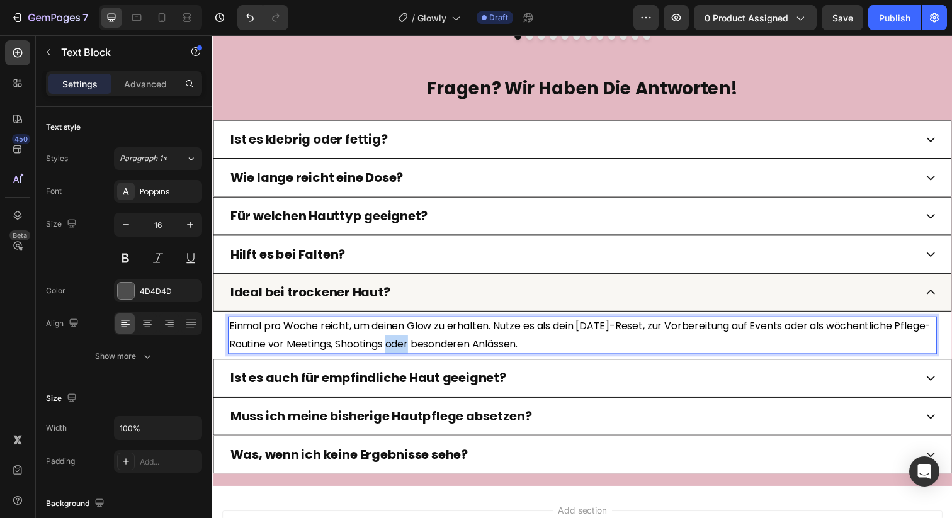
click at [435, 358] on span "Einmal pro Woche reicht, um deinen Glow zu erhalten. Nutze es als dein [DATE]-R…" at bounding box center [587, 341] width 717 height 33
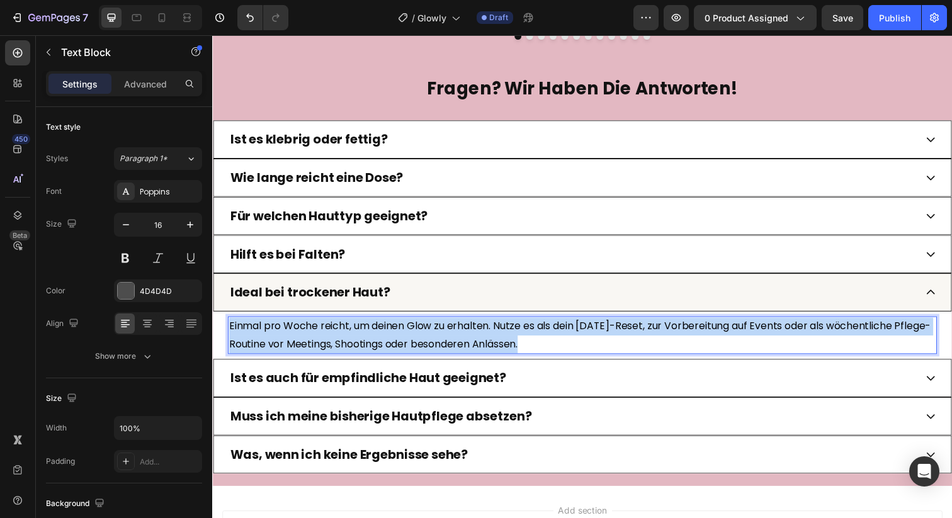
click at [435, 358] on span "Einmal pro Woche reicht, um deinen Glow zu erhalten. Nutze es als dein [DATE]-R…" at bounding box center [587, 341] width 717 height 33
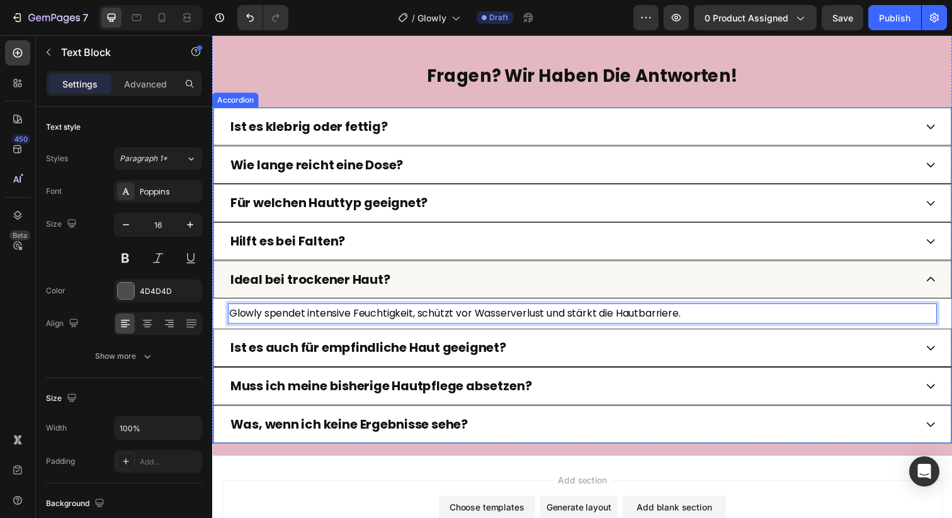
scroll to position [3288, 0]
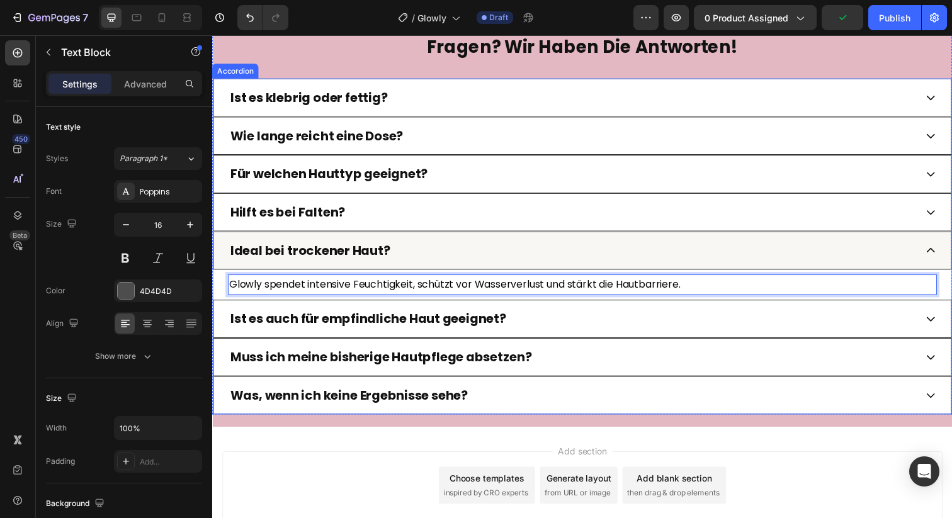
drag, startPoint x: 569, startPoint y: 333, endPoint x: 292, endPoint y: 353, distance: 277.2
click at [568, 333] on div "Ist es auch für empfindliche Haut geeignet?" at bounding box center [580, 325] width 702 height 19
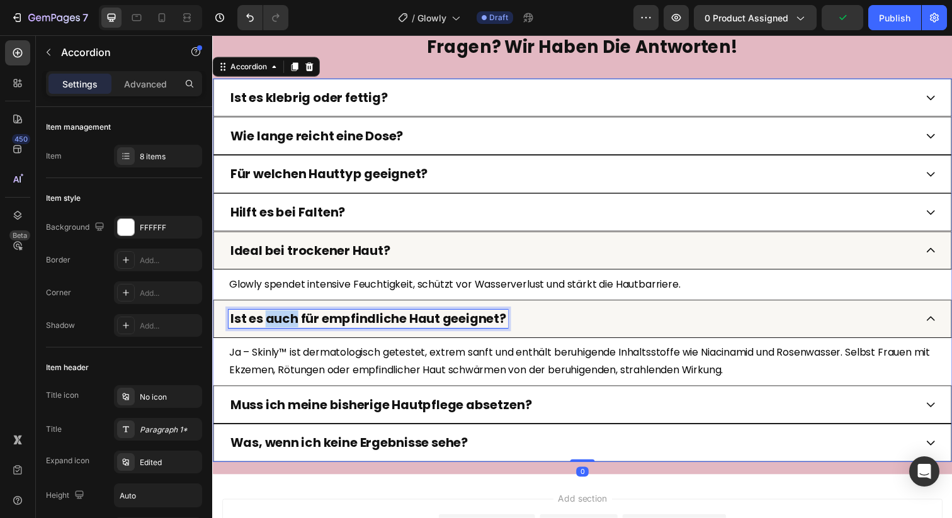
click at [288, 334] on strong "Ist es auch für empfindliche Haut geeignet?" at bounding box center [372, 325] width 282 height 18
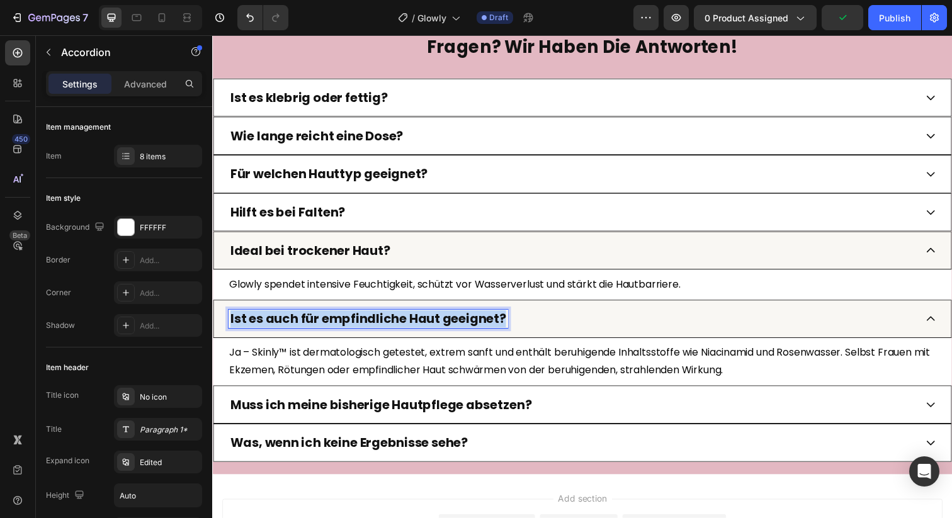
click at [288, 334] on strong "Ist es auch für empfindliche Haut geeignet?" at bounding box center [372, 325] width 282 height 18
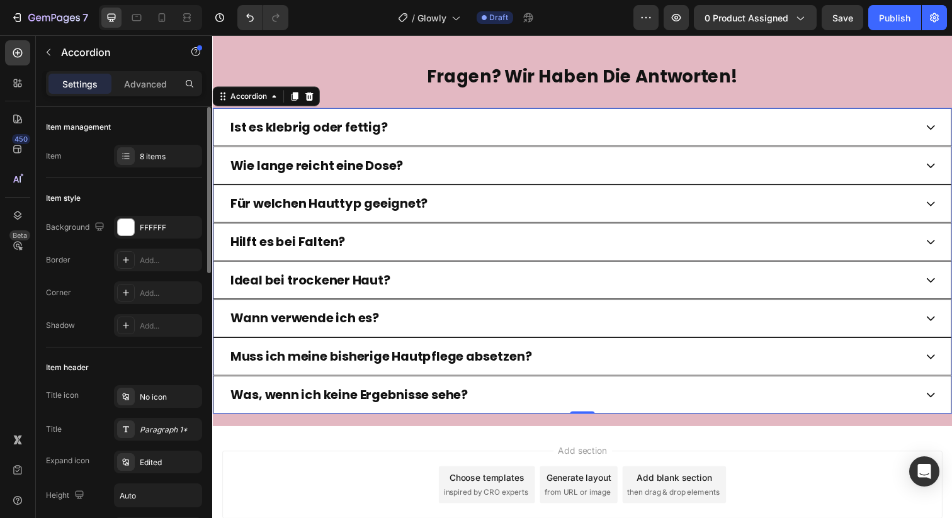
scroll to position [3258, 0]
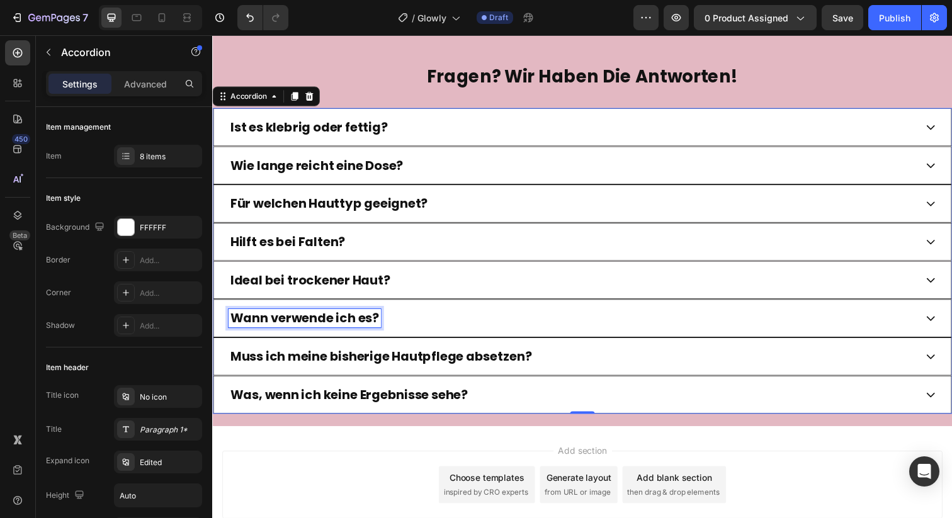
click at [431, 344] on div "Wann verwende ich es?" at bounding box center [590, 324] width 755 height 39
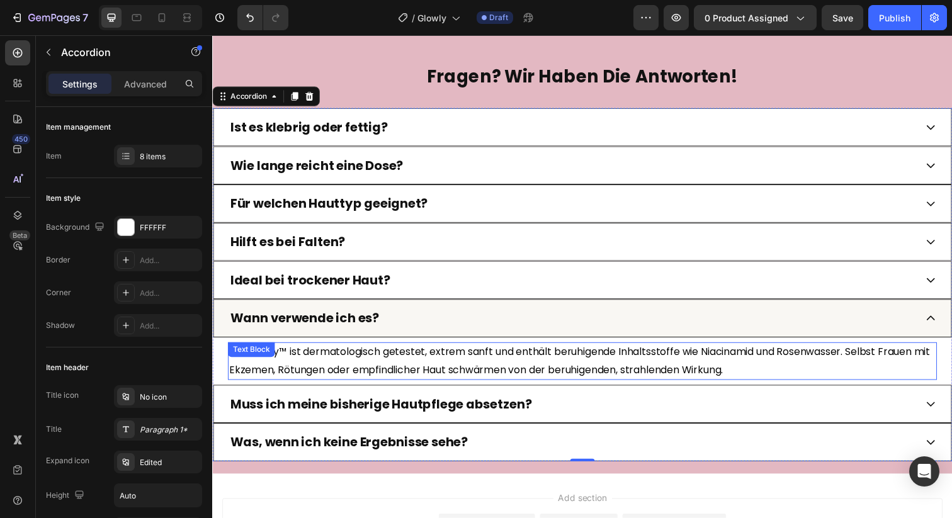
click at [412, 363] on p "Ja – Skinly™ ist dermatologisch getestet, extrem sanft und enthält beruhigende …" at bounding box center [590, 368] width 722 height 37
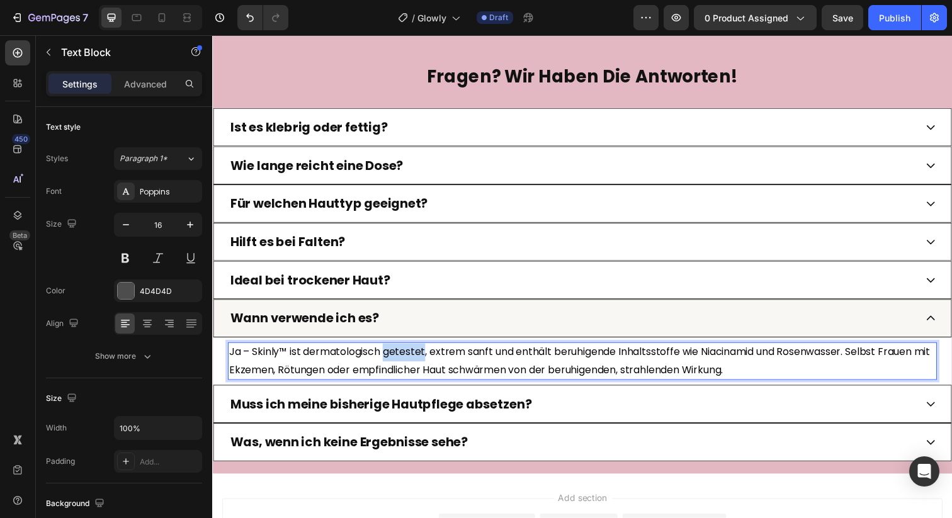
click at [412, 363] on p "Ja – Skinly™ ist dermatologisch getestet, extrem sanft und enthält beruhigende …" at bounding box center [590, 368] width 722 height 37
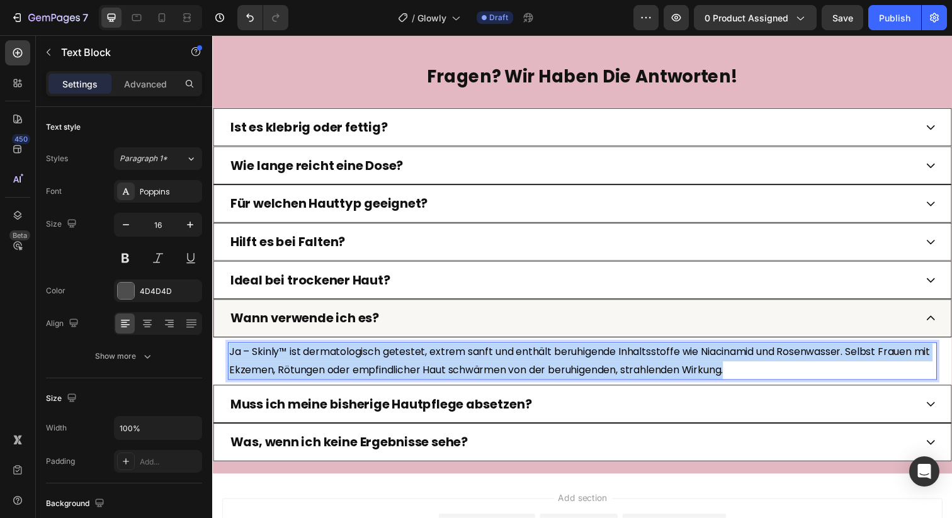
click at [412, 363] on p "Ja – Skinly™ ist dermatologisch getestet, extrem sanft und enthält beruhigende …" at bounding box center [590, 368] width 722 height 37
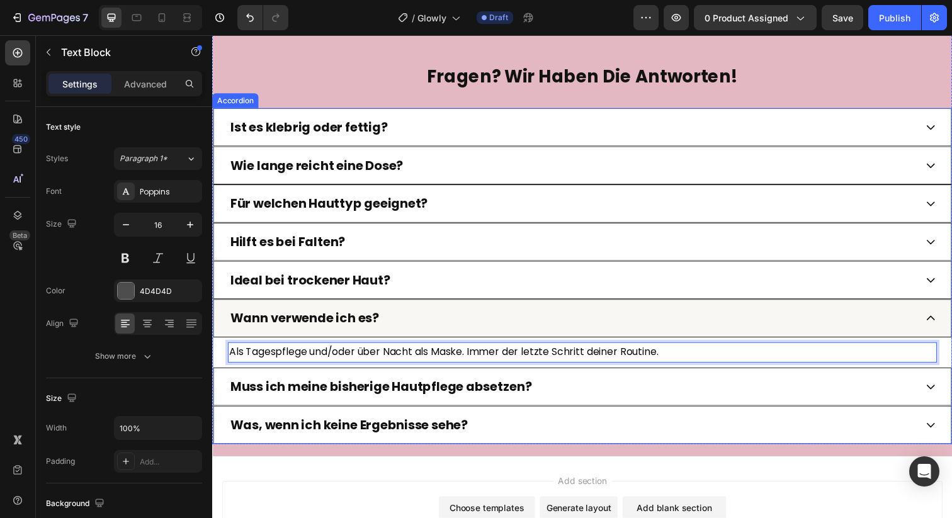
click at [459, 403] on strong "Muss ich meine bisherige Hautpflege absetzen?" at bounding box center [385, 394] width 308 height 18
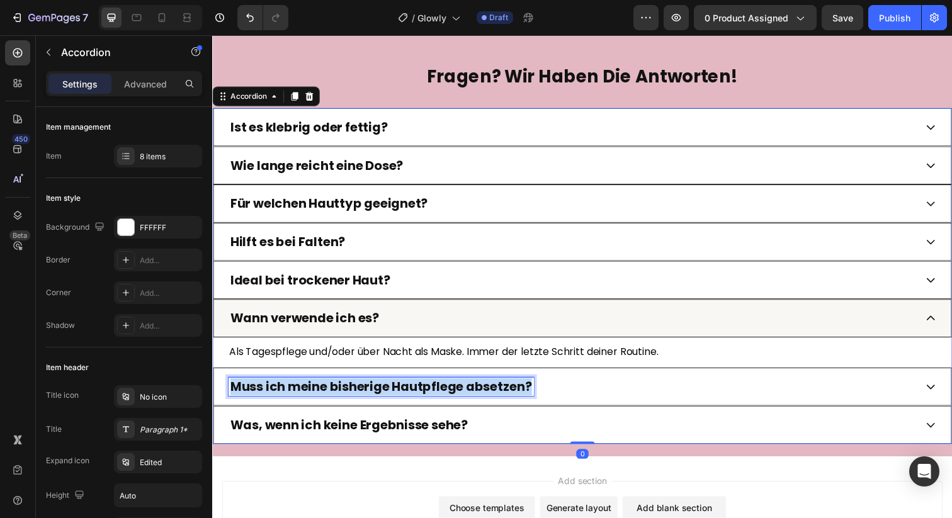
click at [459, 403] on strong "Muss ich meine bisherige Hautpflege absetzen?" at bounding box center [385, 394] width 308 height 18
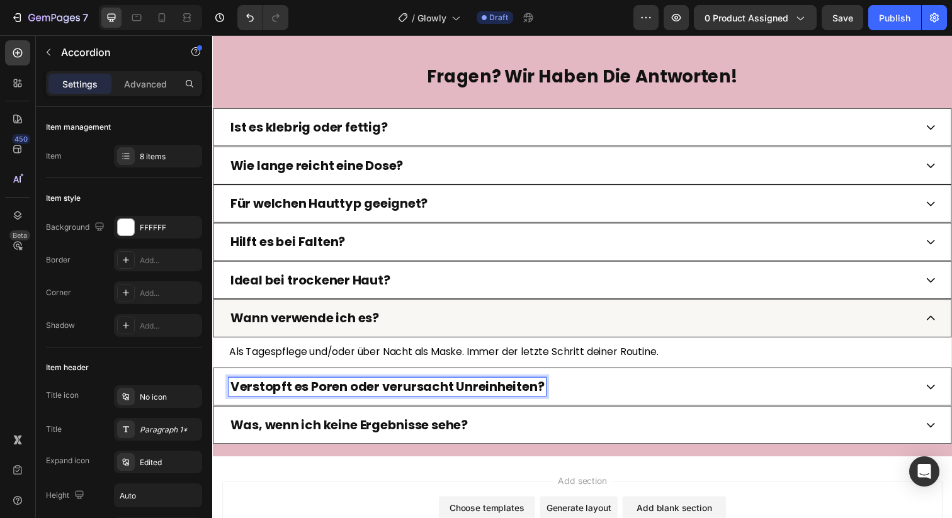
drag, startPoint x: 574, startPoint y: 406, endPoint x: 416, endPoint y: 405, distance: 158.1
click at [574, 404] on div "Verstopft es Poren oder verursacht Unreinheiten?" at bounding box center [580, 394] width 702 height 19
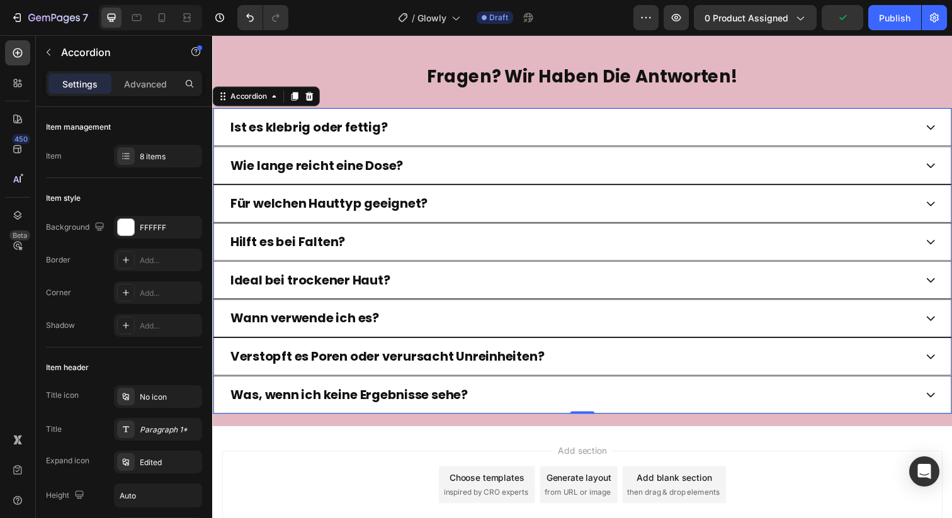
drag, startPoint x: 607, startPoint y: 379, endPoint x: 424, endPoint y: 394, distance: 183.3
click at [607, 373] on div "Verstopft es Poren oder verursacht Unreinheiten?" at bounding box center [580, 363] width 702 height 19
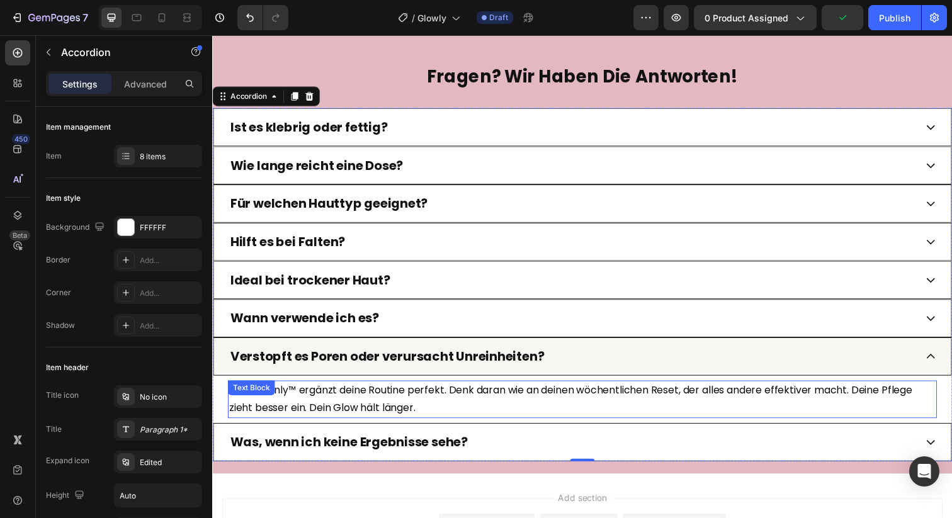
click at [358, 411] on span "Nein – Skinly™ ergänzt deine Routine perfekt. Denk daran wie an deinen wöchentl…" at bounding box center [578, 406] width 698 height 33
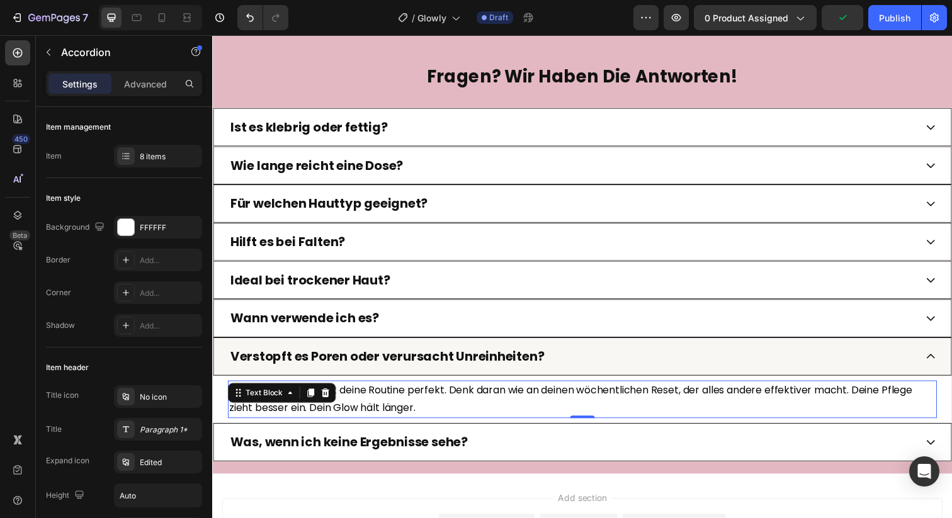
click at [358, 411] on span "Nein – Skinly™ ergänzt deine Routine perfekt. Denk daran wie an deinen wöchentl…" at bounding box center [578, 406] width 698 height 33
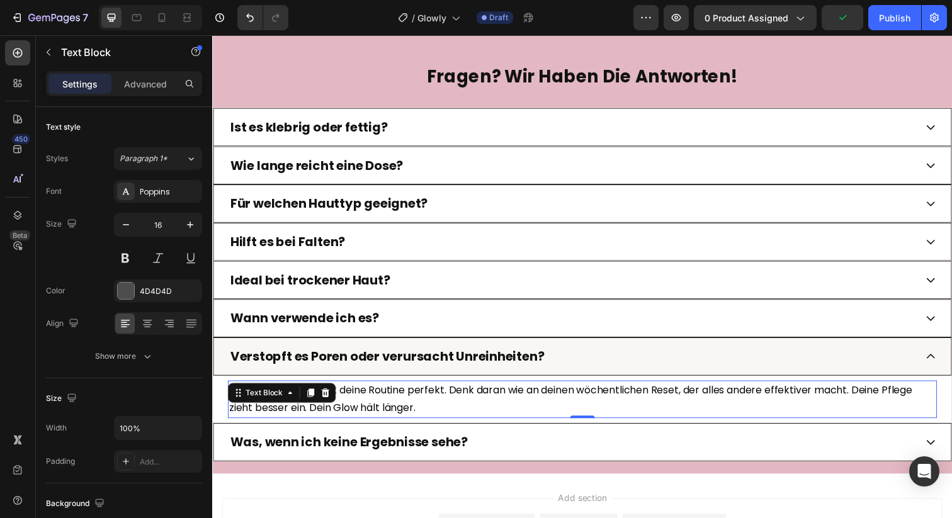
click at [358, 411] on span "Nein – Skinly™ ergänzt deine Routine perfekt. Denk daran wie an deinen wöchentl…" at bounding box center [578, 406] width 698 height 33
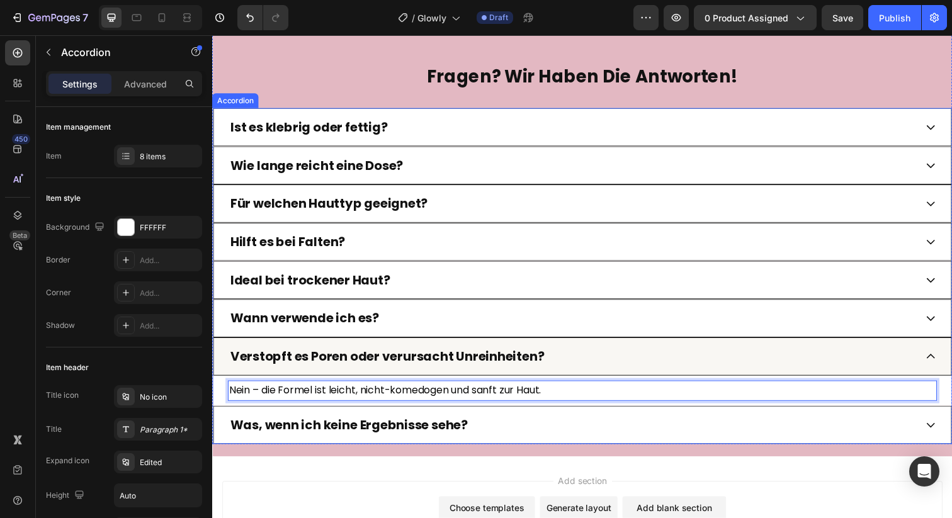
click at [499, 453] on div "Was, wenn ich keine Ergebnisse sehe?" at bounding box center [590, 433] width 755 height 39
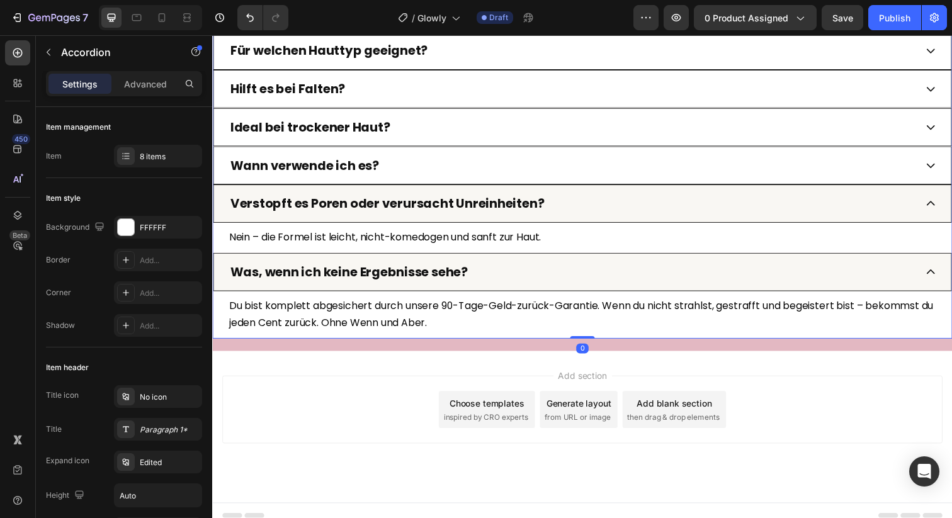
scroll to position [3437, 0]
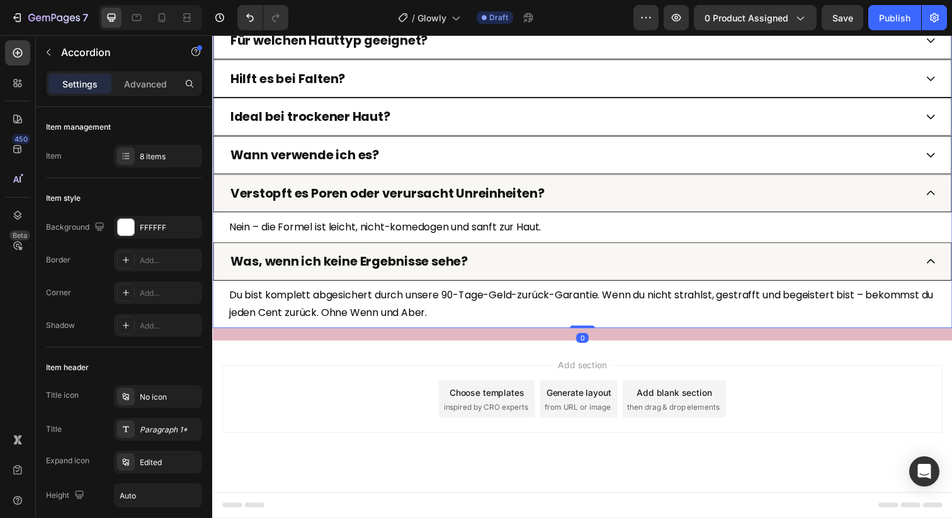
click at [542, 276] on div "Was, wenn ich keine Ergebnisse sehe?" at bounding box center [590, 266] width 755 height 39
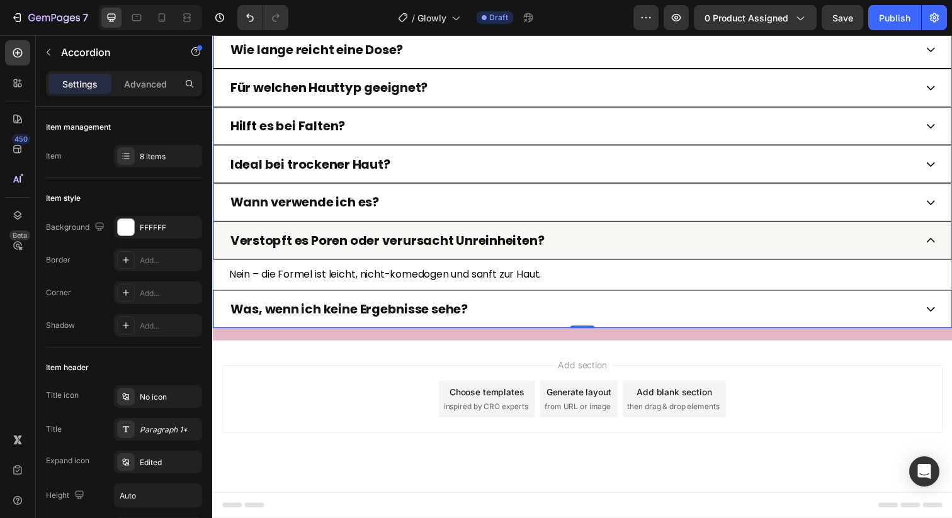
scroll to position [3388, 0]
click at [47, 51] on icon "button" at bounding box center [48, 52] width 10 height 10
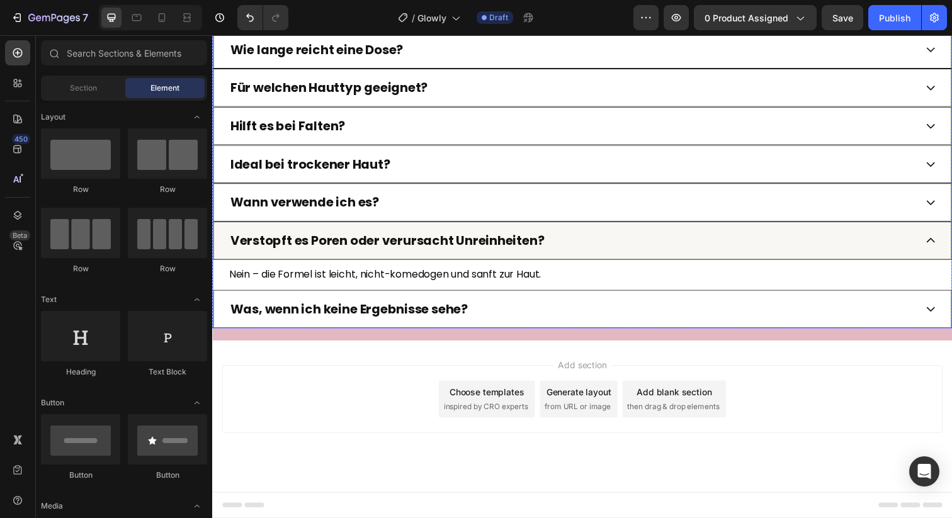
click at [445, 263] on div "Verstopft es Poren oder verursacht Unreinheiten?" at bounding box center [590, 244] width 755 height 39
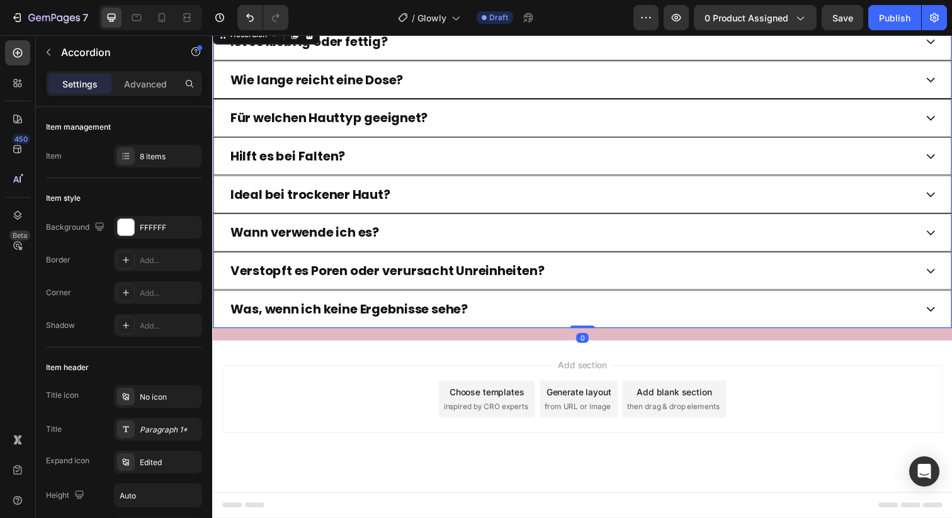
scroll to position [3358, 0]
click at [223, 326] on div "Was, wenn ich keine Ergebnisse sehe?" at bounding box center [590, 314] width 755 height 39
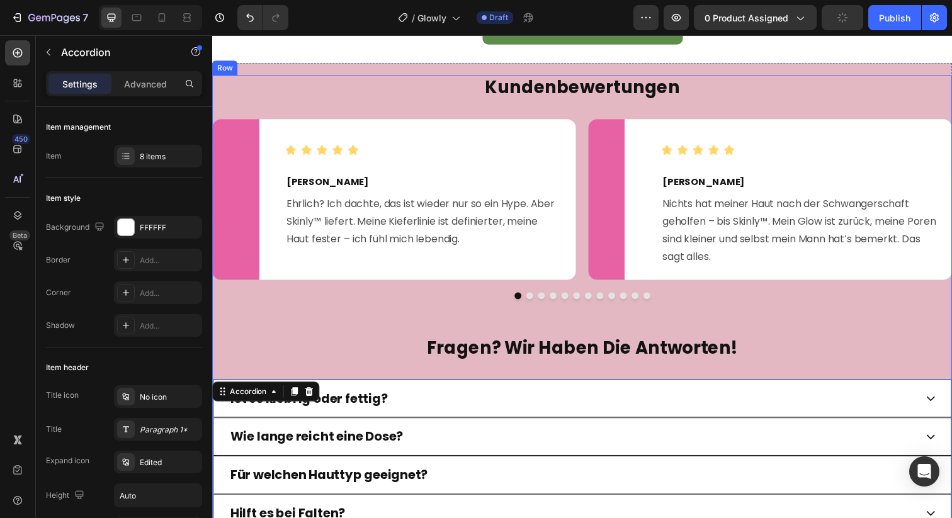
scroll to position [3059, 0]
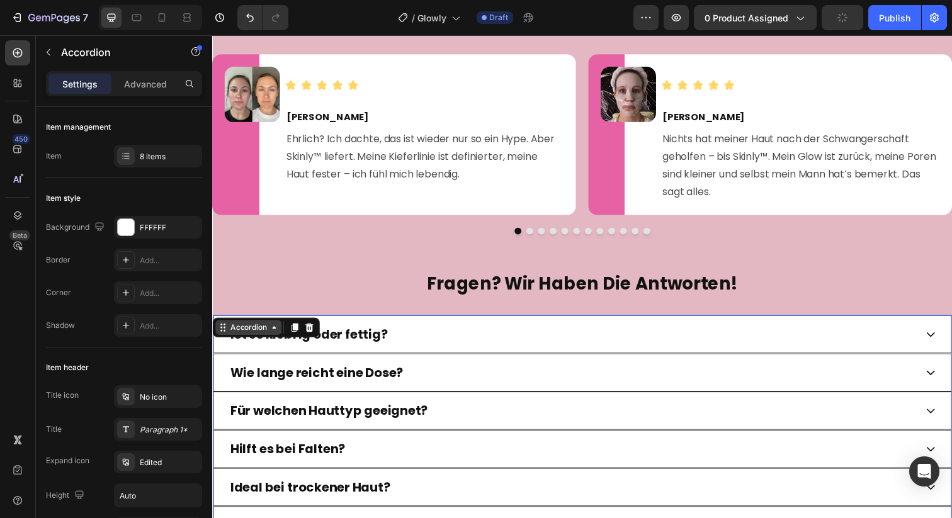
click at [258, 333] on div "Accordion" at bounding box center [249, 333] width 42 height 11
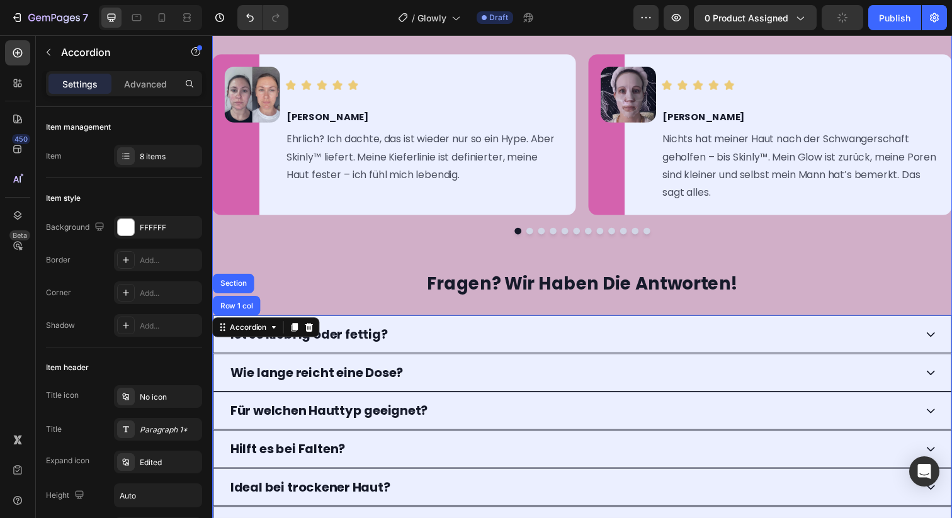
drag, startPoint x: 238, startPoint y: 308, endPoint x: 276, endPoint y: 318, distance: 39.1
click at [238, 308] on div "Row 1 col" at bounding box center [237, 312] width 38 height 8
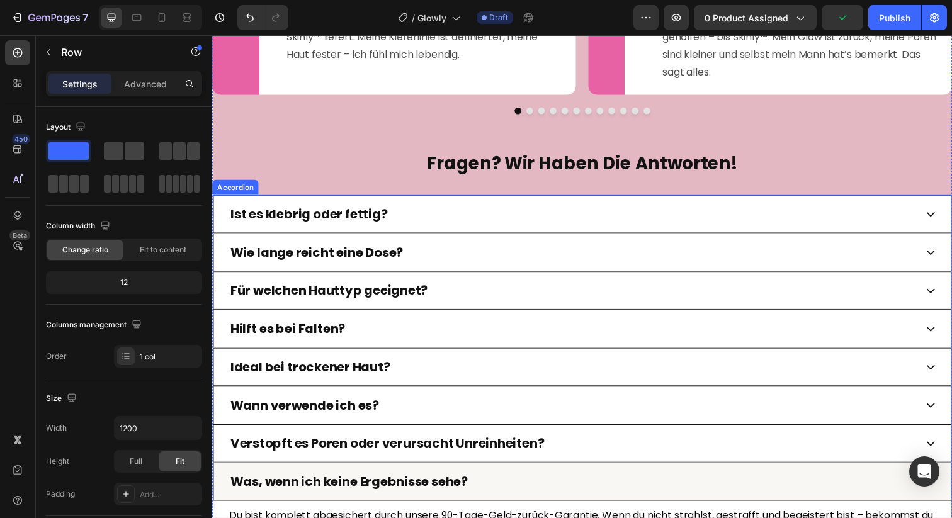
scroll to position [3191, 0]
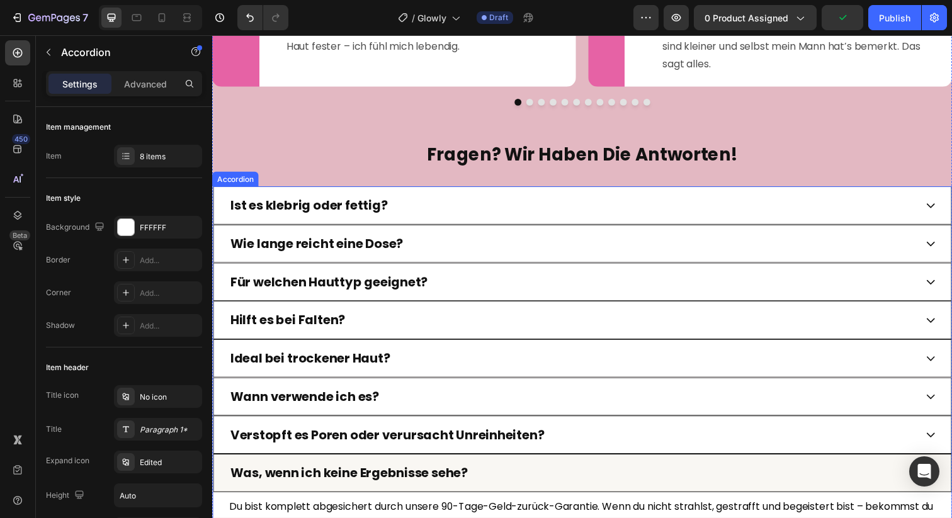
click at [430, 206] on div "Ist es klebrig oder fettig?" at bounding box center [580, 209] width 702 height 19
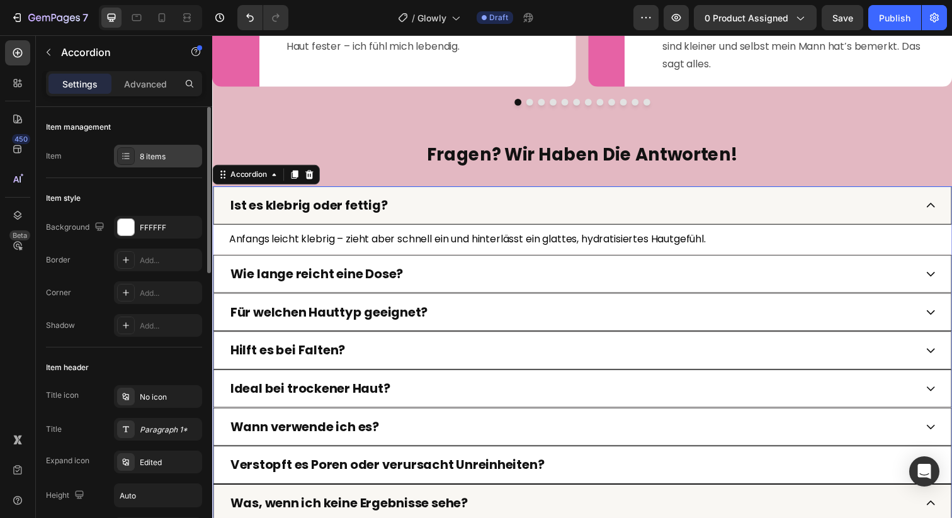
click at [144, 154] on div "8 items" at bounding box center [169, 156] width 59 height 11
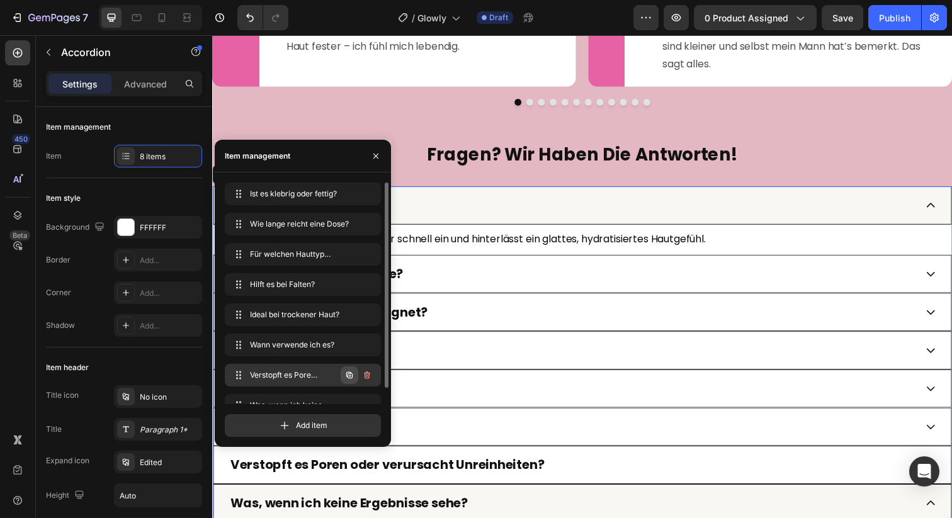
scroll to position [18, 0]
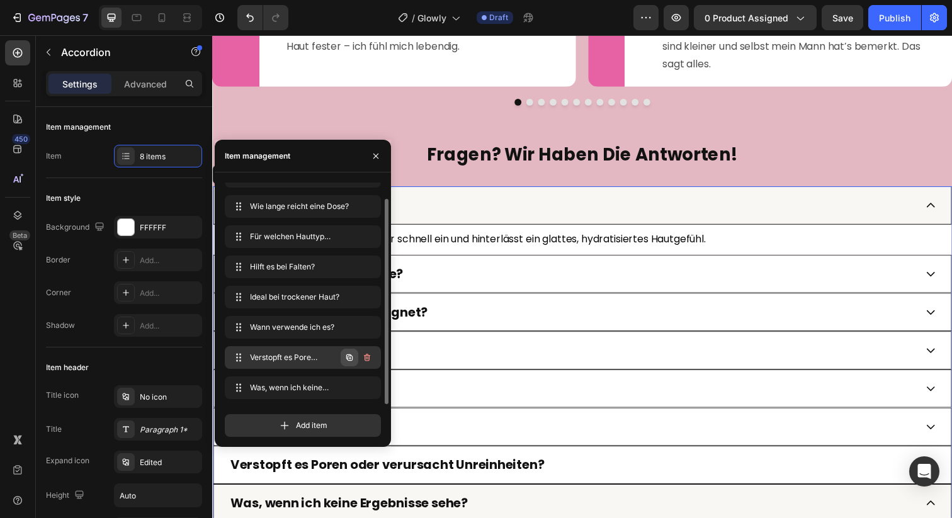
click at [348, 355] on icon "button" at bounding box center [349, 358] width 6 height 6
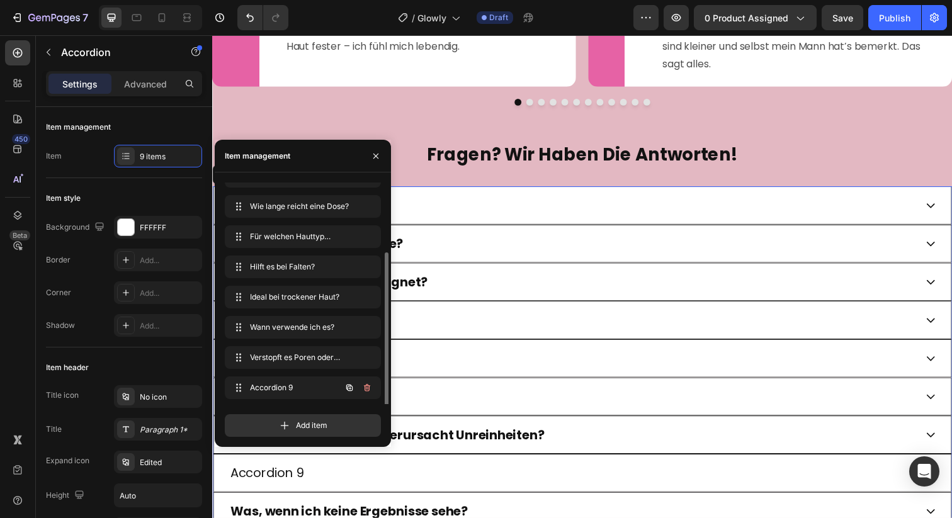
scroll to position [48, 0]
click at [348, 360] on icon "button" at bounding box center [350, 358] width 10 height 10
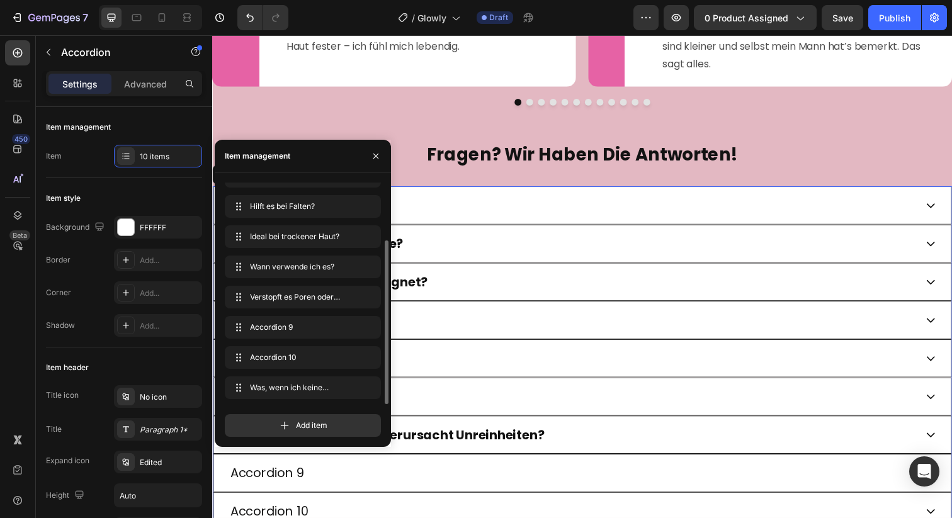
scroll to position [3436, 0]
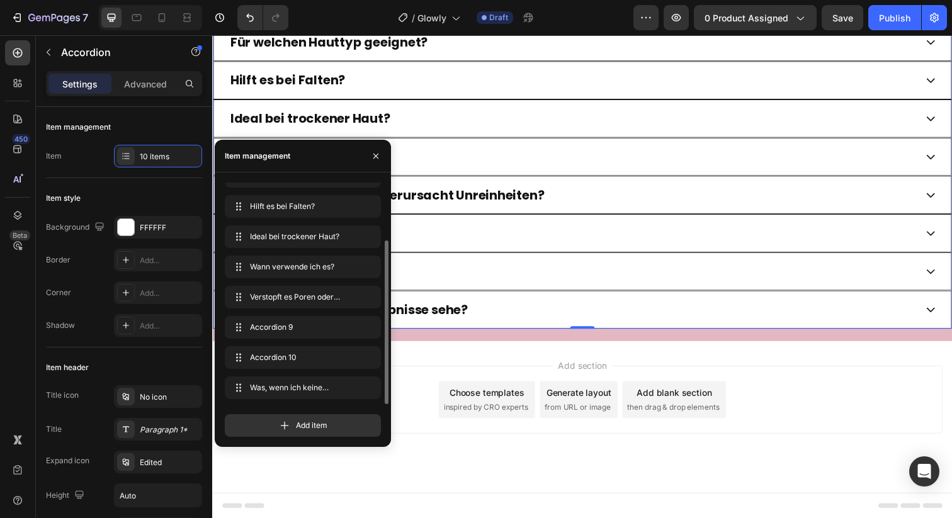
click at [417, 397] on div "Add section Choose templates inspired by CRO experts Generate layout from URL o…" at bounding box center [590, 407] width 736 height 69
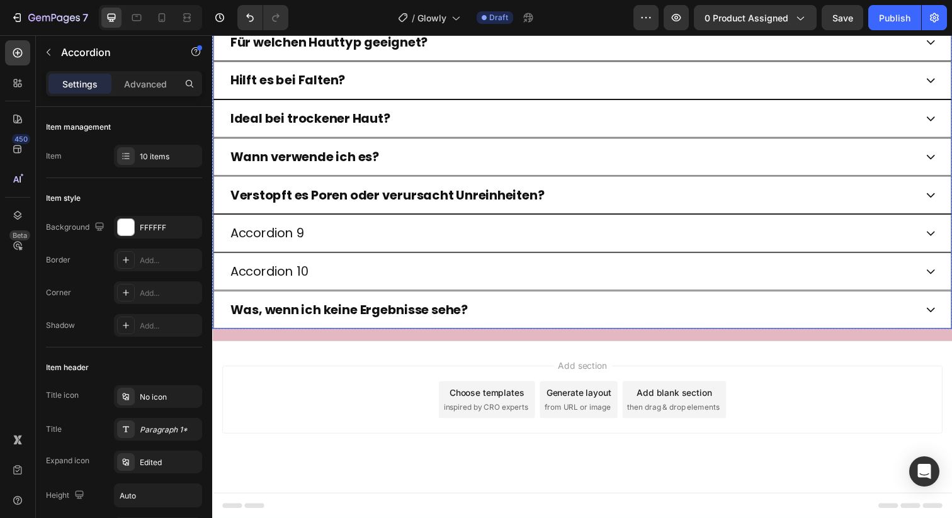
click at [337, 237] on div "Accordion 9" at bounding box center [580, 237] width 702 height 19
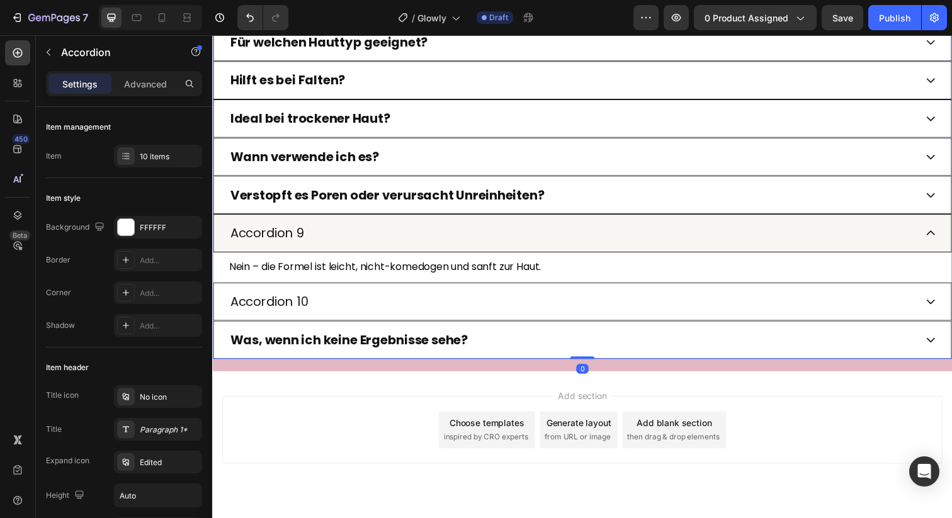
click at [337, 237] on div "Accordion 9" at bounding box center [580, 237] width 702 height 19
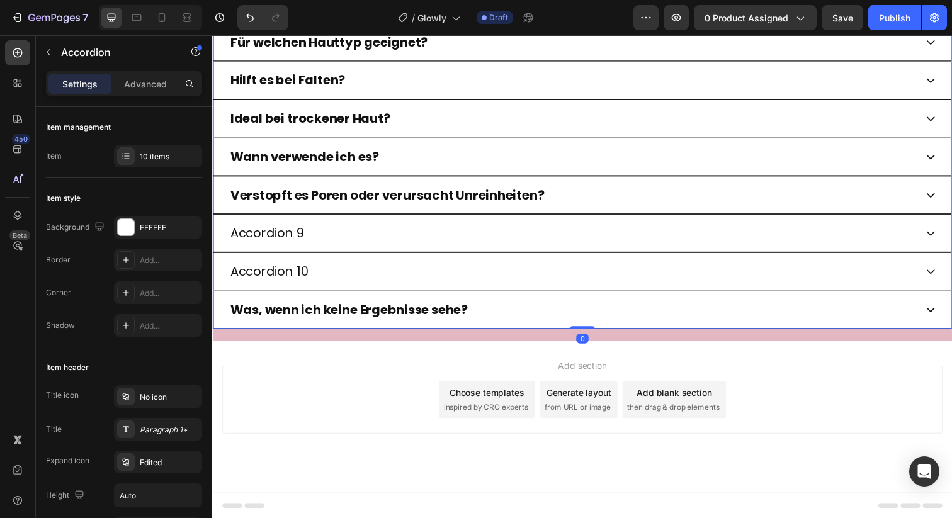
click at [252, 236] on div "Accordion 9" at bounding box center [268, 237] width 79 height 19
click at [252, 236] on p "Accordion 9" at bounding box center [268, 237] width 75 height 15
click at [436, 234] on div "Enthält es Duftstoffe?" at bounding box center [580, 237] width 702 height 19
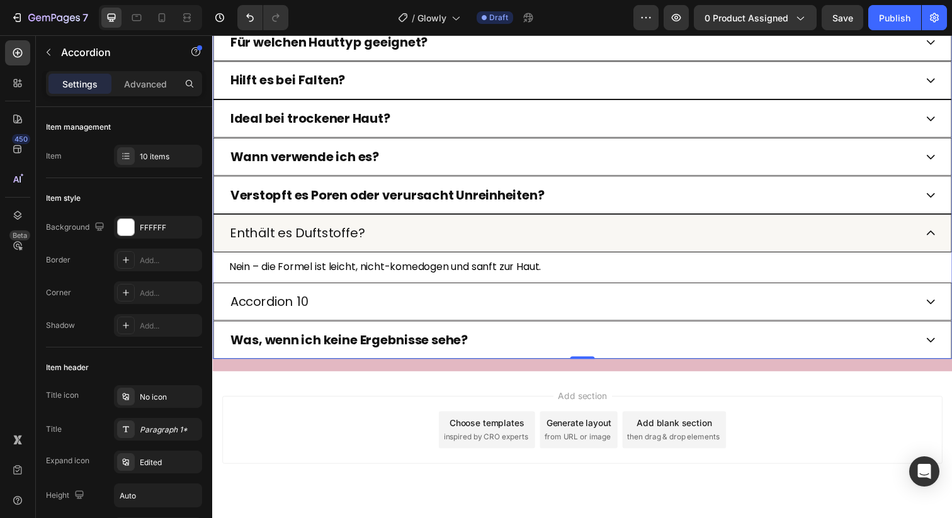
click at [337, 274] on span "Nein – die Formel ist leicht, nicht-komedogen und sanft zur Haut." at bounding box center [388, 272] width 319 height 14
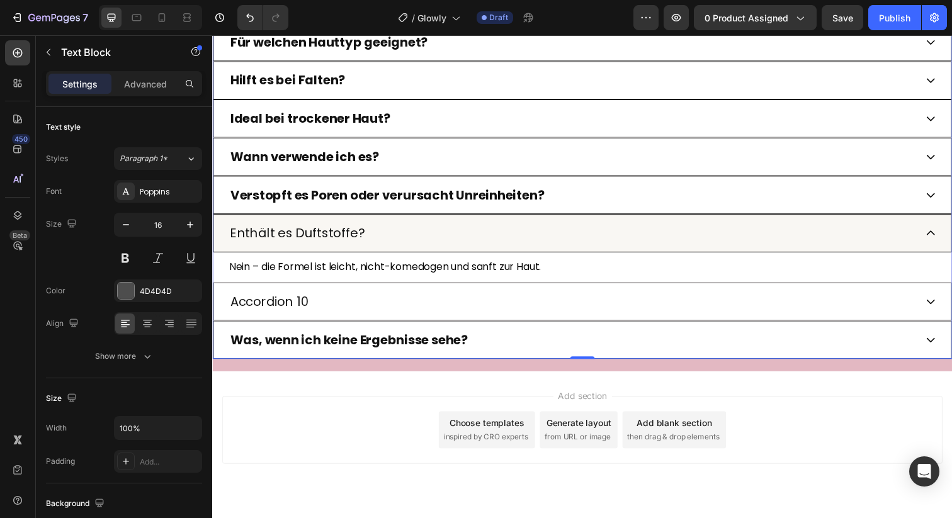
click at [337, 274] on span "Nein – die Formel ist leicht, nicht-komedogen und sanft zur Haut." at bounding box center [388, 272] width 319 height 14
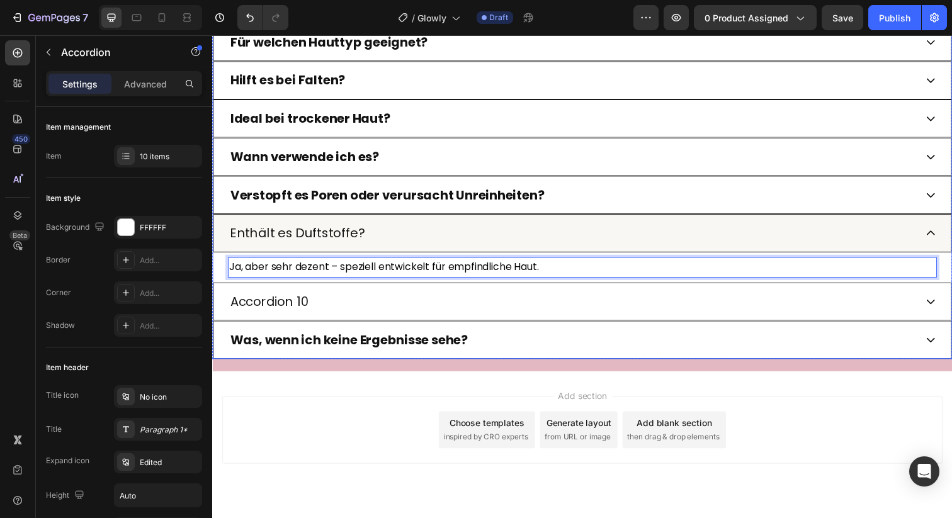
click at [316, 235] on p "Enthält es Duftstoffe?" at bounding box center [299, 237] width 137 height 15
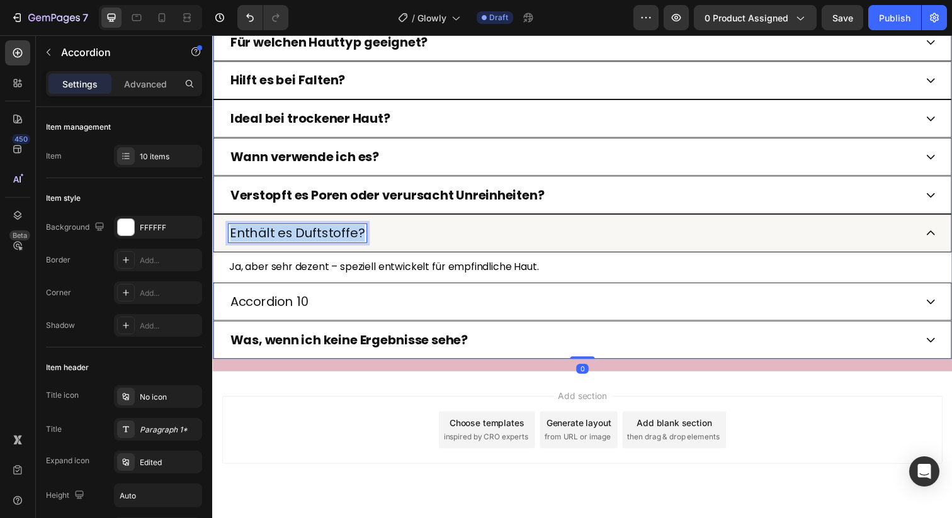
click at [316, 235] on p "Enthält es Duftstoffe?" at bounding box center [299, 237] width 137 height 15
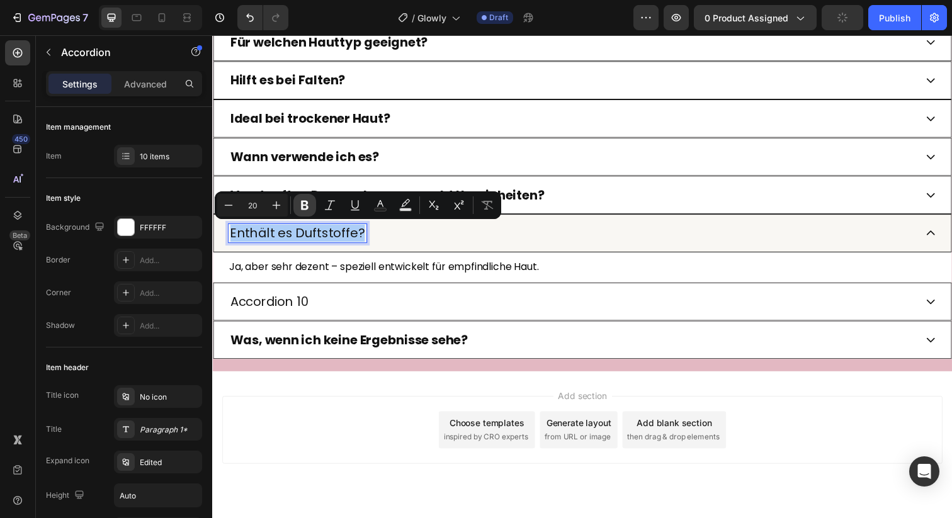
click at [303, 205] on icon "Editor contextual toolbar" at bounding box center [305, 205] width 8 height 9
click at [630, 196] on div "Verstopft es Poren oder verursacht Unreinheiten?" at bounding box center [580, 198] width 702 height 19
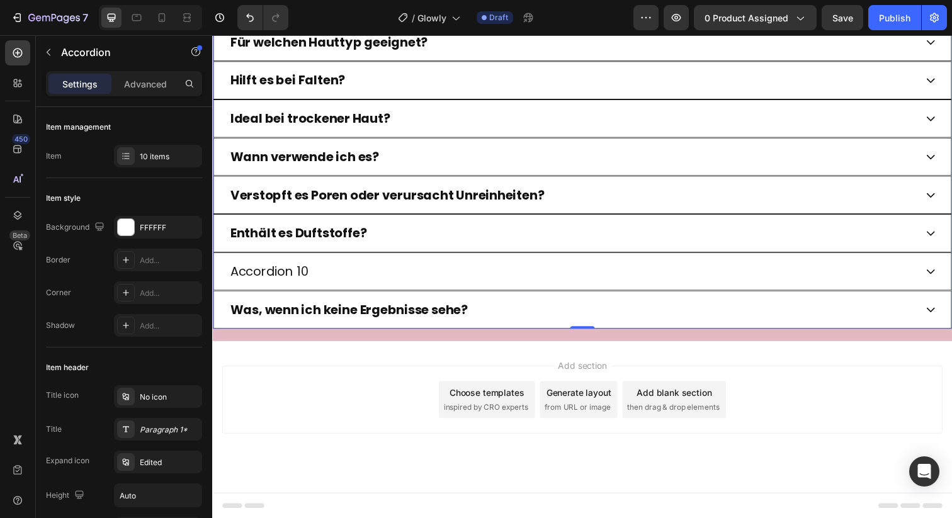
drag, startPoint x: 435, startPoint y: 280, endPoint x: 284, endPoint y: 257, distance: 152.2
click at [433, 280] on div "Accordion 10" at bounding box center [580, 276] width 702 height 19
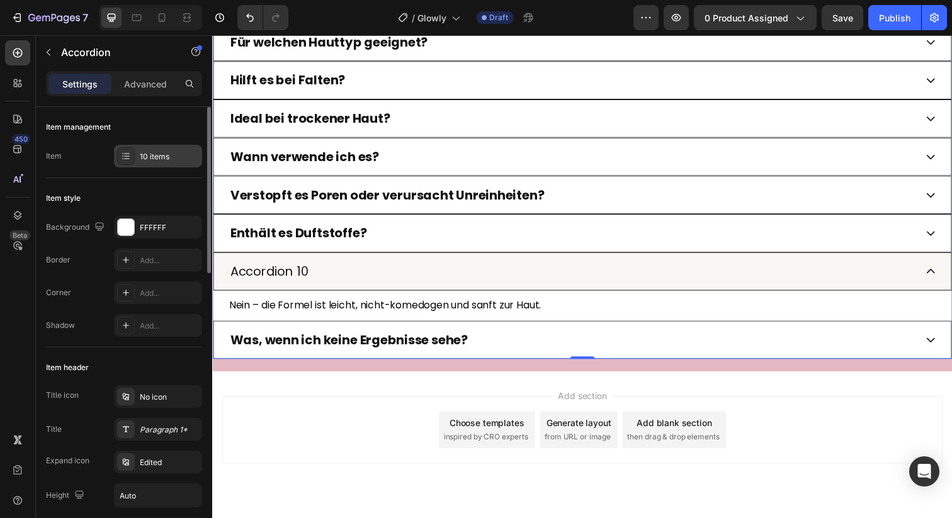
click at [154, 157] on div "10 items" at bounding box center [169, 156] width 59 height 11
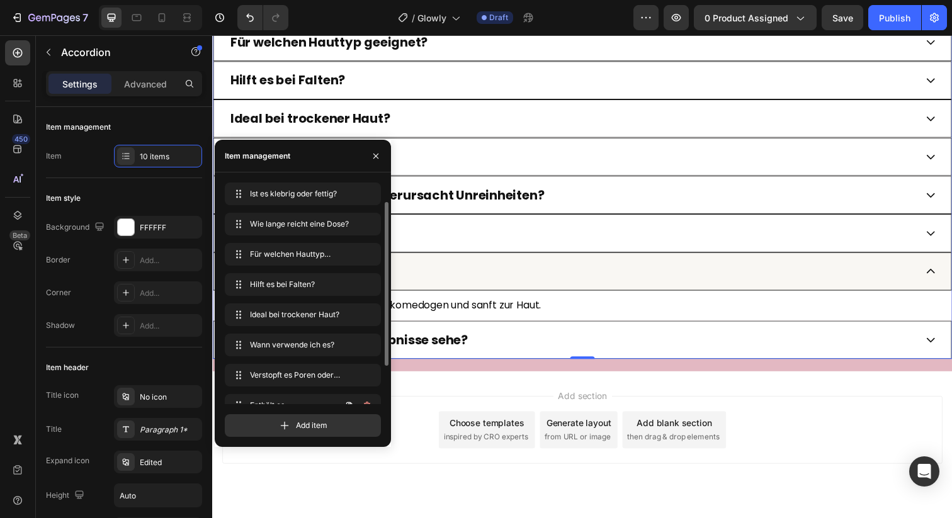
scroll to position [78, 0]
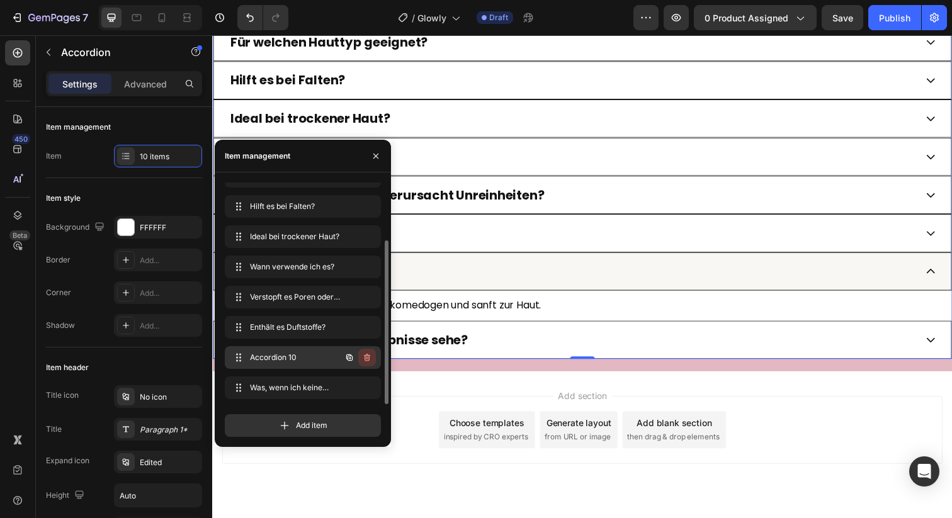
click at [370, 361] on icon "button" at bounding box center [367, 358] width 10 height 10
click at [365, 355] on div "Delete" at bounding box center [358, 357] width 23 height 11
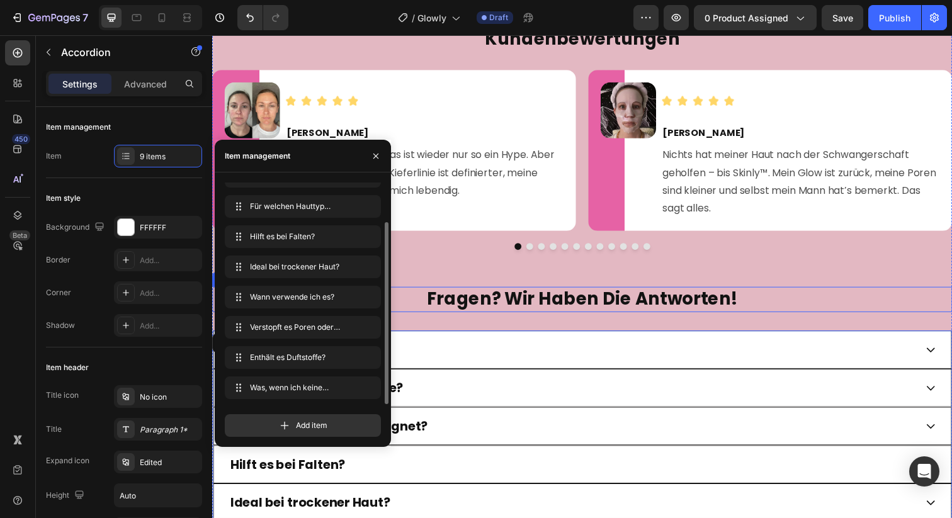
scroll to position [2754, 0]
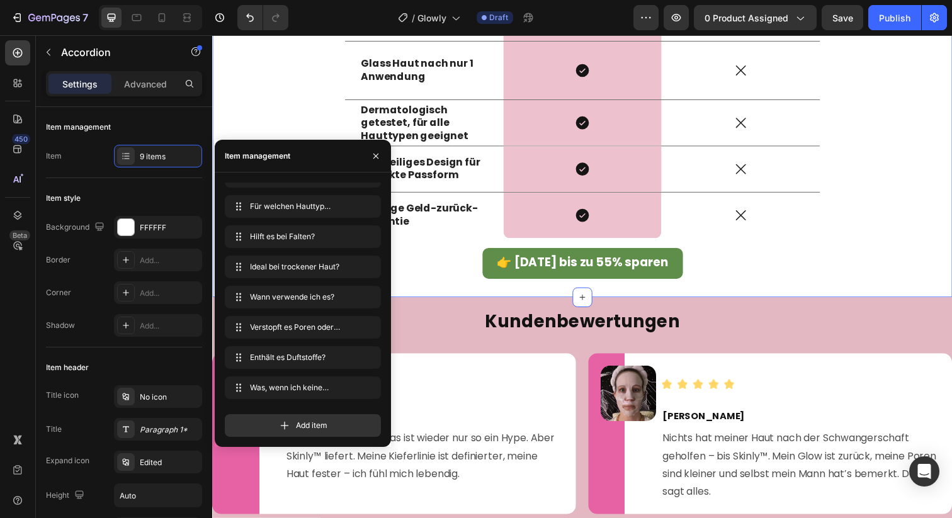
click at [816, 295] on div "skinly™ vs. andere masken Heading Drop element here Skinly™ Text Block Row Ande…" at bounding box center [590, 79] width 756 height 447
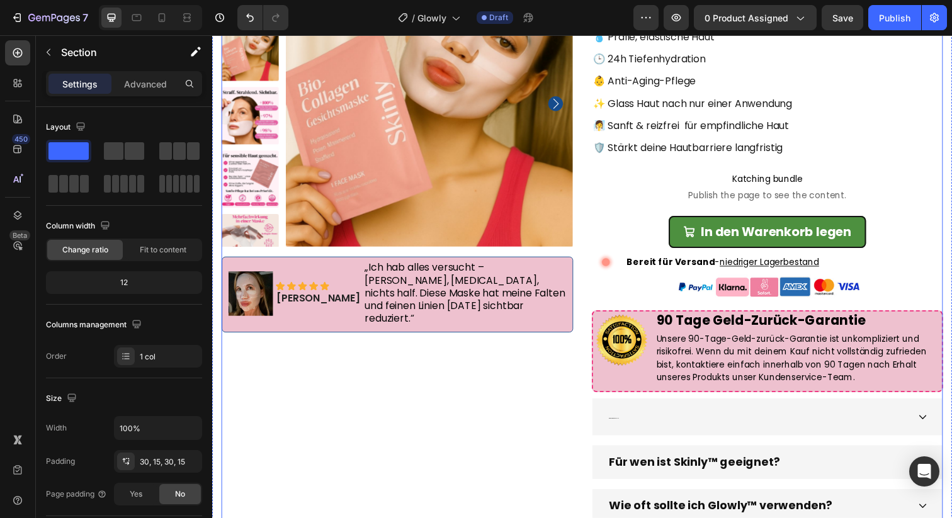
scroll to position [231, 0]
